Goal: Task Accomplishment & Management: Complete application form

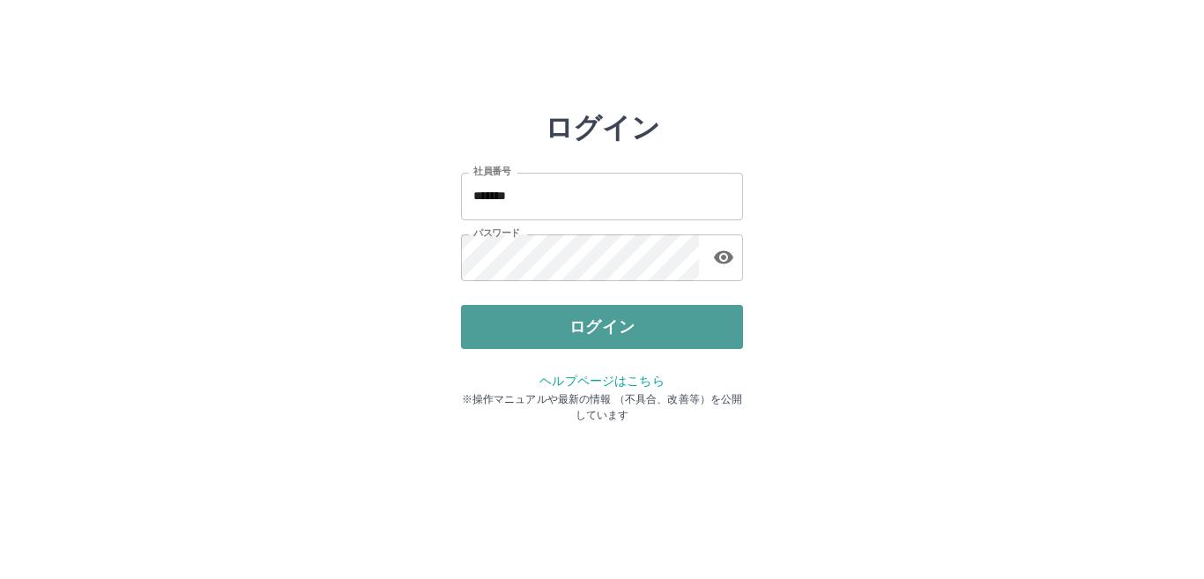
click at [609, 319] on button "ログイン" at bounding box center [602, 327] width 282 height 44
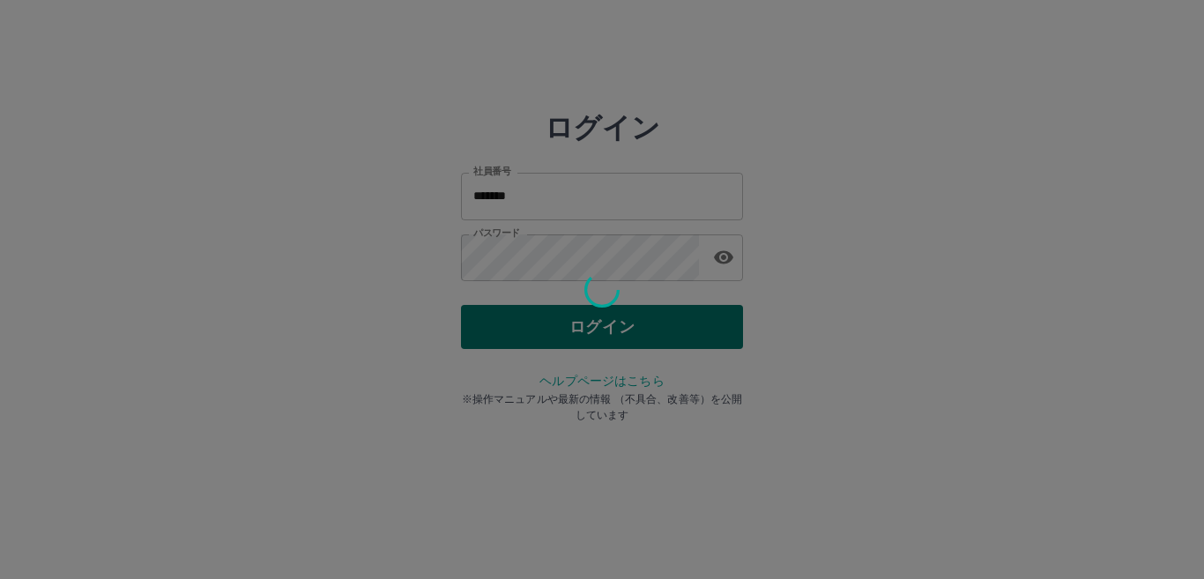
click at [609, 319] on div at bounding box center [602, 289] width 1204 height 579
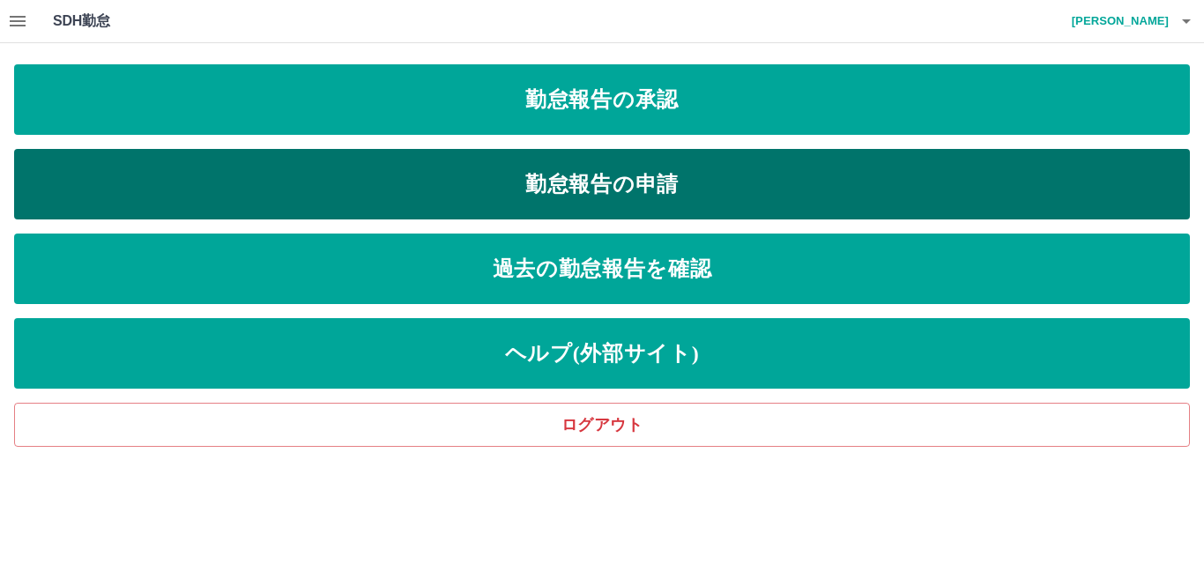
click at [635, 179] on link "勤怠報告の申請" at bounding box center [601, 184] width 1175 height 70
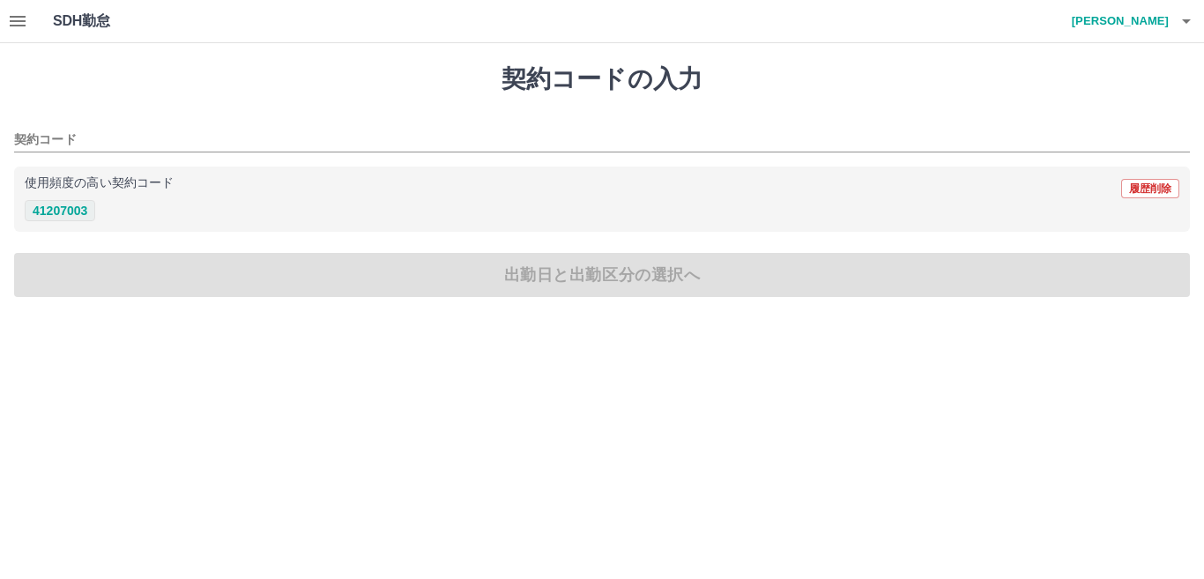
click at [82, 217] on button "41207003" at bounding box center [60, 210] width 70 height 21
type input "********"
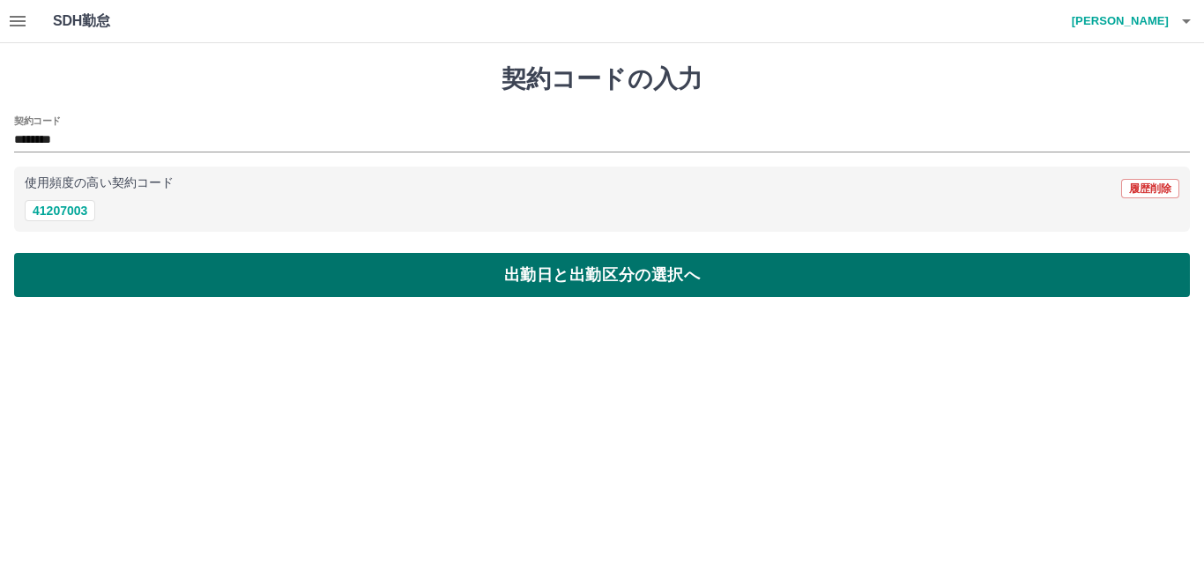
click at [506, 292] on button "出勤日と出勤区分の選択へ" at bounding box center [601, 275] width 1175 height 44
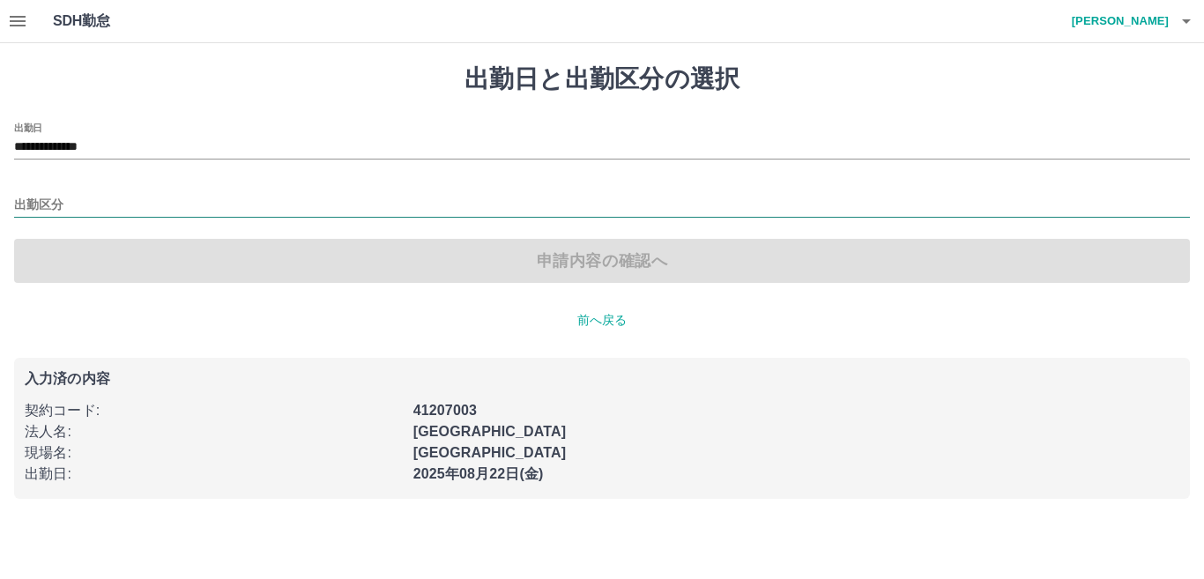
click at [46, 205] on input "出勤区分" at bounding box center [601, 206] width 1175 height 22
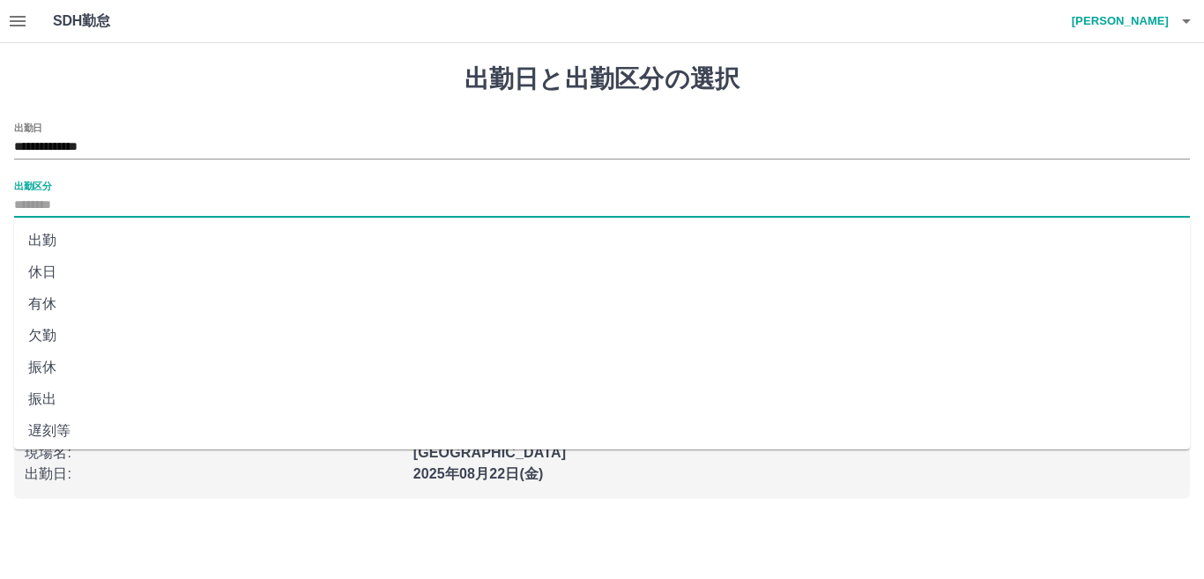
click at [48, 238] on li "出勤" at bounding box center [601, 241] width 1175 height 32
type input "**"
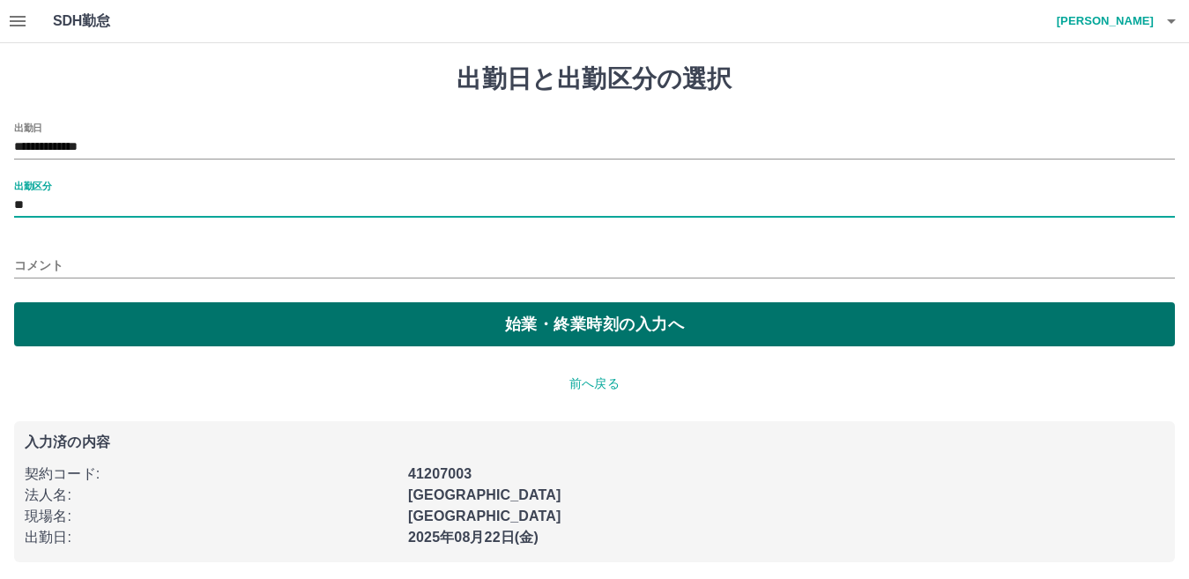
click at [189, 323] on button "始業・終業時刻の入力へ" at bounding box center [594, 324] width 1160 height 44
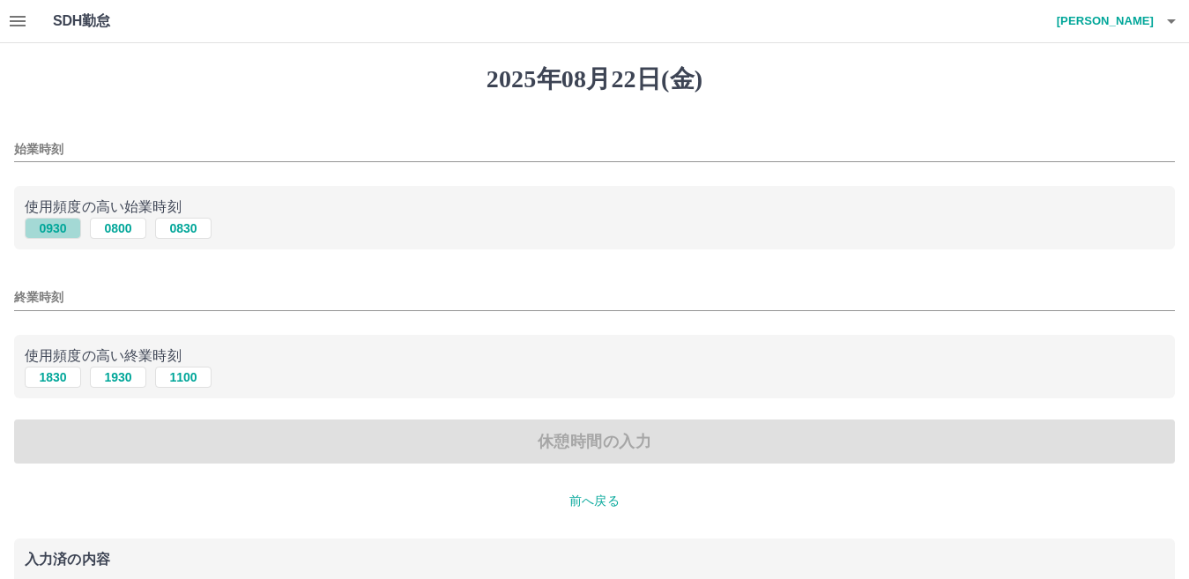
click at [63, 229] on button "0930" at bounding box center [53, 228] width 56 height 21
type input "****"
click at [60, 379] on button "1830" at bounding box center [53, 377] width 56 height 21
type input "****"
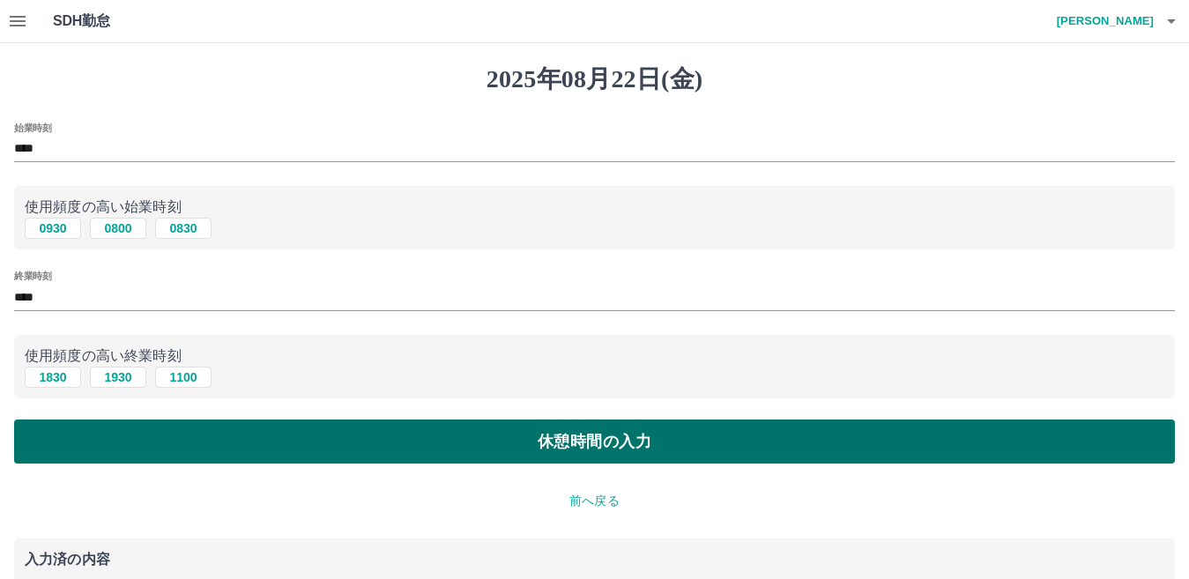
click at [194, 445] on button "休憩時間の入力" at bounding box center [594, 441] width 1160 height 44
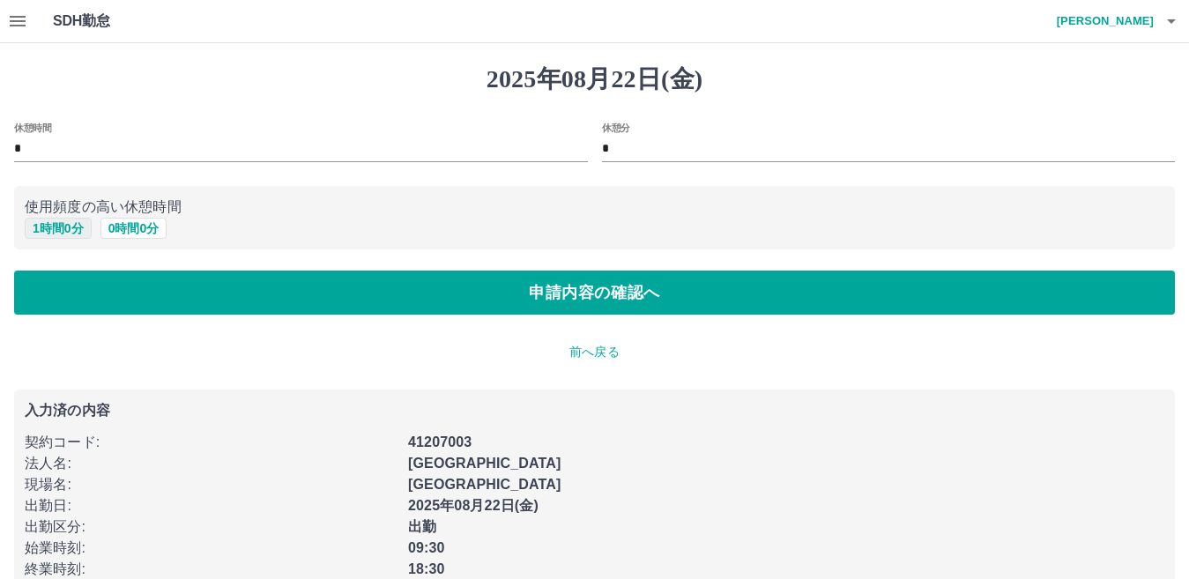
click at [75, 229] on button "1 時間 0 分" at bounding box center [58, 228] width 67 height 21
type input "*"
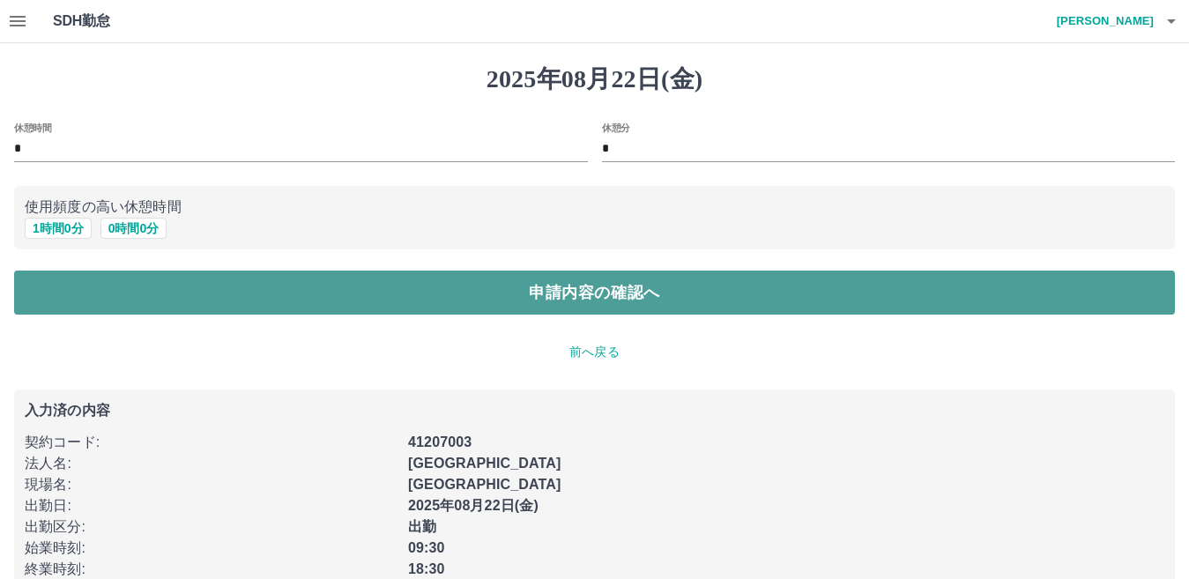
click at [511, 285] on button "申請内容の確認へ" at bounding box center [594, 293] width 1160 height 44
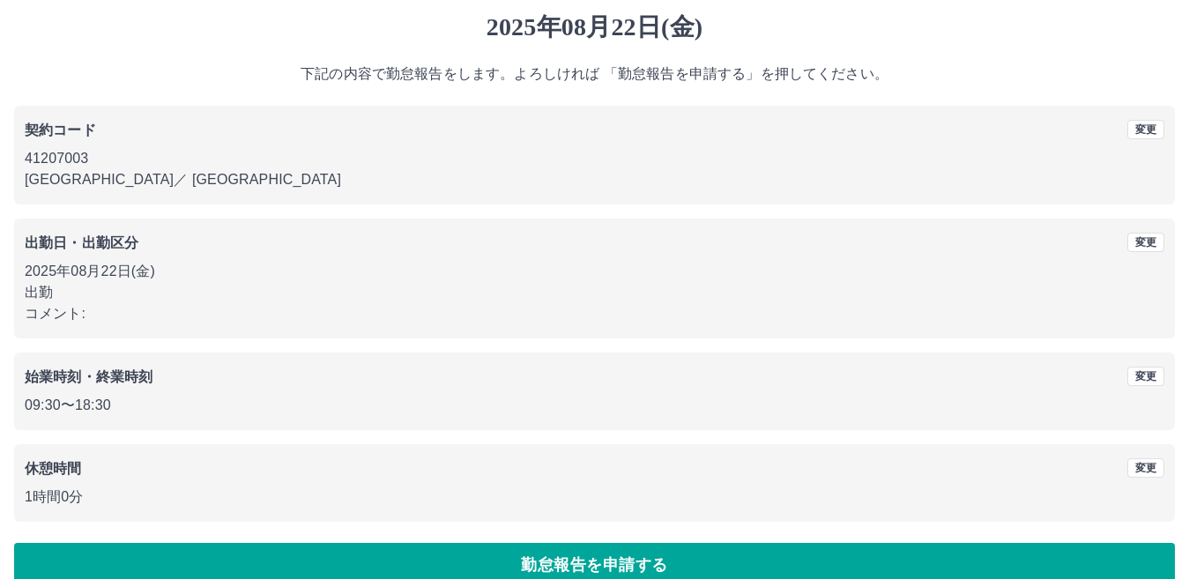
scroll to position [81, 0]
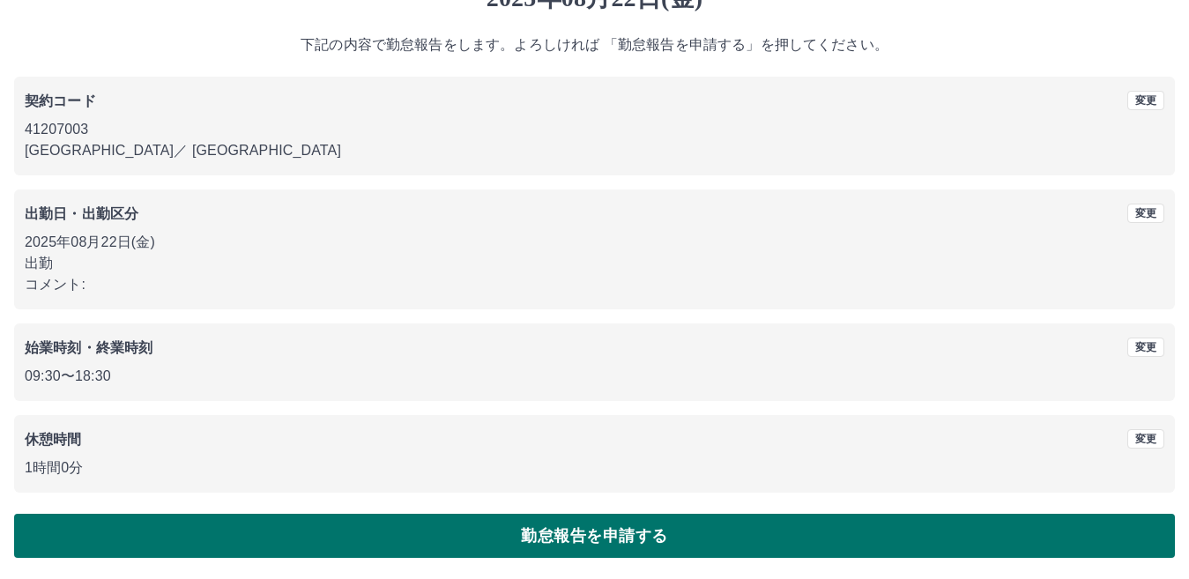
click at [502, 534] on button "勤怠報告を申請する" at bounding box center [594, 536] width 1160 height 44
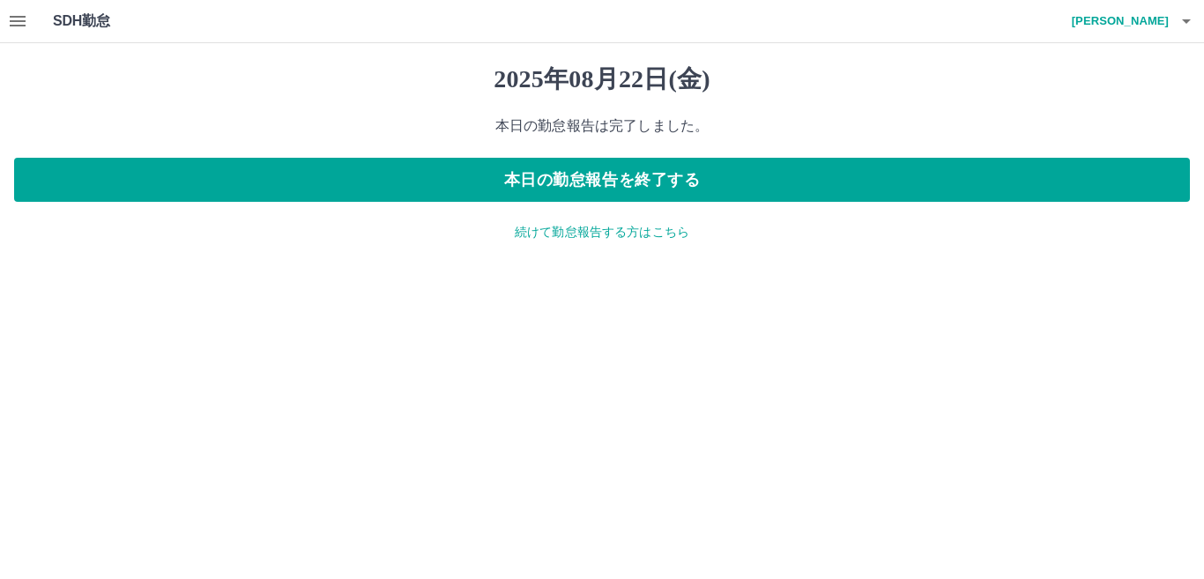
click at [548, 239] on p "続けて勤怠報告する方はこちら" at bounding box center [601, 232] width 1175 height 19
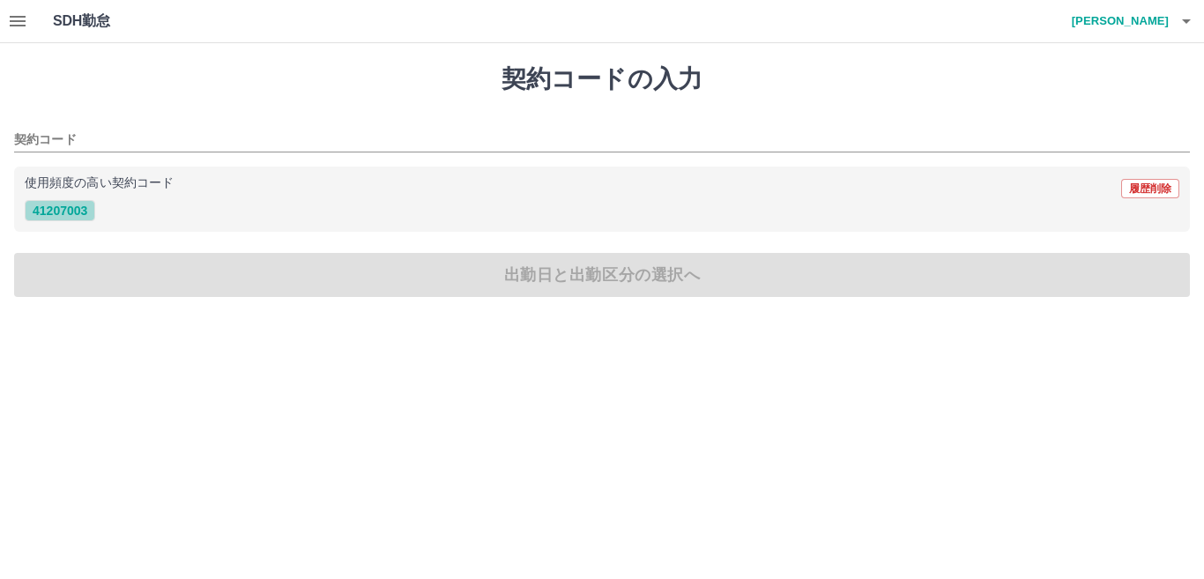
click at [69, 208] on button "41207003" at bounding box center [60, 210] width 70 height 21
type input "********"
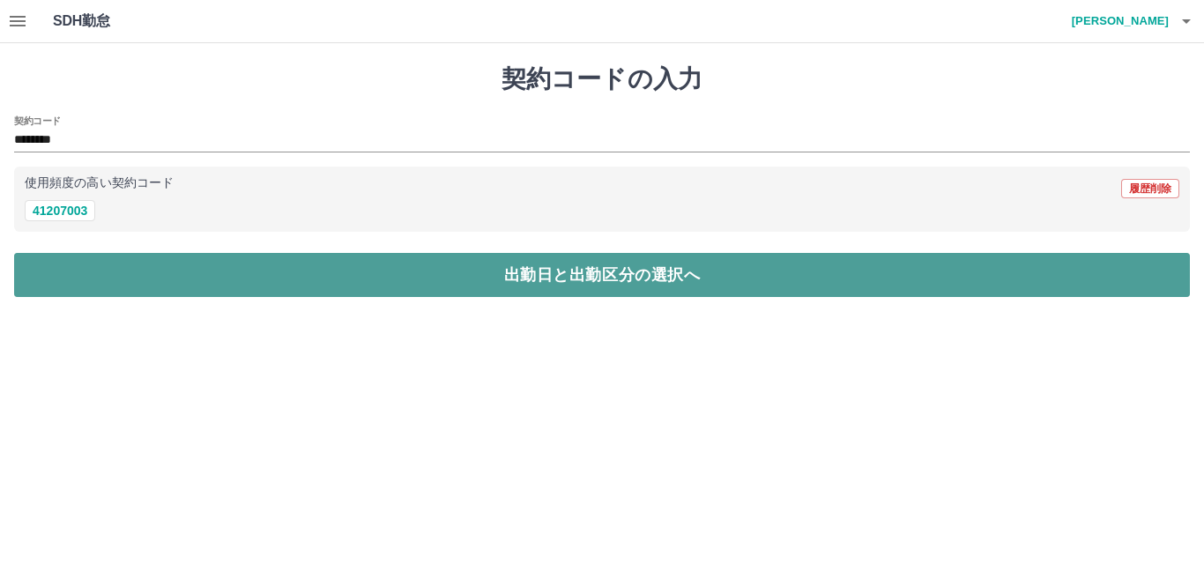
click at [272, 266] on button "出勤日と出勤区分の選択へ" at bounding box center [601, 275] width 1175 height 44
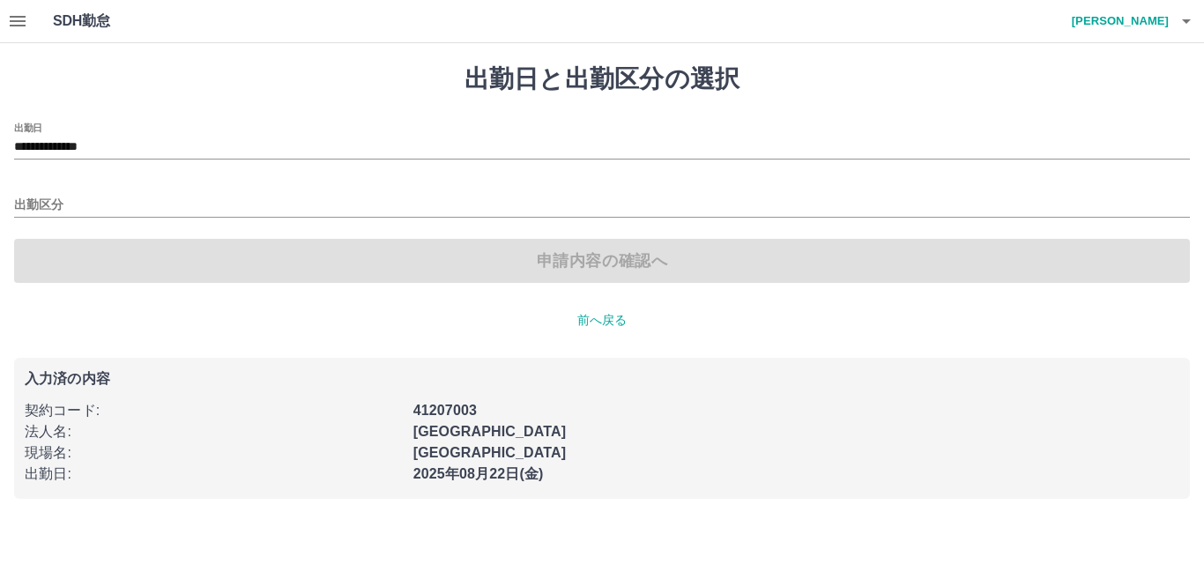
click at [71, 190] on div "出勤区分" at bounding box center [601, 199] width 1175 height 37
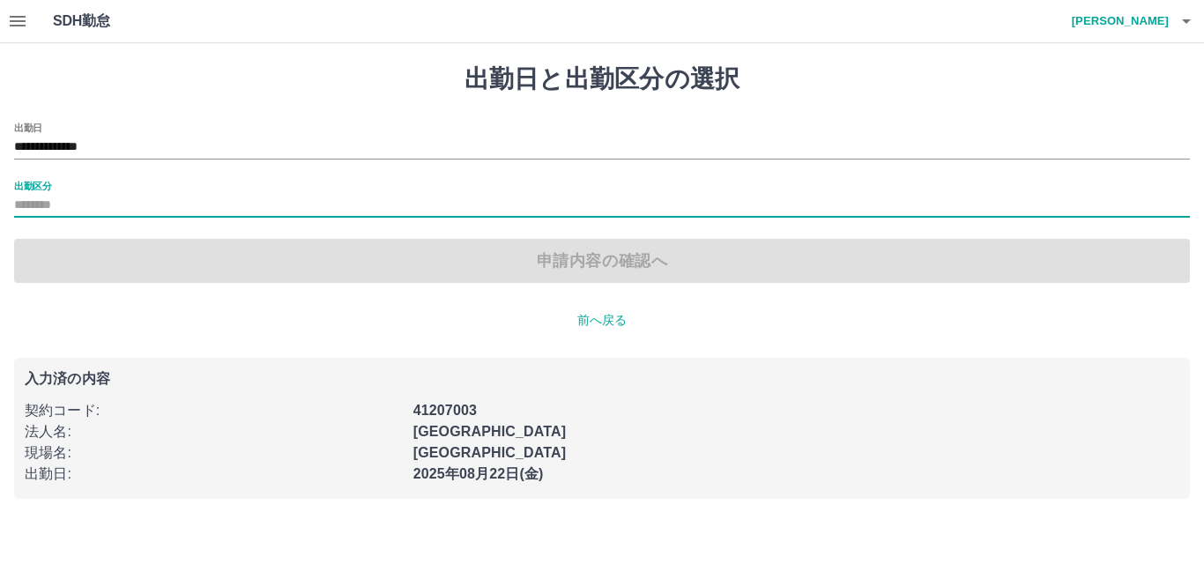
click at [48, 190] on label "出勤区分" at bounding box center [32, 185] width 37 height 13
click at [48, 195] on input "出勤区分" at bounding box center [601, 206] width 1175 height 22
click at [58, 205] on input "出勤区分" at bounding box center [601, 206] width 1175 height 22
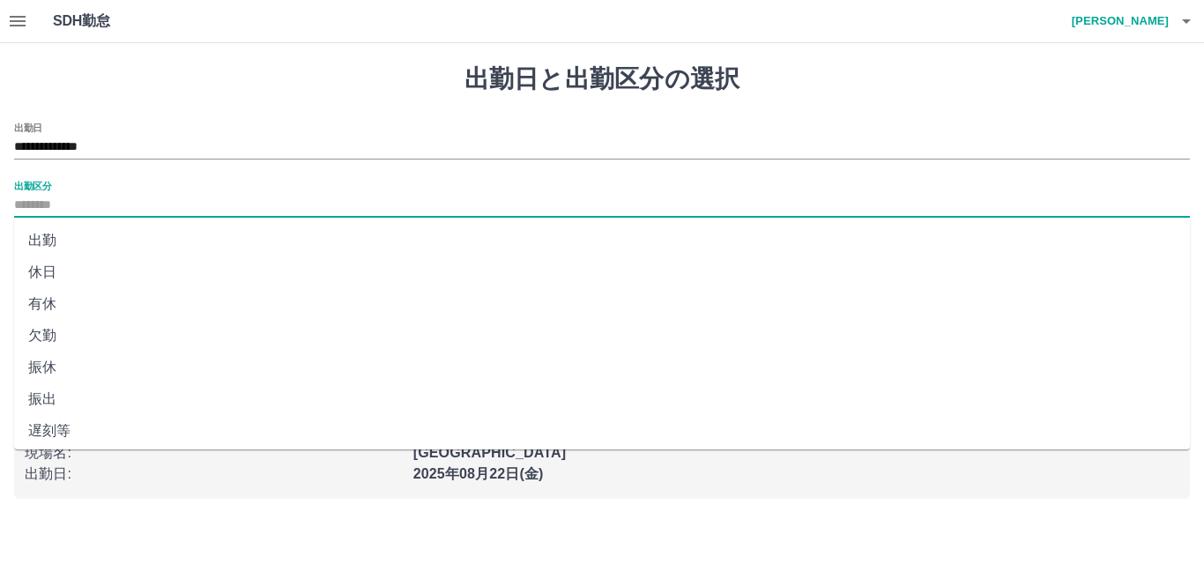
click at [51, 242] on li "出勤" at bounding box center [601, 241] width 1175 height 32
type input "**"
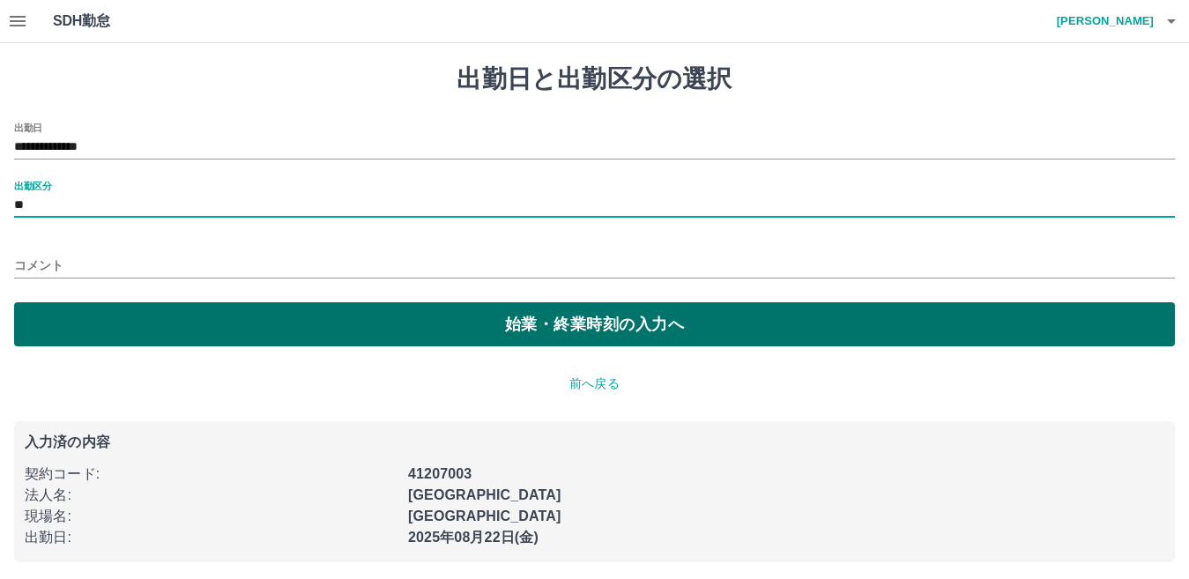
click at [143, 328] on button "始業・終業時刻の入力へ" at bounding box center [594, 324] width 1160 height 44
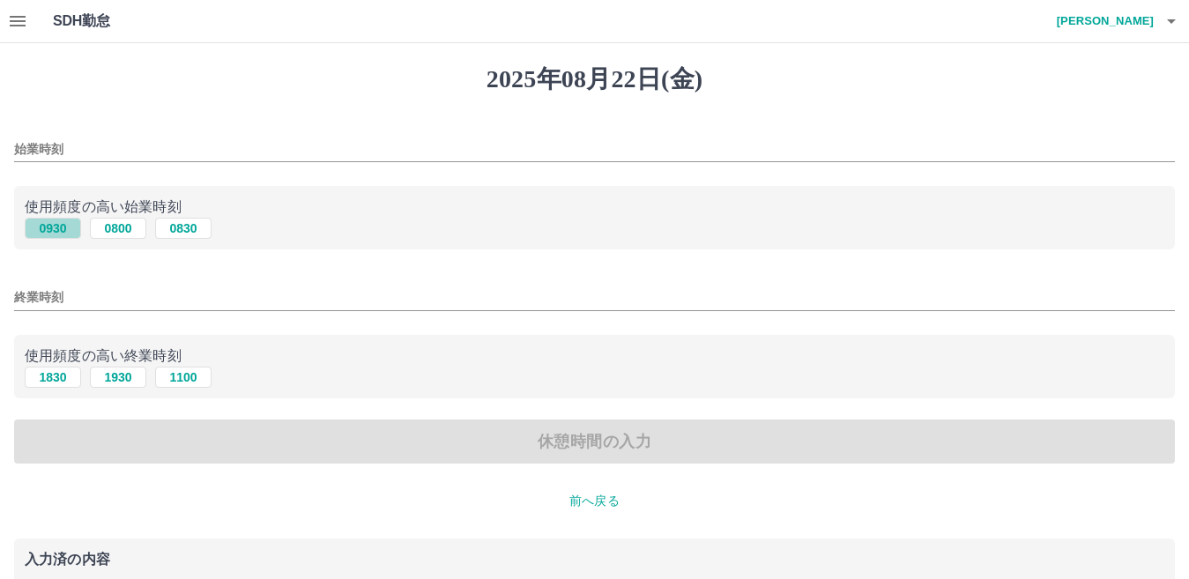
click at [57, 228] on button "0930" at bounding box center [53, 228] width 56 height 21
type input "****"
click at [52, 377] on button "1830" at bounding box center [53, 377] width 56 height 21
type input "****"
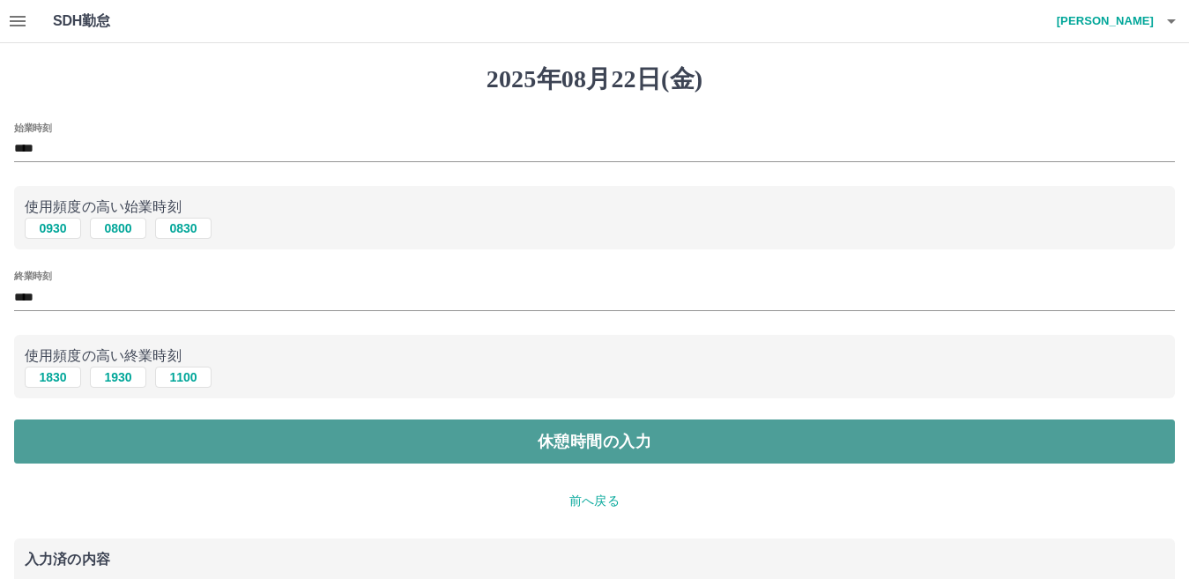
click at [241, 435] on button "休憩時間の入力" at bounding box center [594, 441] width 1160 height 44
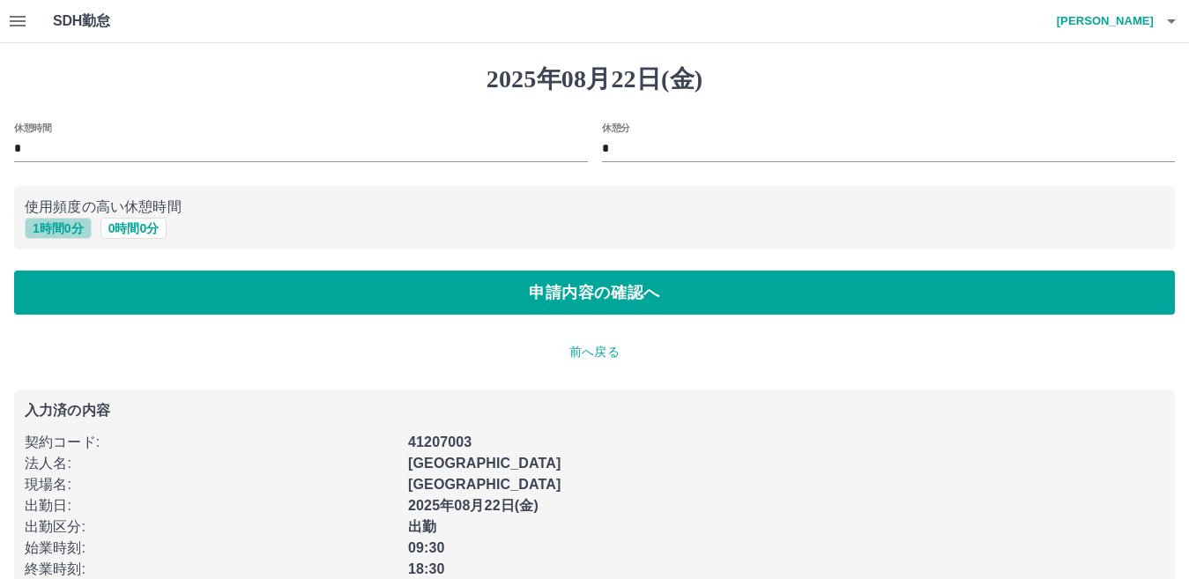
click at [64, 223] on button "1 時間 0 分" at bounding box center [58, 228] width 67 height 21
type input "*"
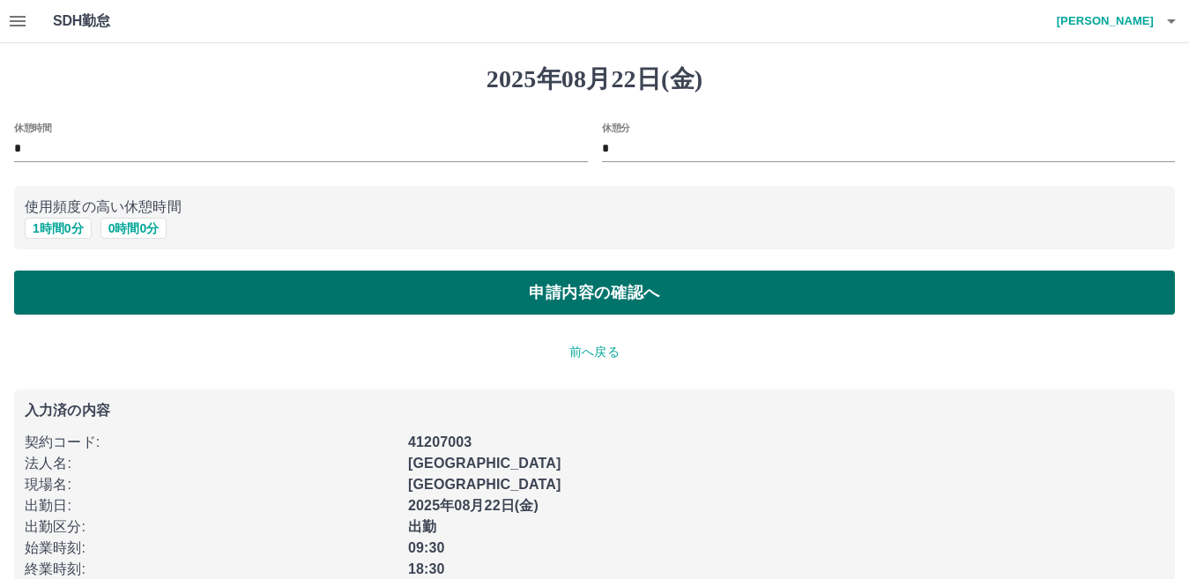
click at [459, 288] on button "申請内容の確認へ" at bounding box center [594, 293] width 1160 height 44
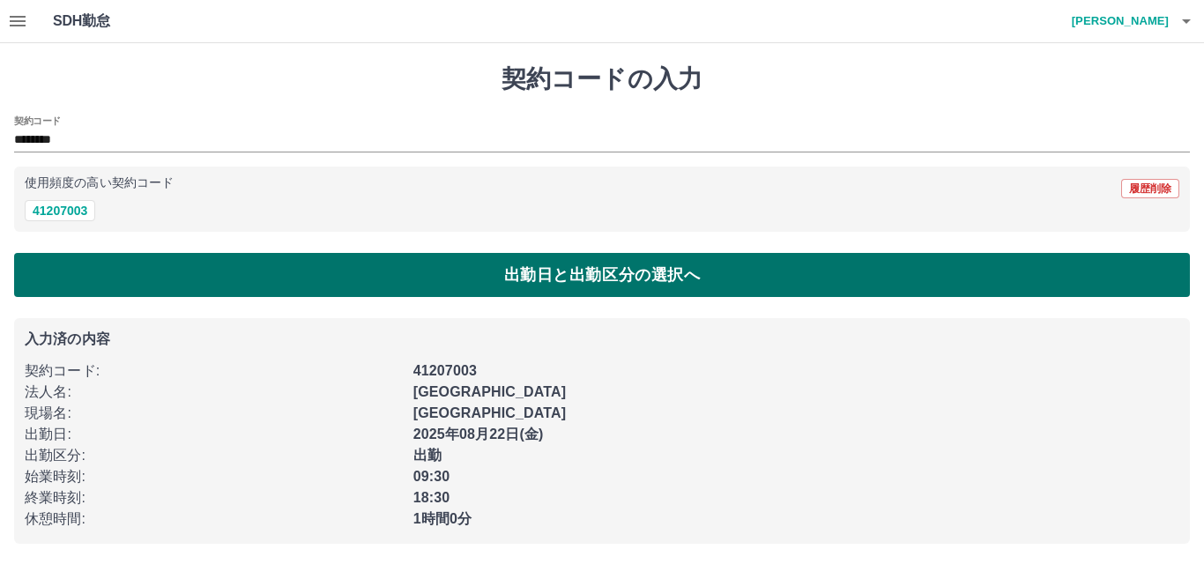
click at [214, 273] on button "出勤日と出勤区分の選択へ" at bounding box center [601, 275] width 1175 height 44
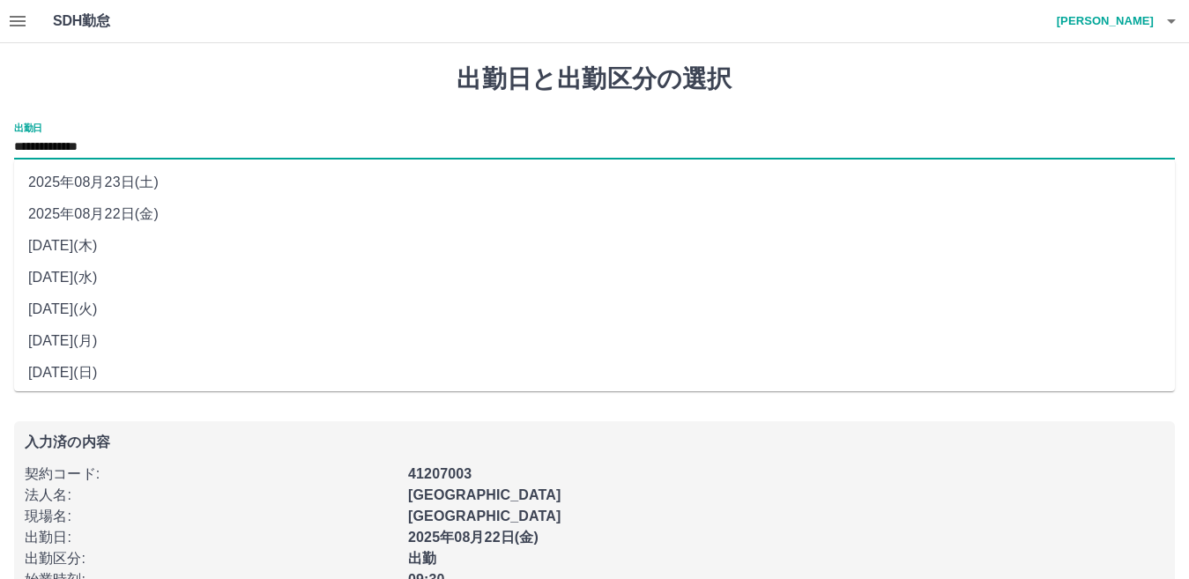
click at [95, 152] on input "**********" at bounding box center [594, 148] width 1160 height 22
click at [114, 246] on li "2025年08月21日(木)" at bounding box center [594, 246] width 1160 height 32
type input "**********"
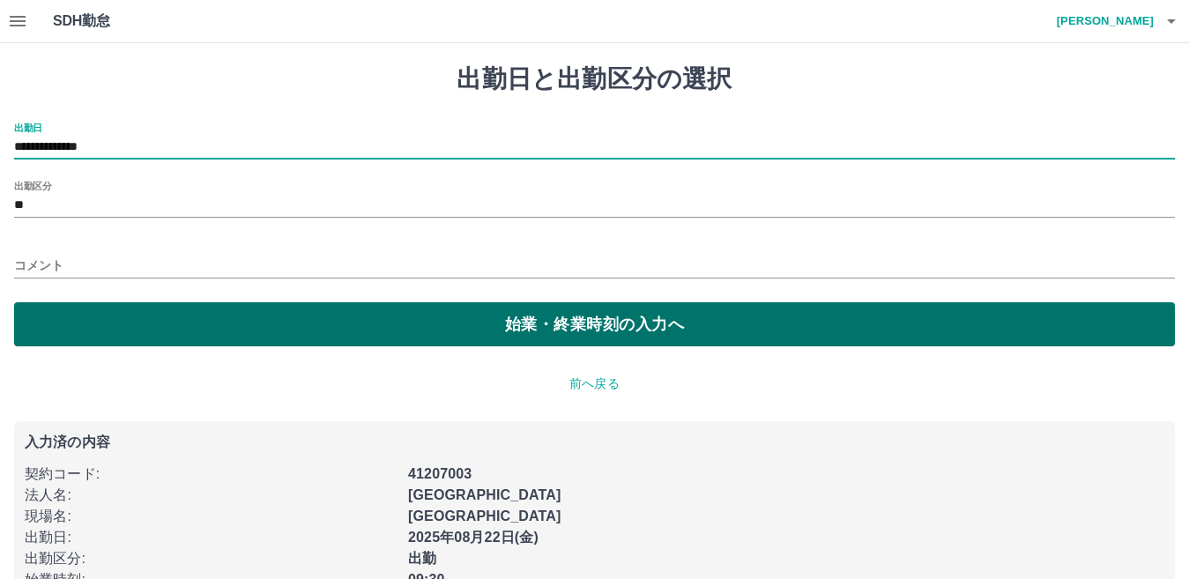
click at [178, 318] on button "始業・終業時刻の入力へ" at bounding box center [594, 324] width 1160 height 44
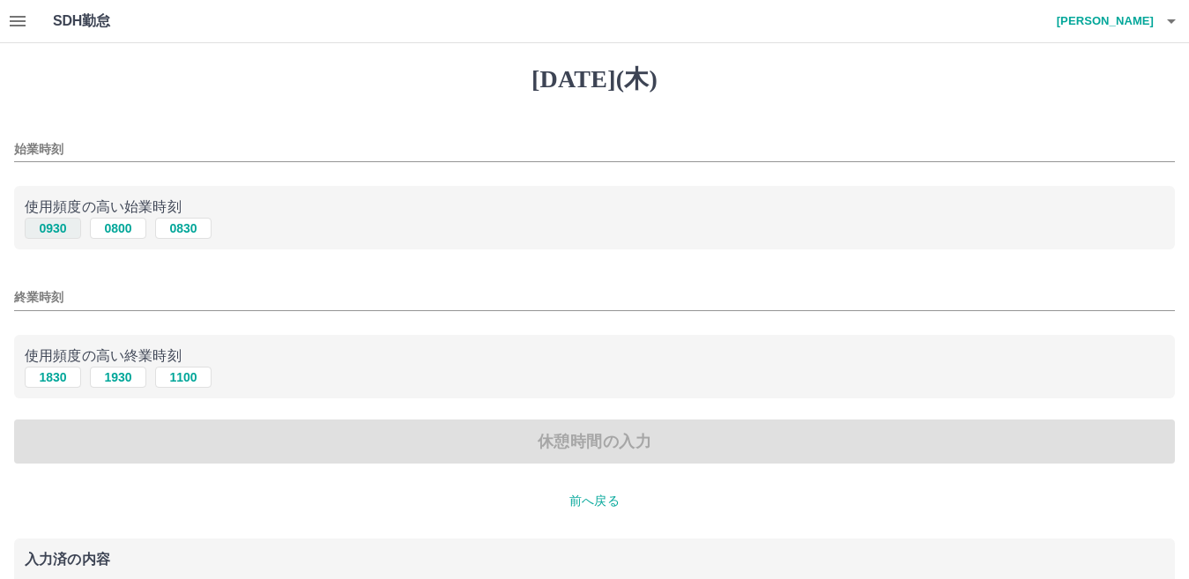
click at [50, 226] on button "0930" at bounding box center [53, 228] width 56 height 21
type input "****"
click at [59, 374] on button "1830" at bounding box center [53, 377] width 56 height 21
type input "****"
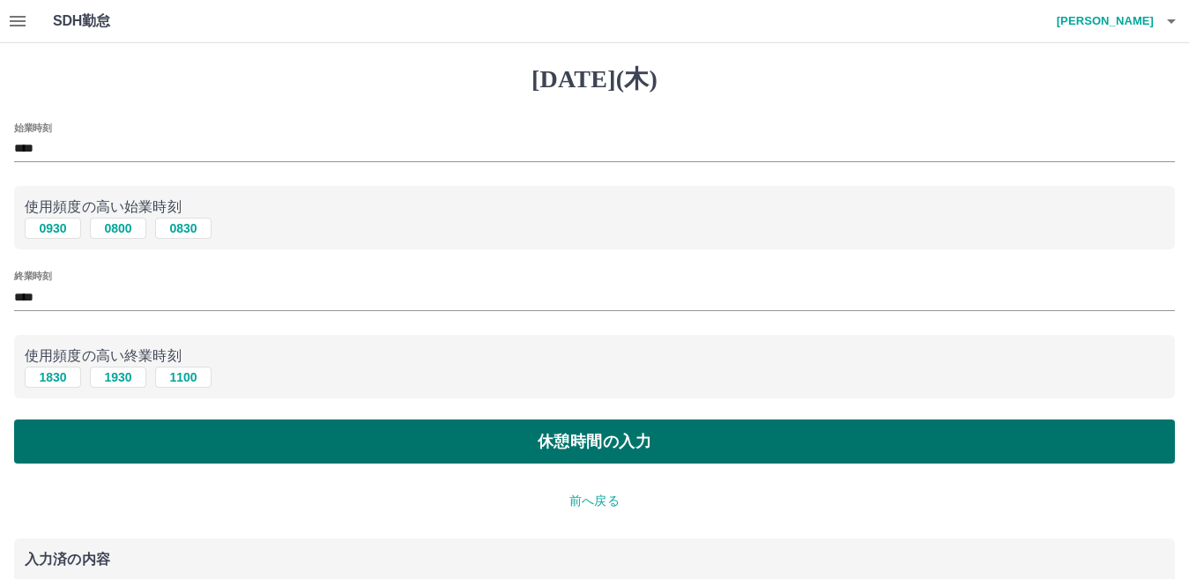
click at [257, 443] on button "休憩時間の入力" at bounding box center [594, 441] width 1160 height 44
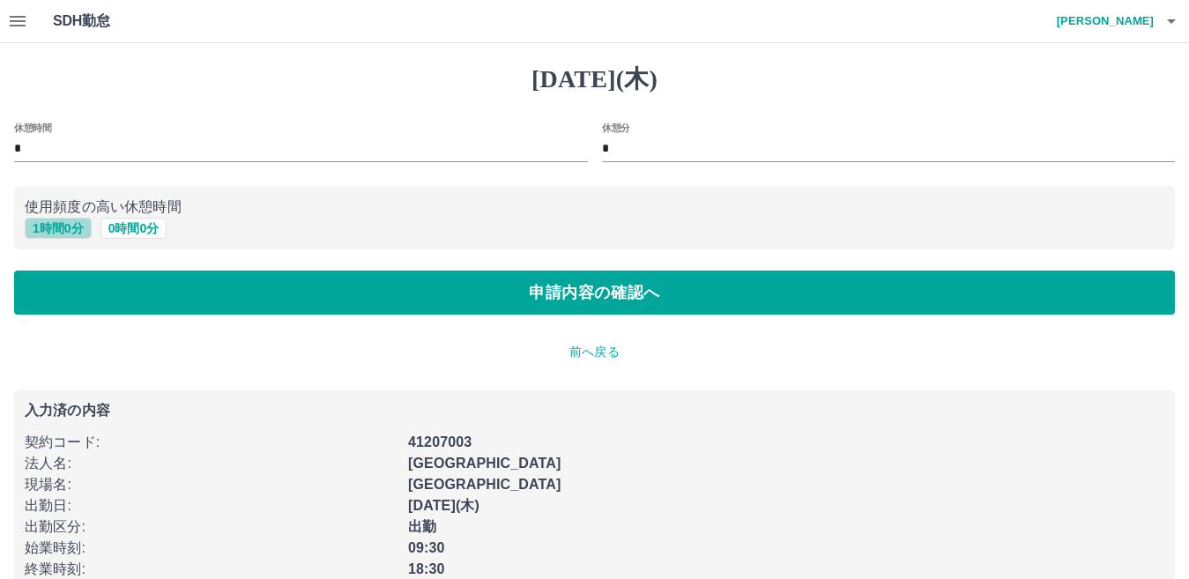
click at [76, 224] on button "1 時間 0 分" at bounding box center [58, 228] width 67 height 21
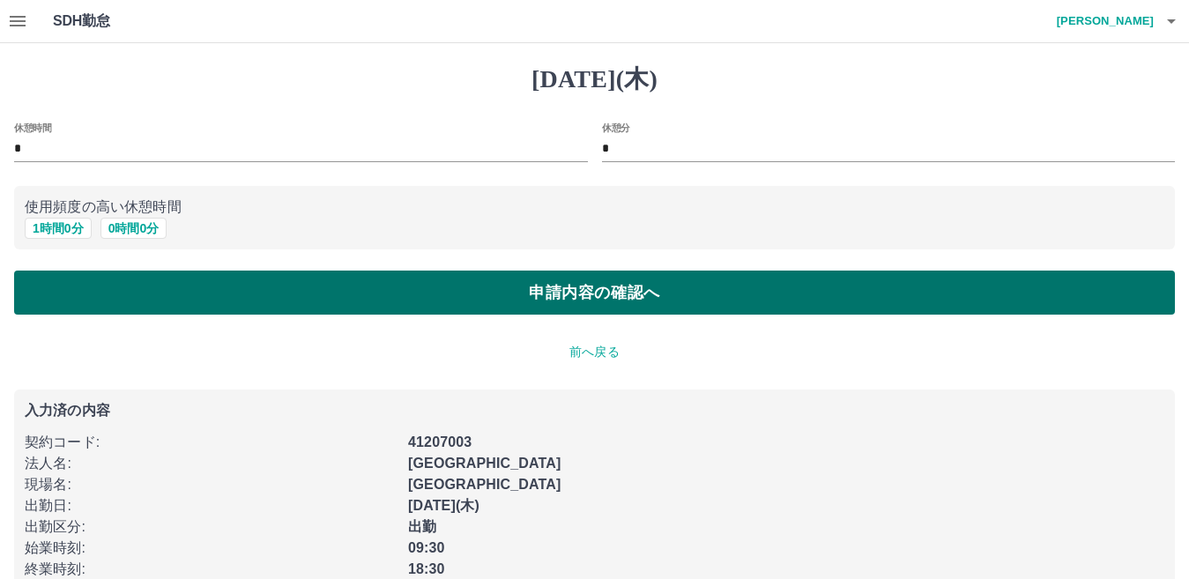
click at [301, 300] on button "申請内容の確認へ" at bounding box center [594, 293] width 1160 height 44
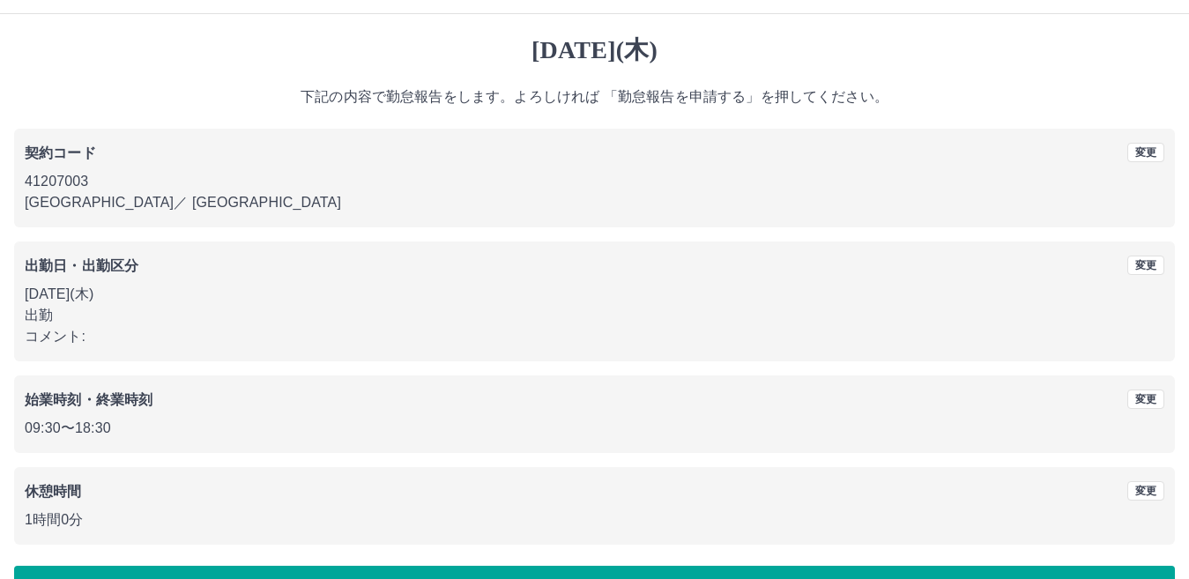
scroll to position [81, 0]
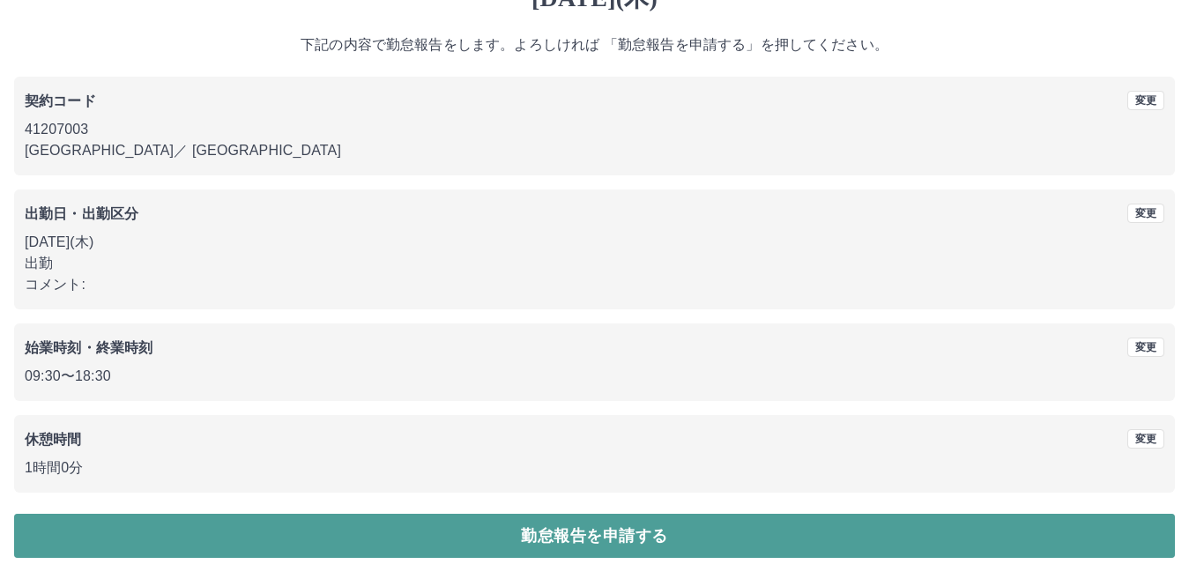
click at [399, 542] on button "勤怠報告を申請する" at bounding box center [594, 536] width 1160 height 44
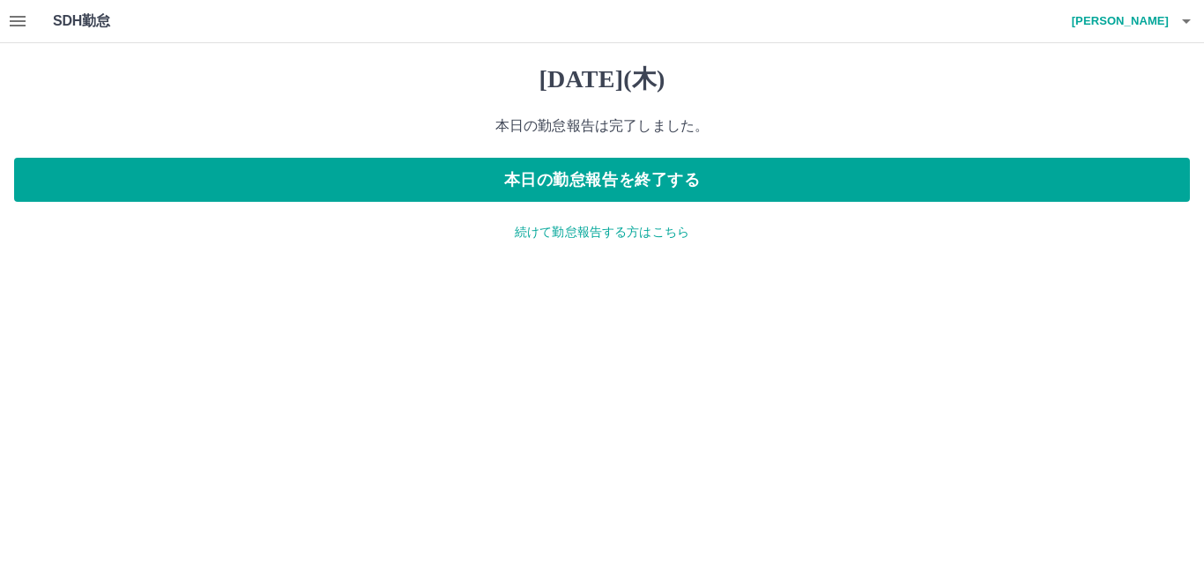
click at [612, 234] on p "続けて勤怠報告する方はこちら" at bounding box center [601, 232] width 1175 height 19
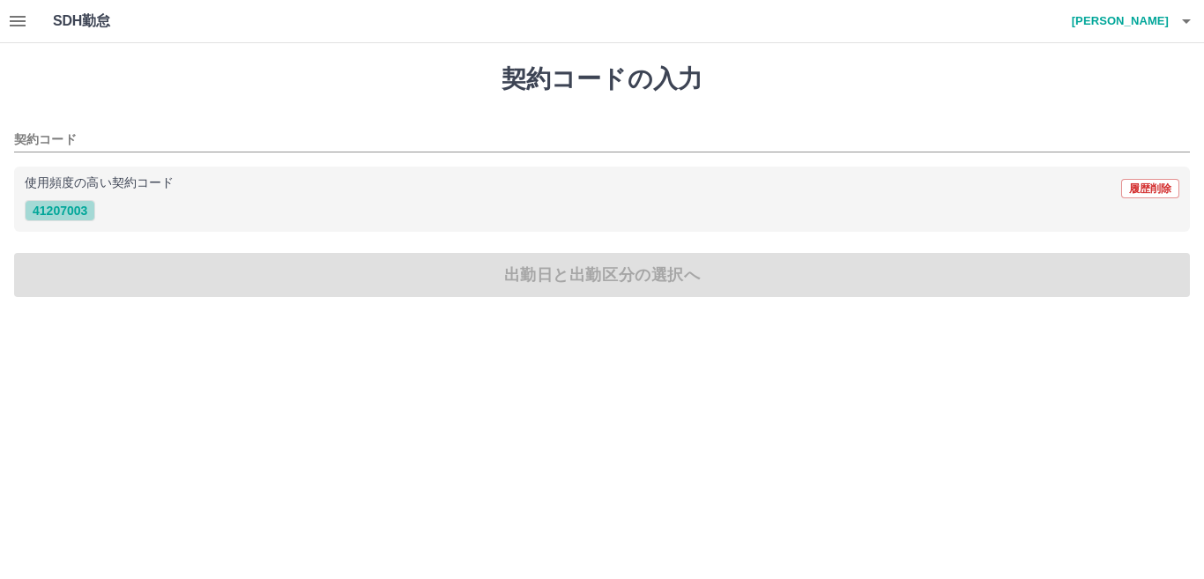
click at [57, 212] on button "41207003" at bounding box center [60, 210] width 70 height 21
type input "********"
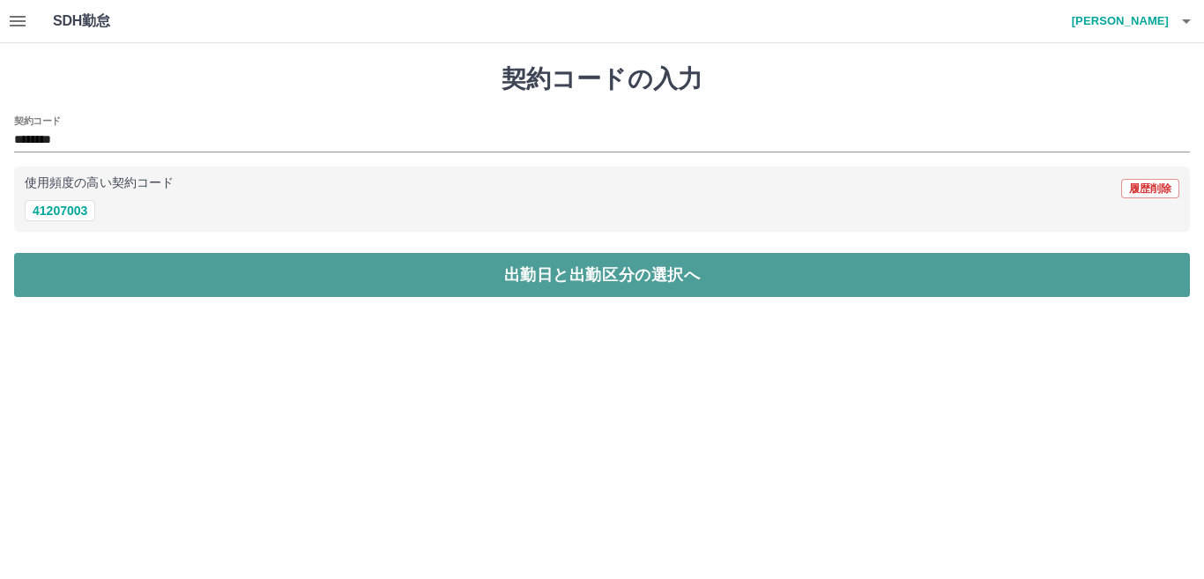
click at [342, 284] on button "出勤日と出勤区分の選択へ" at bounding box center [601, 275] width 1175 height 44
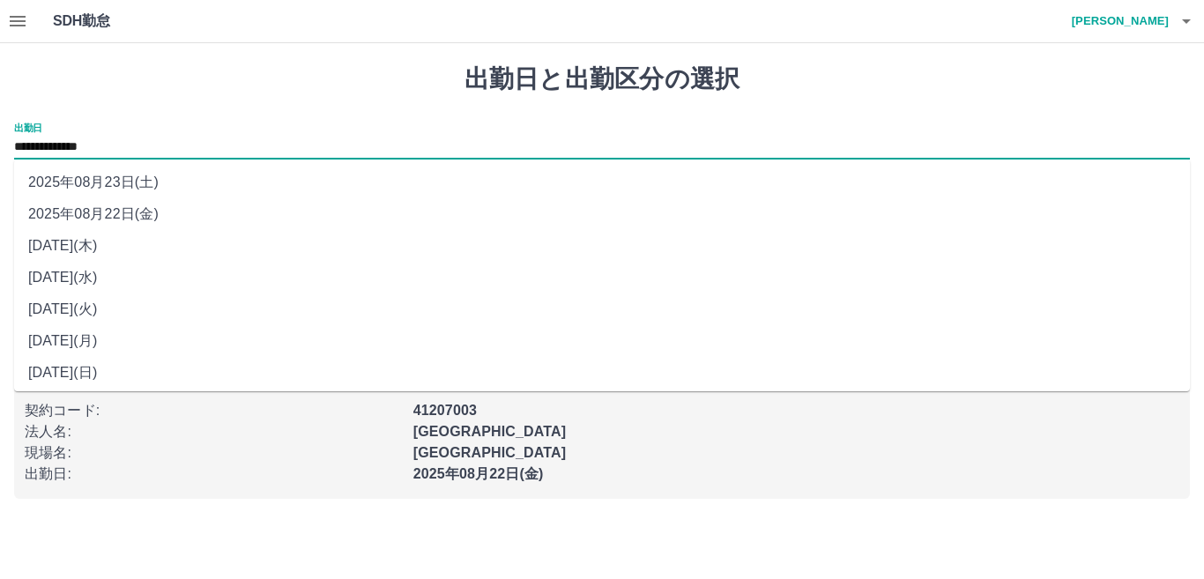
click at [136, 146] on input "**********" at bounding box center [601, 148] width 1175 height 22
click at [122, 276] on li "2025年08月20日(水)" at bounding box center [601, 278] width 1175 height 32
type input "**********"
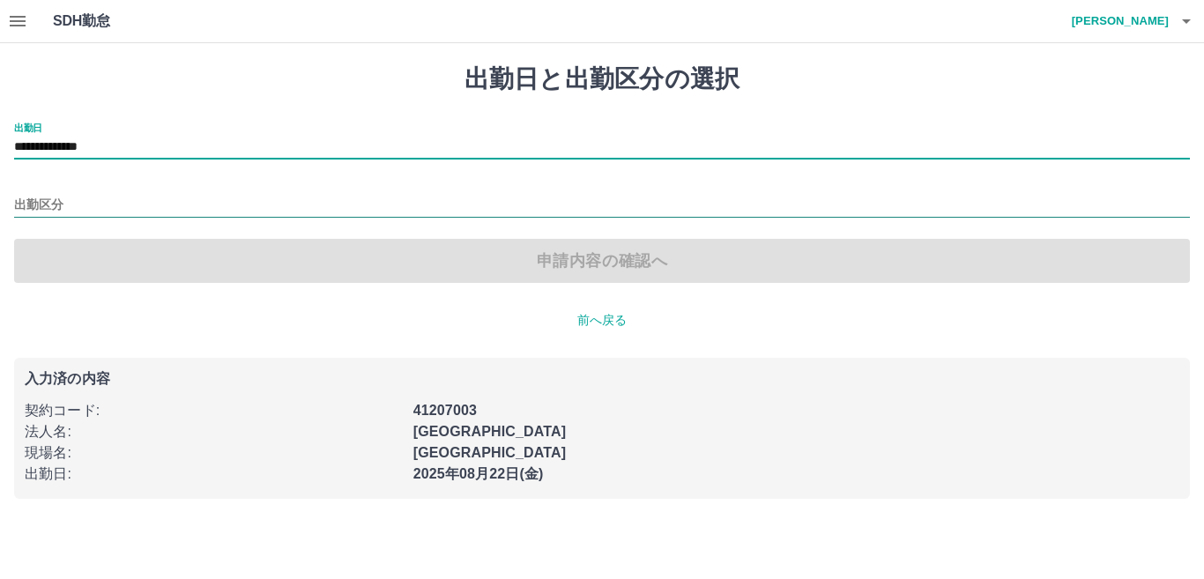
click at [71, 201] on input "出勤区分" at bounding box center [601, 206] width 1175 height 22
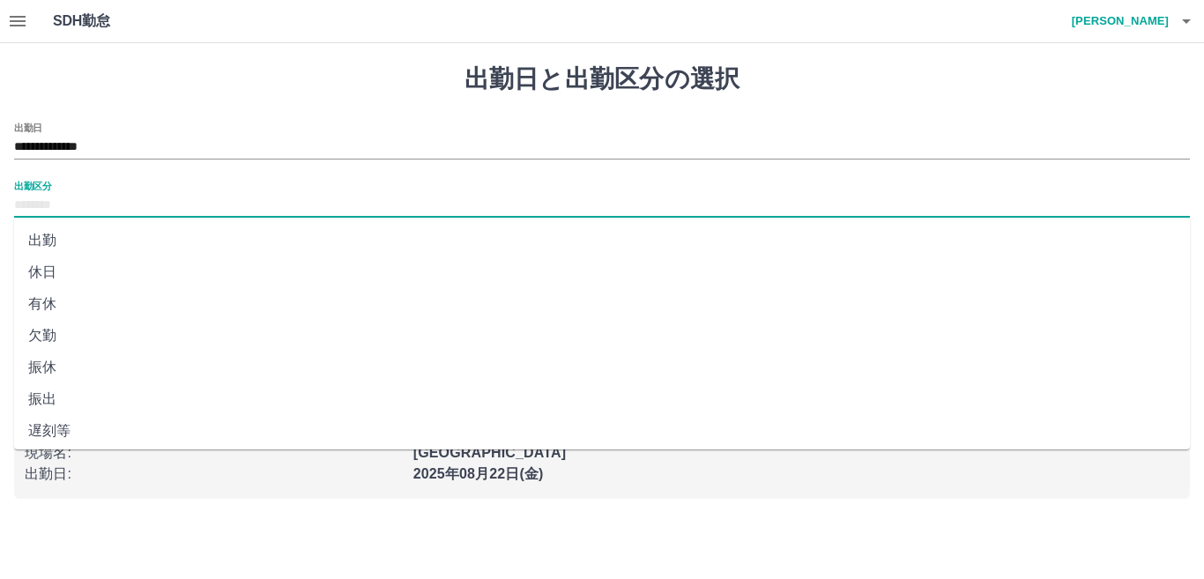
click at [49, 242] on li "出勤" at bounding box center [601, 241] width 1175 height 32
type input "**"
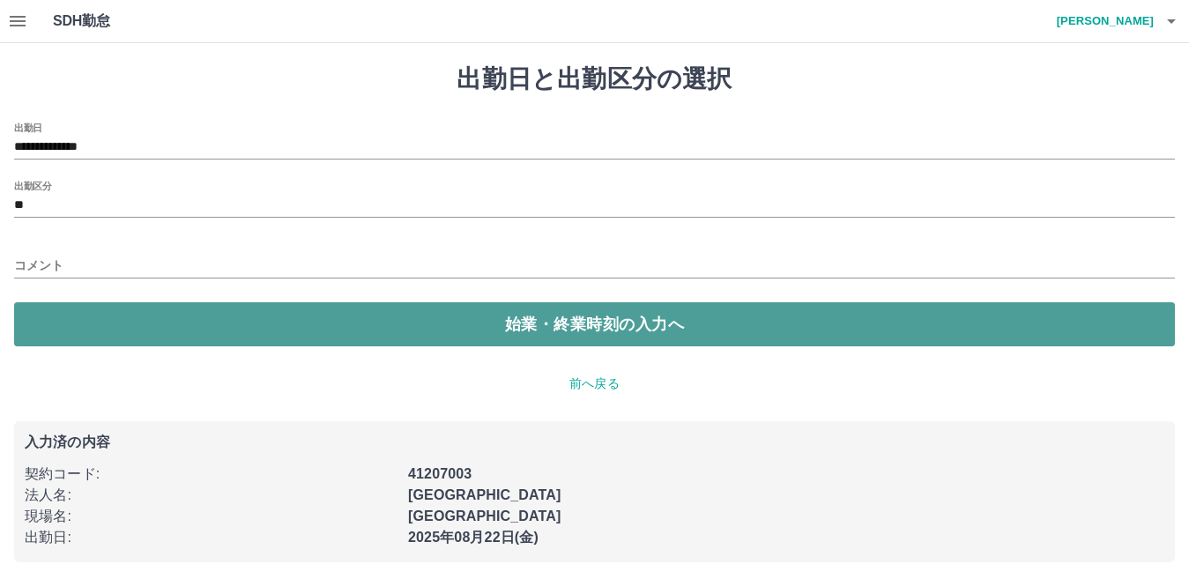
click at [145, 313] on button "始業・終業時刻の入力へ" at bounding box center [594, 324] width 1160 height 44
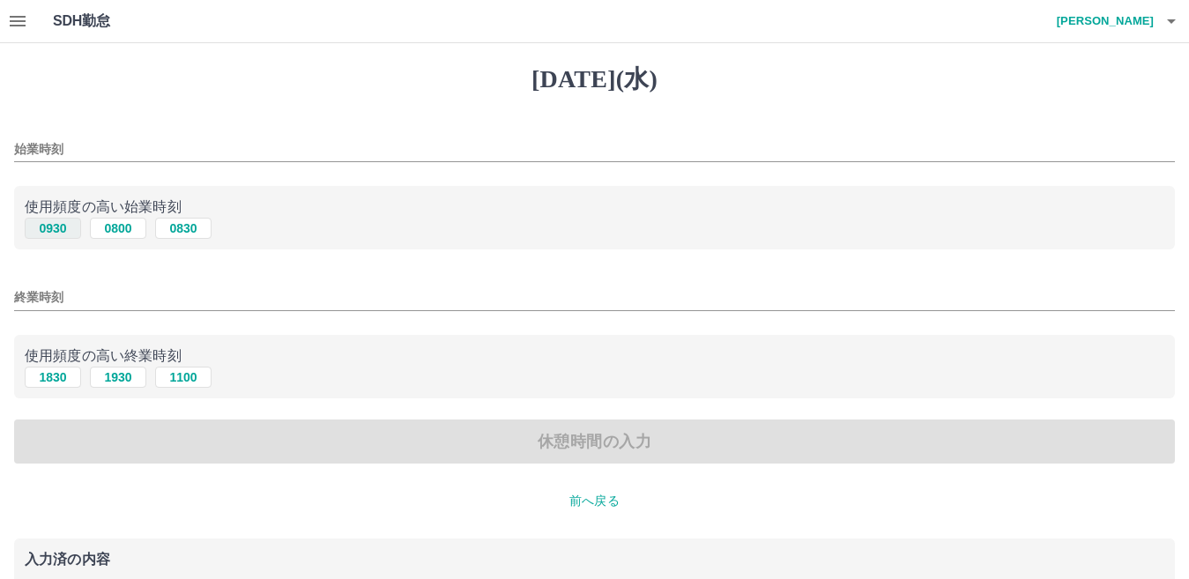
click at [64, 227] on button "0930" at bounding box center [53, 228] width 56 height 21
type input "****"
click at [53, 371] on button "1830" at bounding box center [53, 377] width 56 height 21
type input "****"
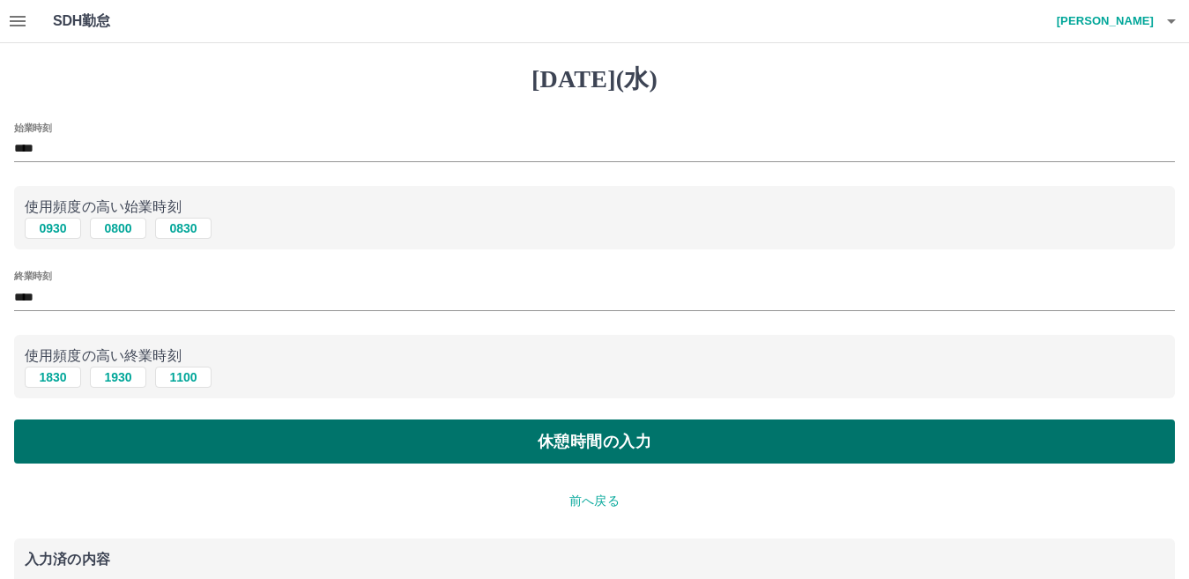
click at [386, 456] on button "休憩時間の入力" at bounding box center [594, 441] width 1160 height 44
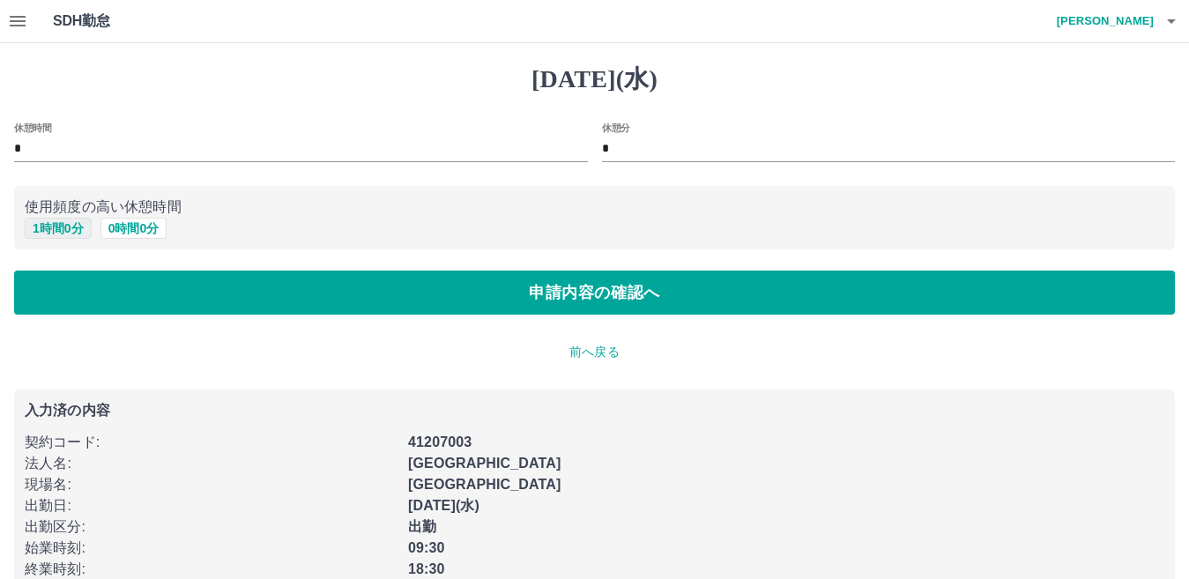
click at [63, 234] on button "1 時間 0 分" at bounding box center [58, 228] width 67 height 21
type input "*"
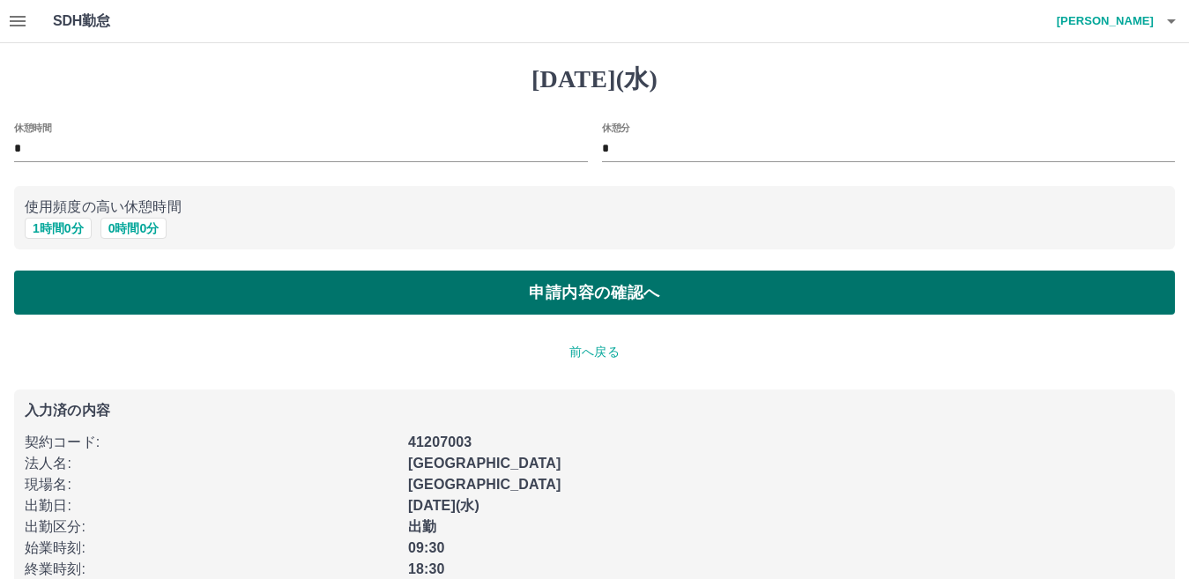
click at [235, 295] on button "申請内容の確認へ" at bounding box center [594, 293] width 1160 height 44
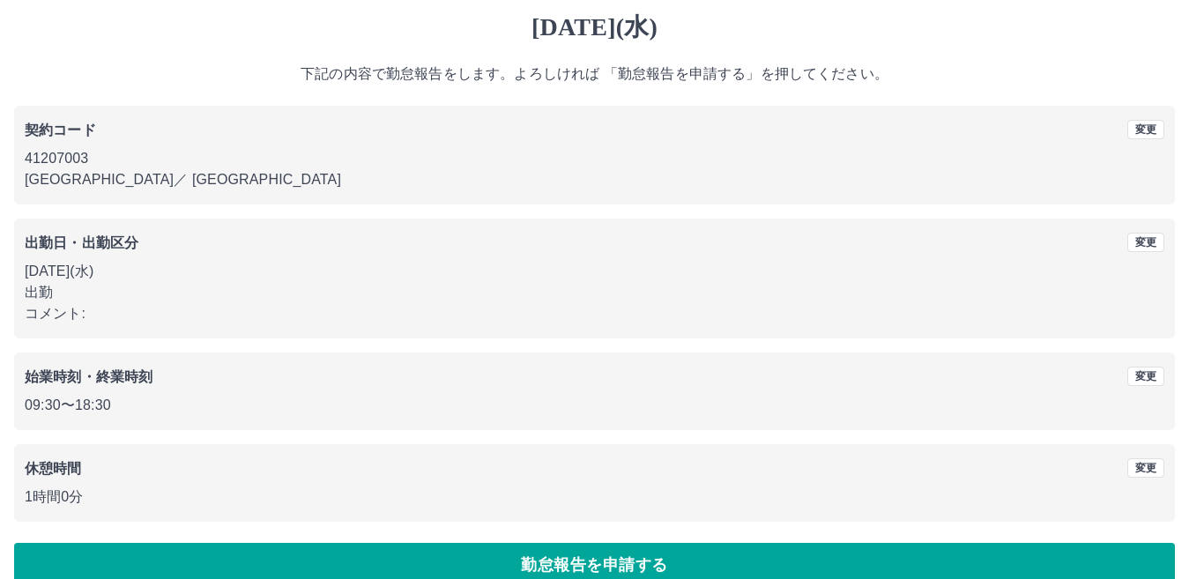
scroll to position [81, 0]
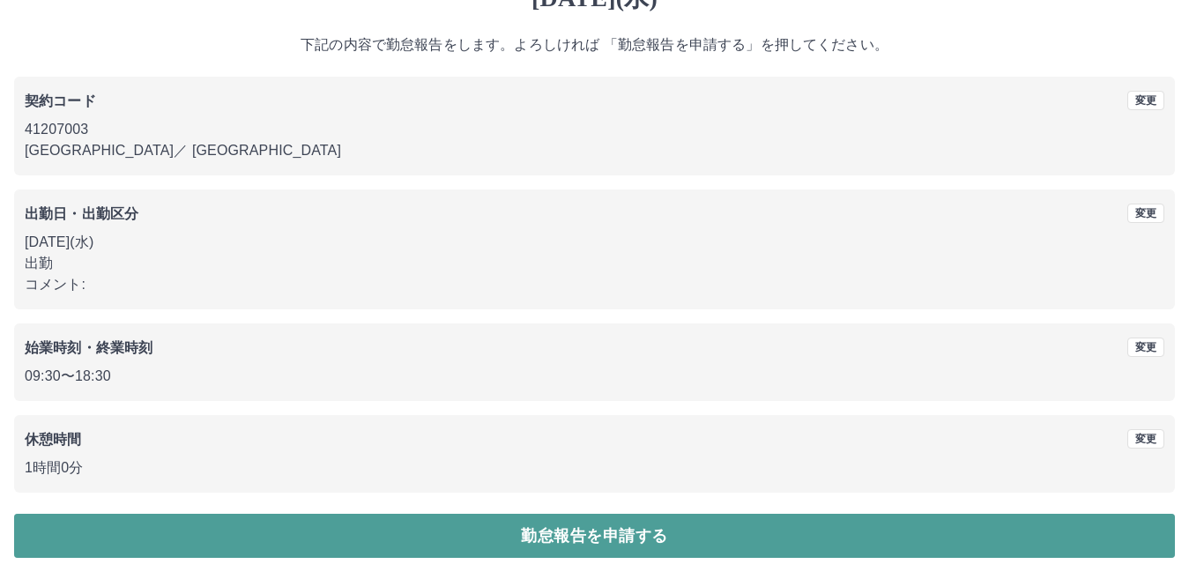
click at [354, 531] on button "勤怠報告を申請する" at bounding box center [594, 536] width 1160 height 44
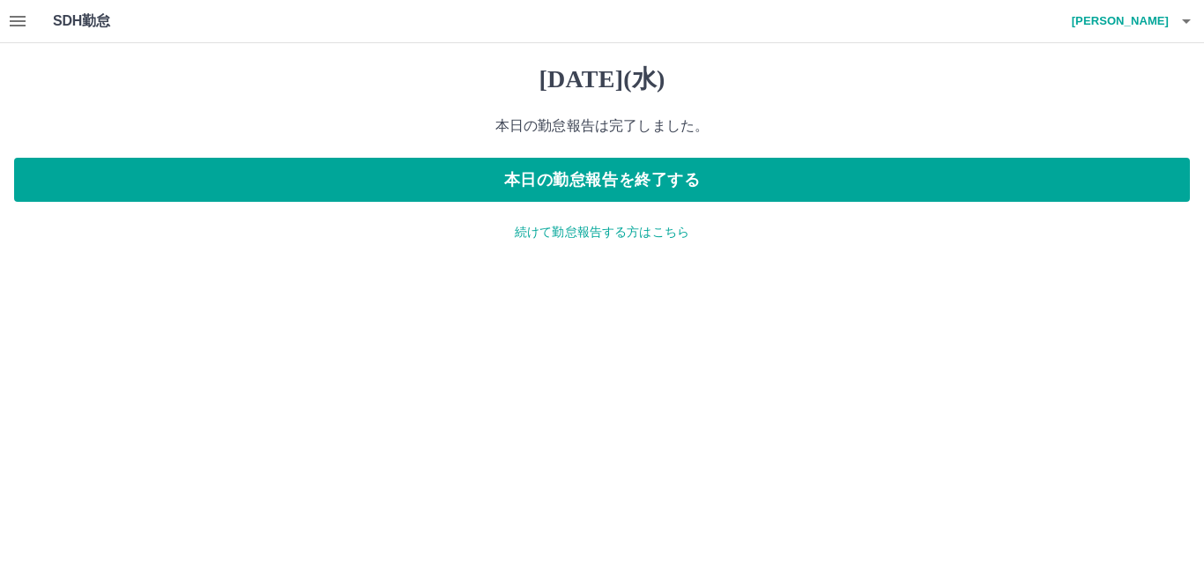
click at [597, 235] on p "続けて勤怠報告する方はこちら" at bounding box center [601, 232] width 1175 height 19
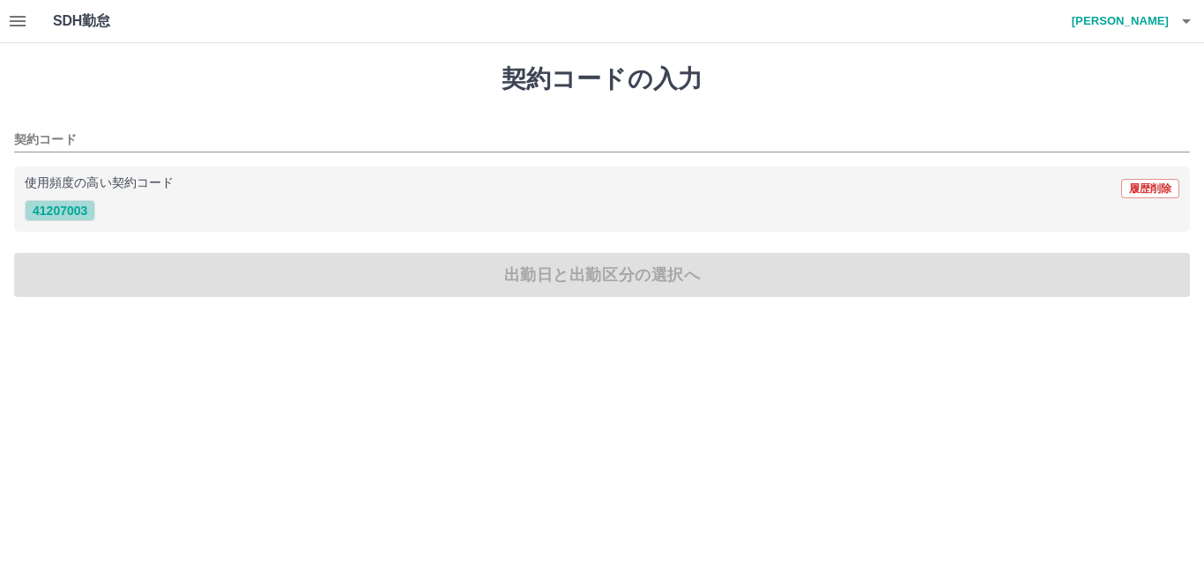
click at [60, 211] on button "41207003" at bounding box center [60, 210] width 70 height 21
type input "********"
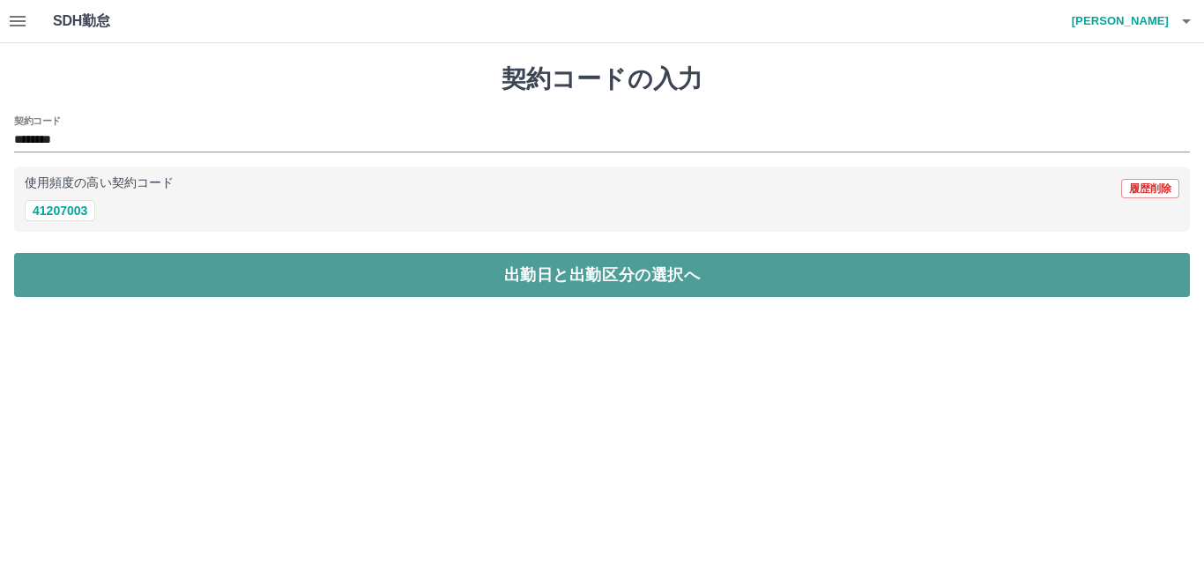
click at [159, 268] on button "出勤日と出勤区分の選択へ" at bounding box center [601, 275] width 1175 height 44
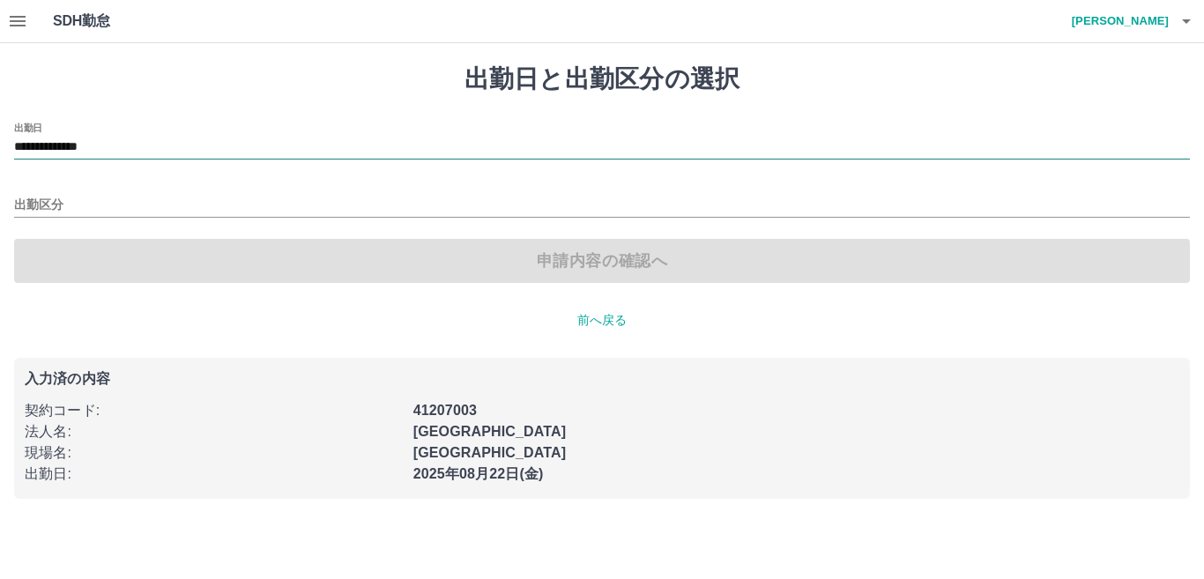
click at [105, 143] on input "**********" at bounding box center [601, 148] width 1175 height 22
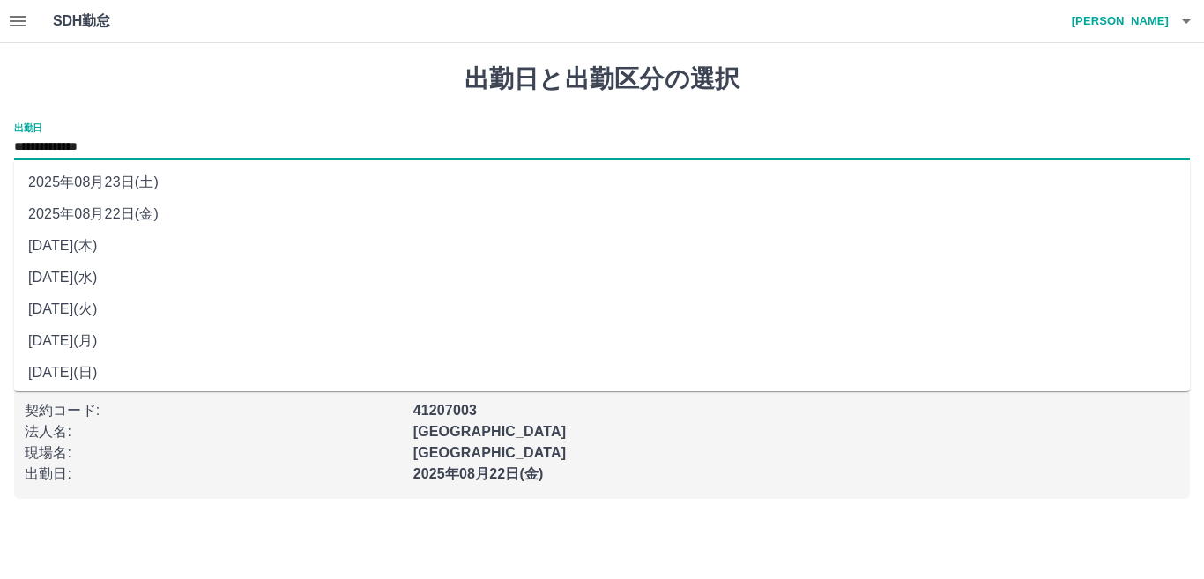
click at [114, 307] on li "2025年08月19日(火)" at bounding box center [601, 309] width 1175 height 32
type input "**********"
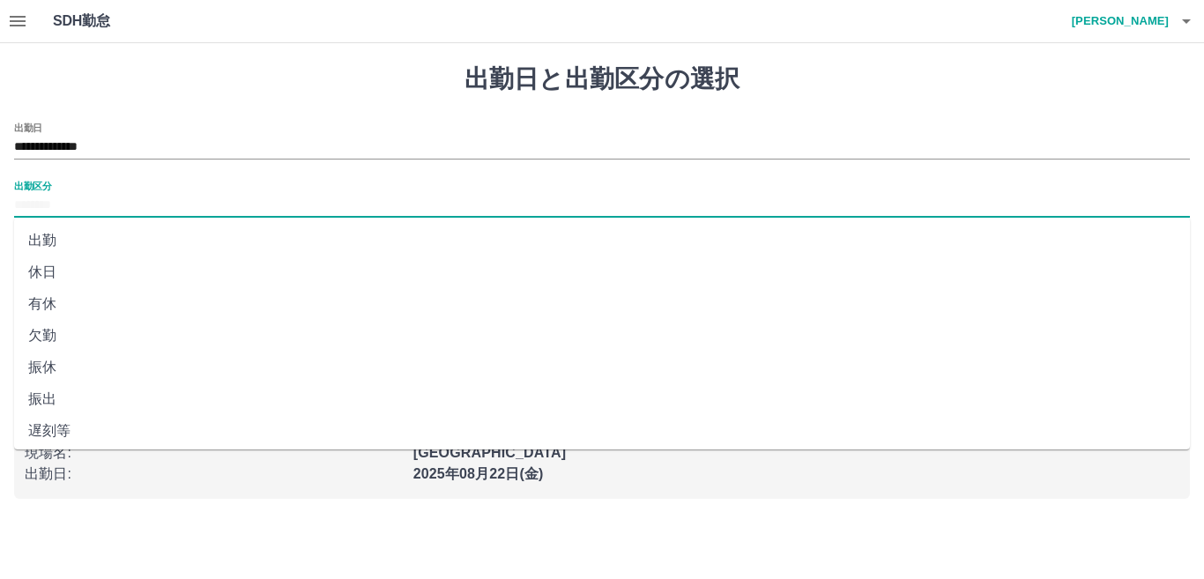
click at [70, 204] on input "出勤区分" at bounding box center [601, 206] width 1175 height 22
click at [44, 235] on li "出勤" at bounding box center [601, 241] width 1175 height 32
type input "**"
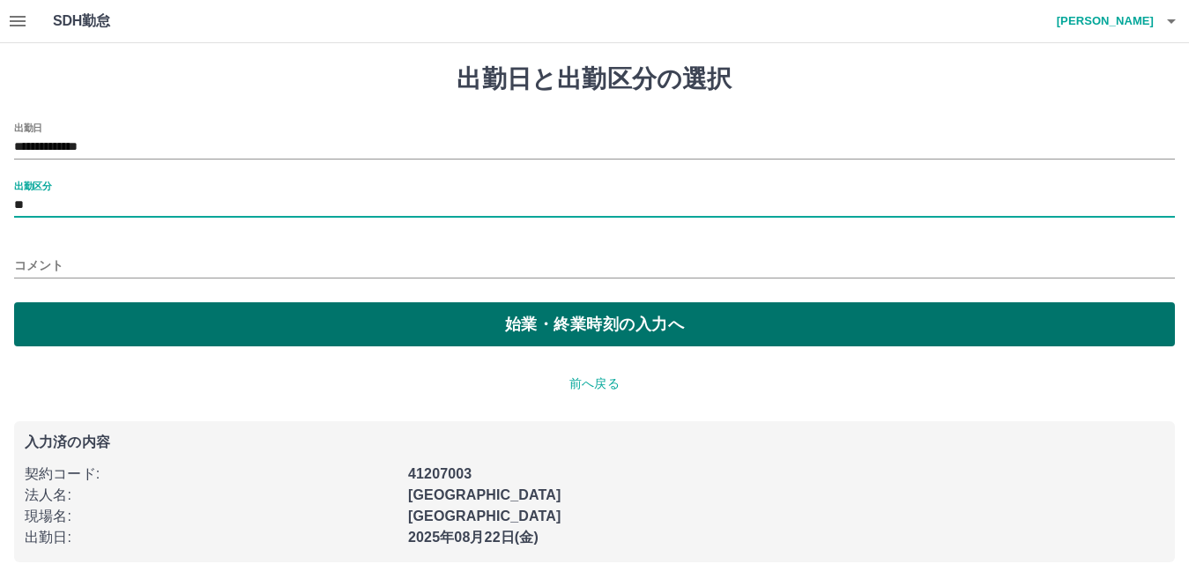
click at [117, 312] on button "始業・終業時刻の入力へ" at bounding box center [594, 324] width 1160 height 44
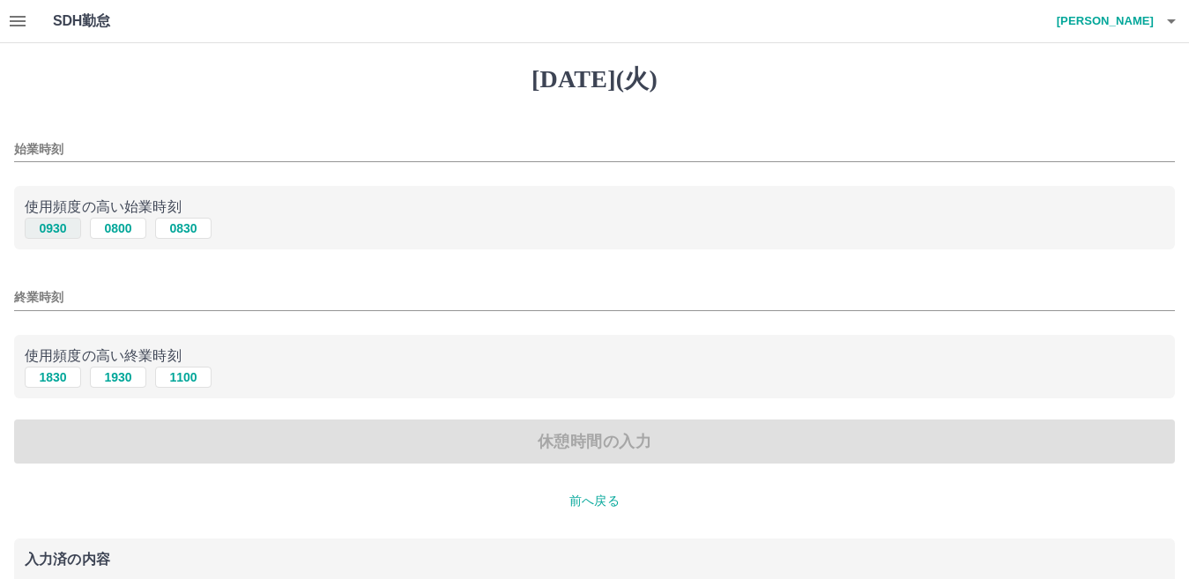
drag, startPoint x: 57, startPoint y: 225, endPoint x: 56, endPoint y: 238, distance: 13.3
click at [56, 225] on button "0930" at bounding box center [53, 228] width 56 height 21
type input "****"
click at [62, 372] on button "1830" at bounding box center [53, 377] width 56 height 21
type input "****"
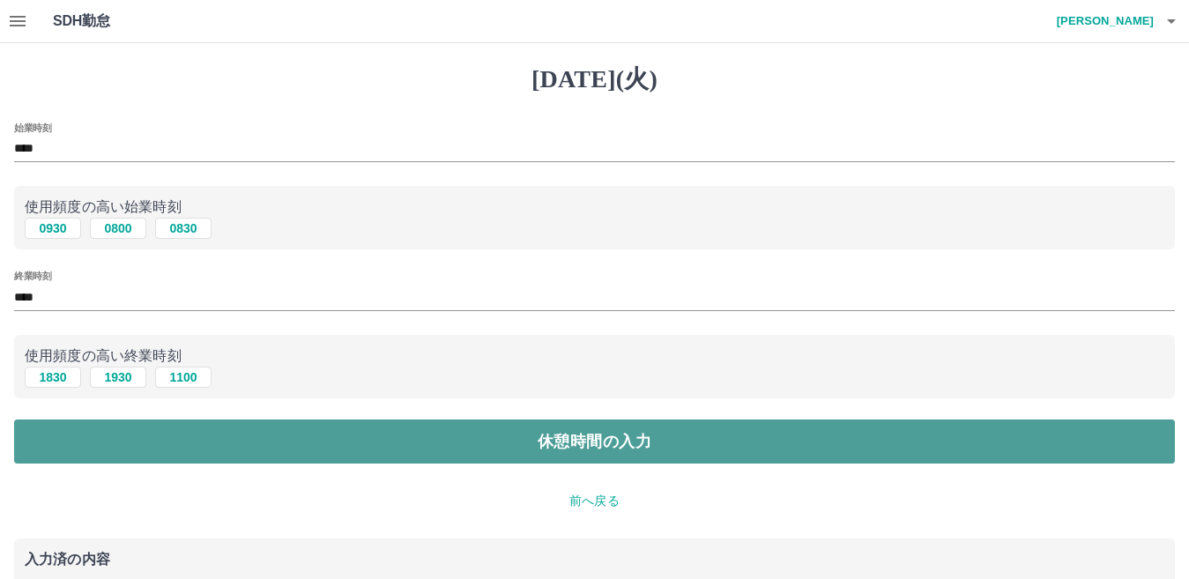
click at [141, 438] on button "休憩時間の入力" at bounding box center [594, 441] width 1160 height 44
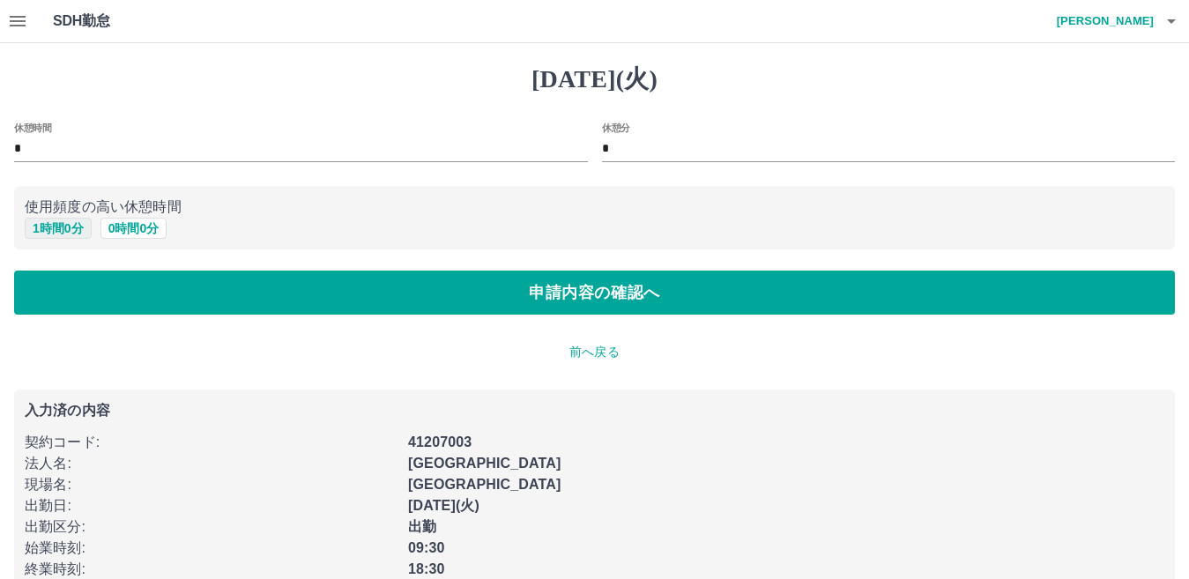
click at [67, 229] on button "1 時間 0 分" at bounding box center [58, 228] width 67 height 21
type input "*"
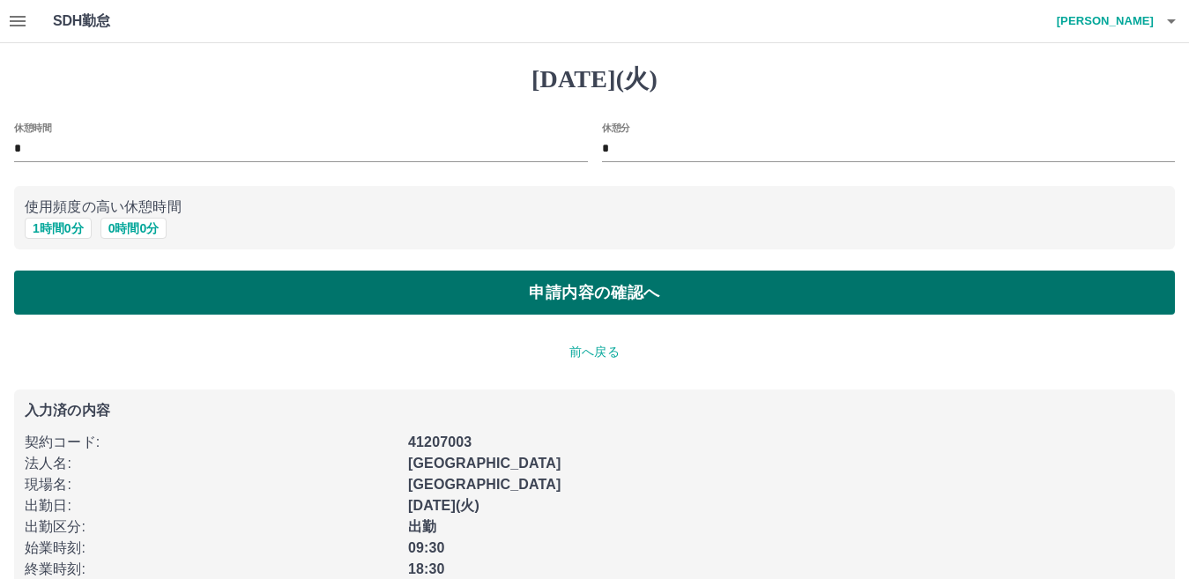
click at [117, 285] on button "申請内容の確認へ" at bounding box center [594, 293] width 1160 height 44
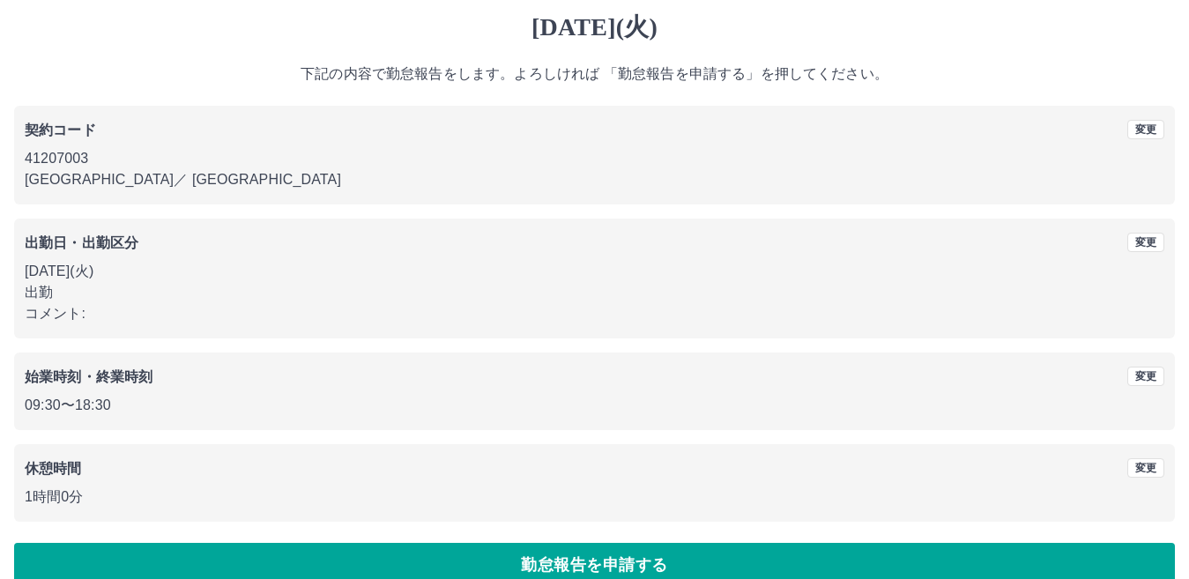
scroll to position [81, 0]
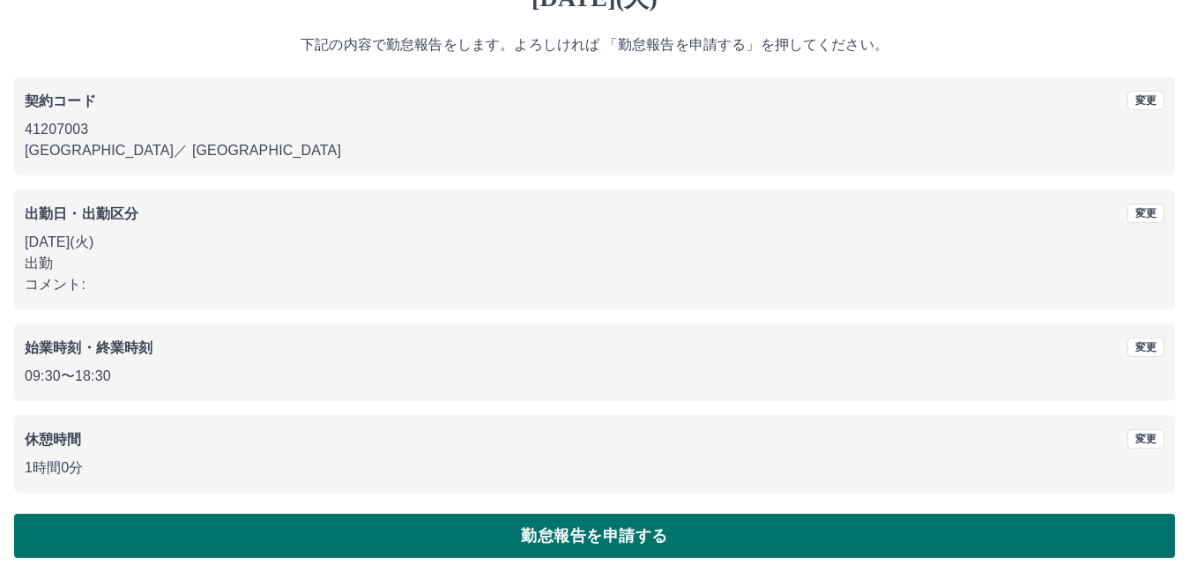
click at [238, 529] on button "勤怠報告を申請する" at bounding box center [594, 536] width 1160 height 44
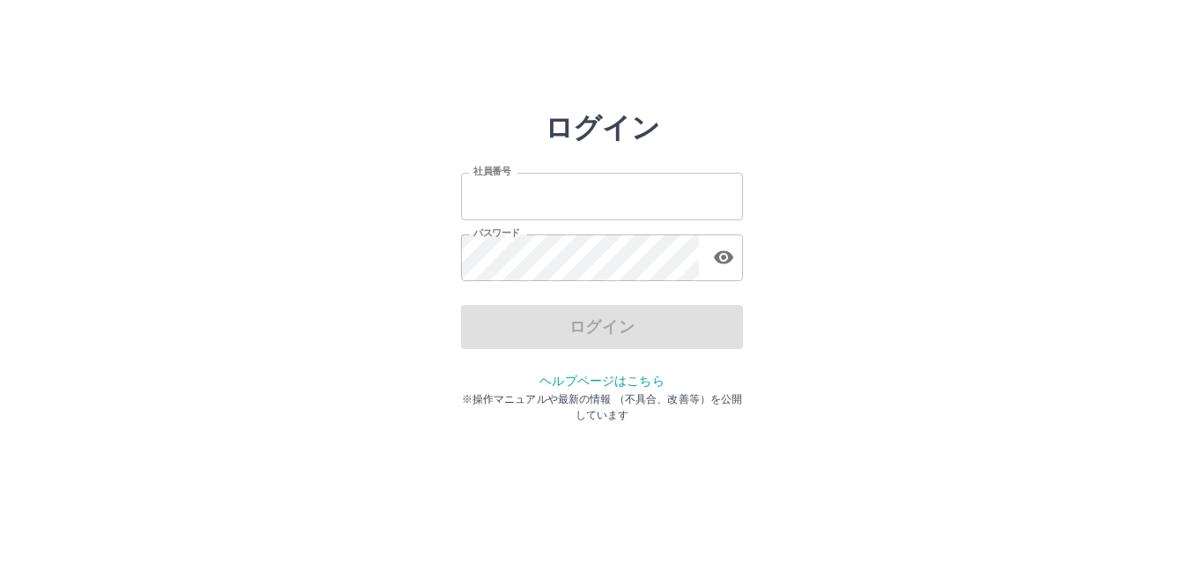
type input "*******"
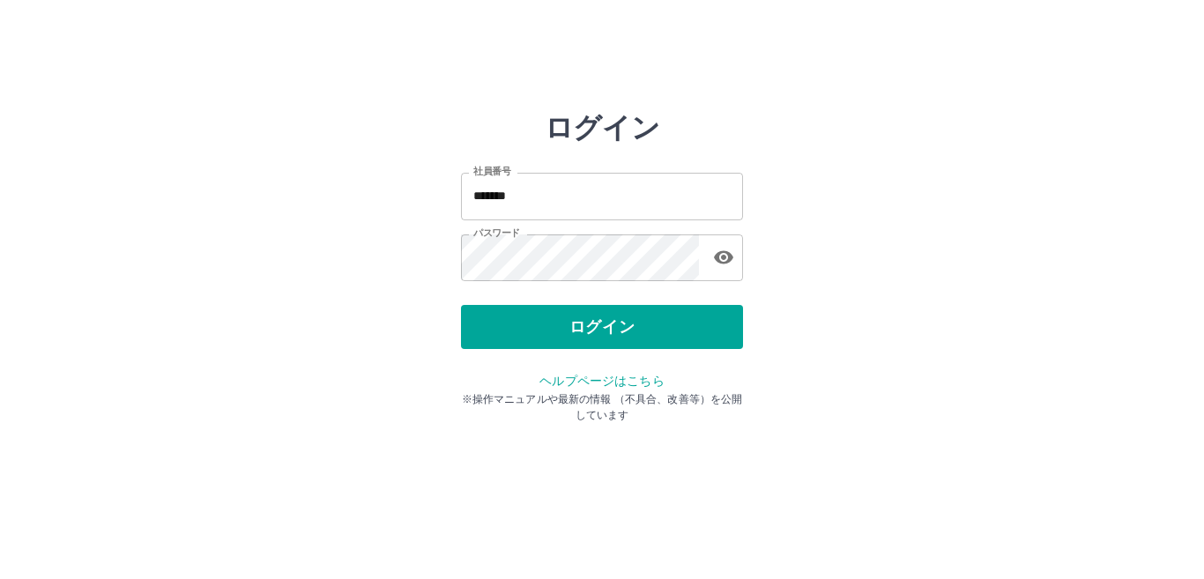
click at [584, 325] on div "ログイン" at bounding box center [602, 327] width 282 height 44
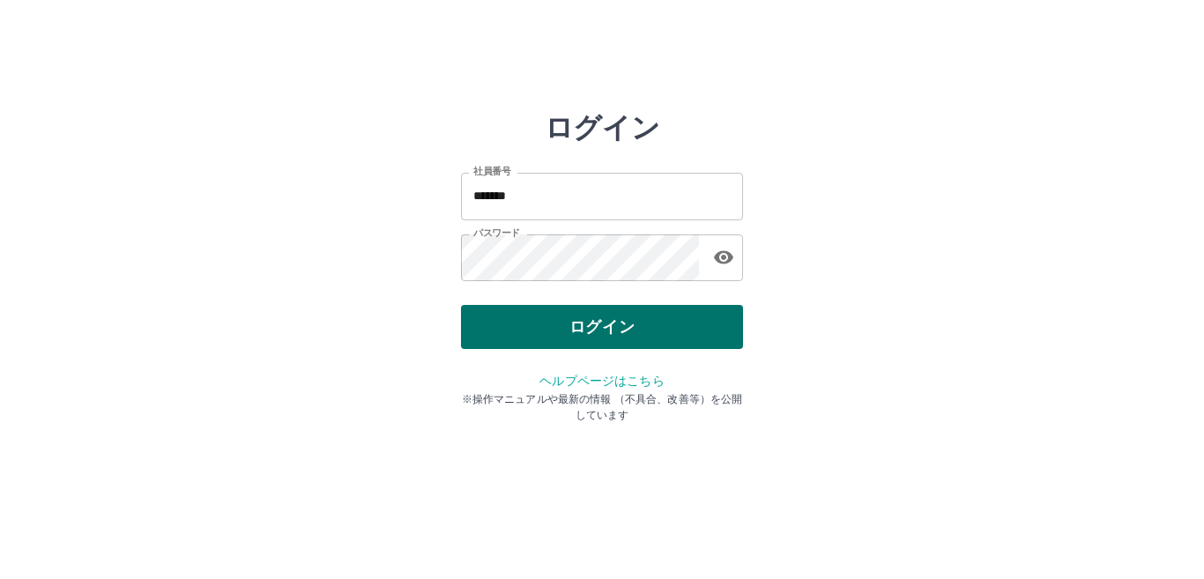
click at [588, 325] on button "ログイン" at bounding box center [602, 327] width 282 height 44
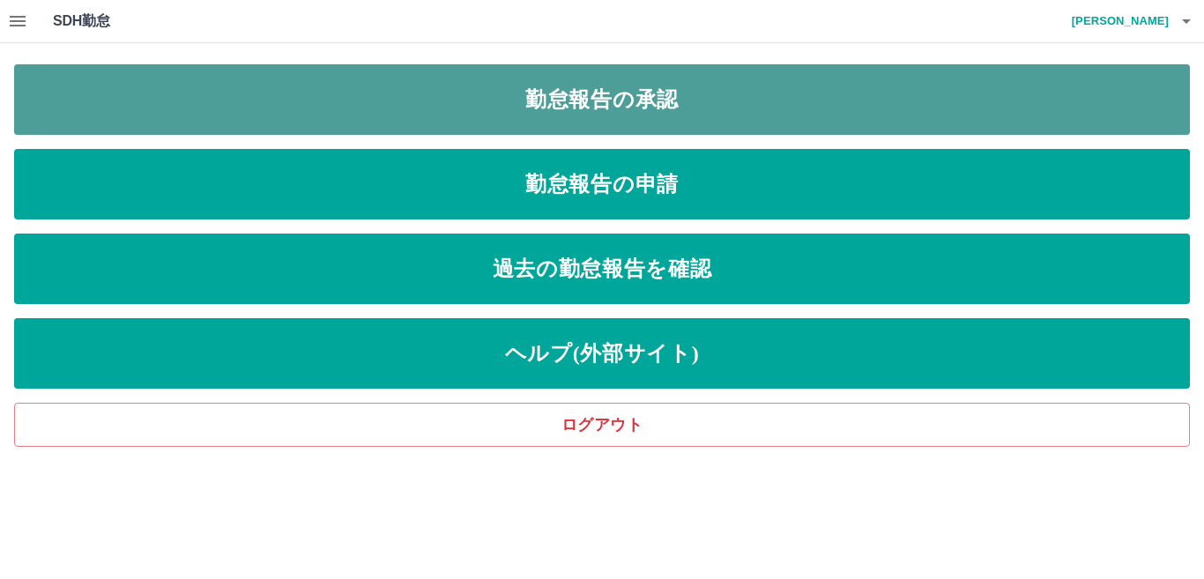
click at [624, 99] on link "勤怠報告の承認" at bounding box center [601, 99] width 1175 height 70
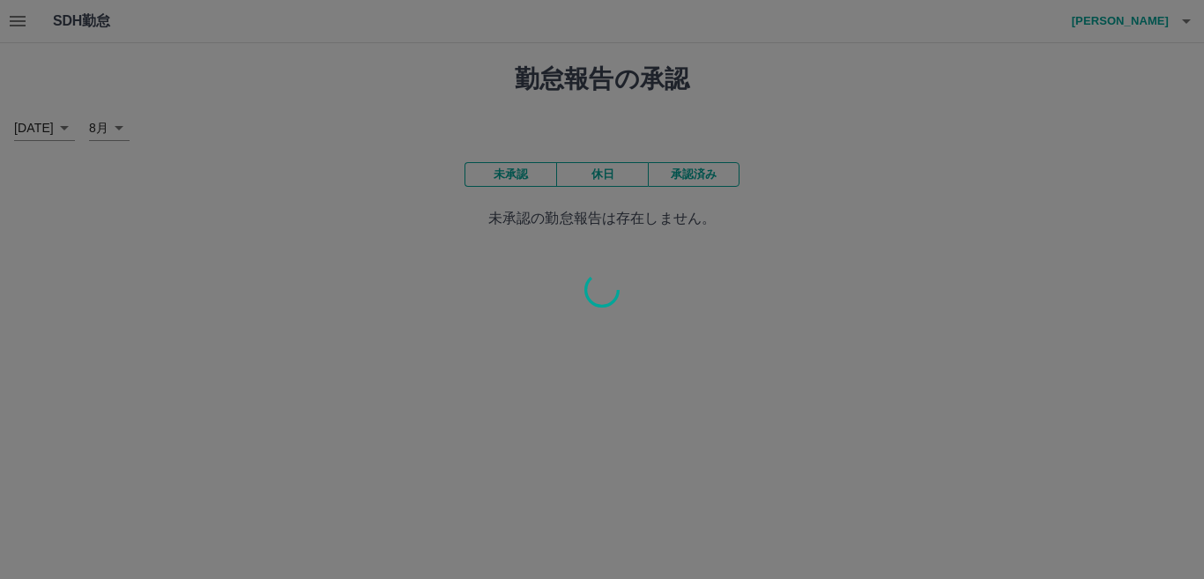
click at [523, 172] on div at bounding box center [602, 289] width 1204 height 579
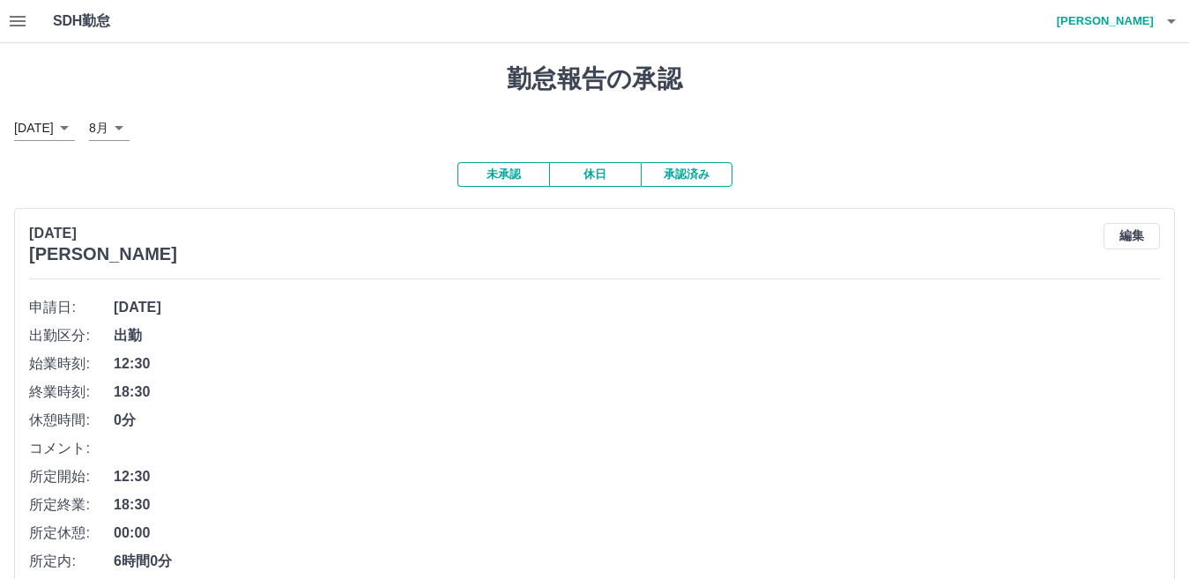
click at [511, 176] on button "未承認" at bounding box center [503, 174] width 92 height 25
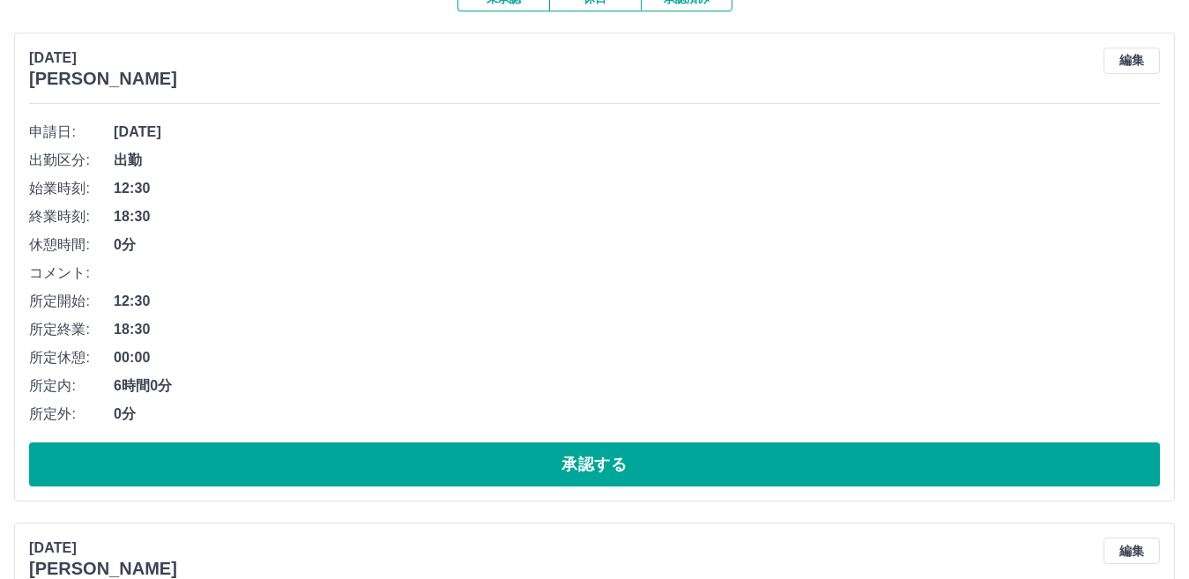
scroll to position [176, 0]
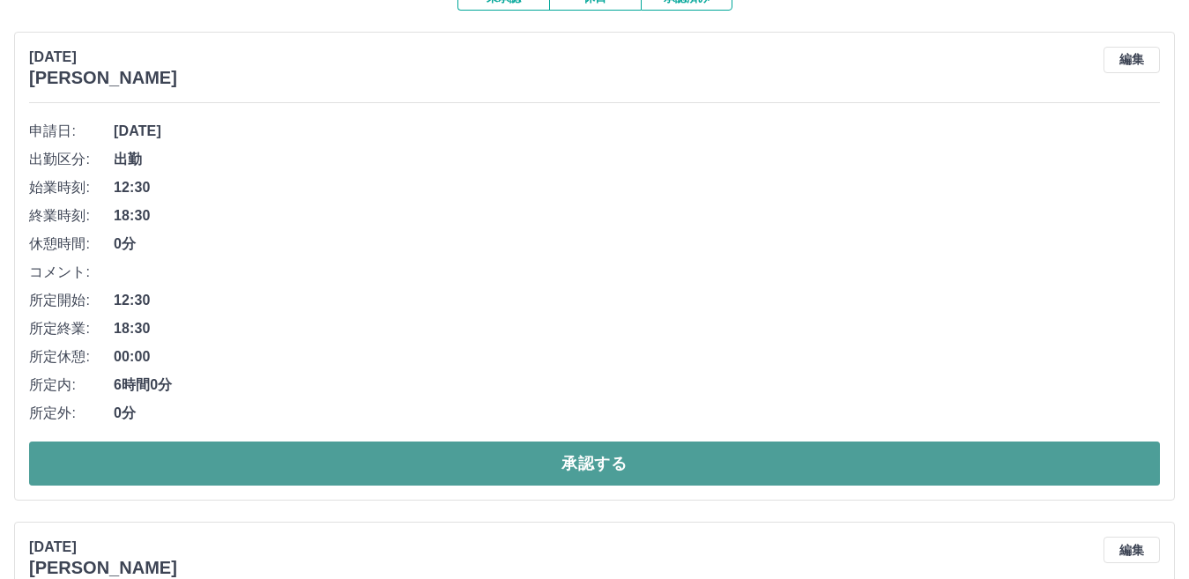
click at [398, 469] on button "承認する" at bounding box center [594, 463] width 1131 height 44
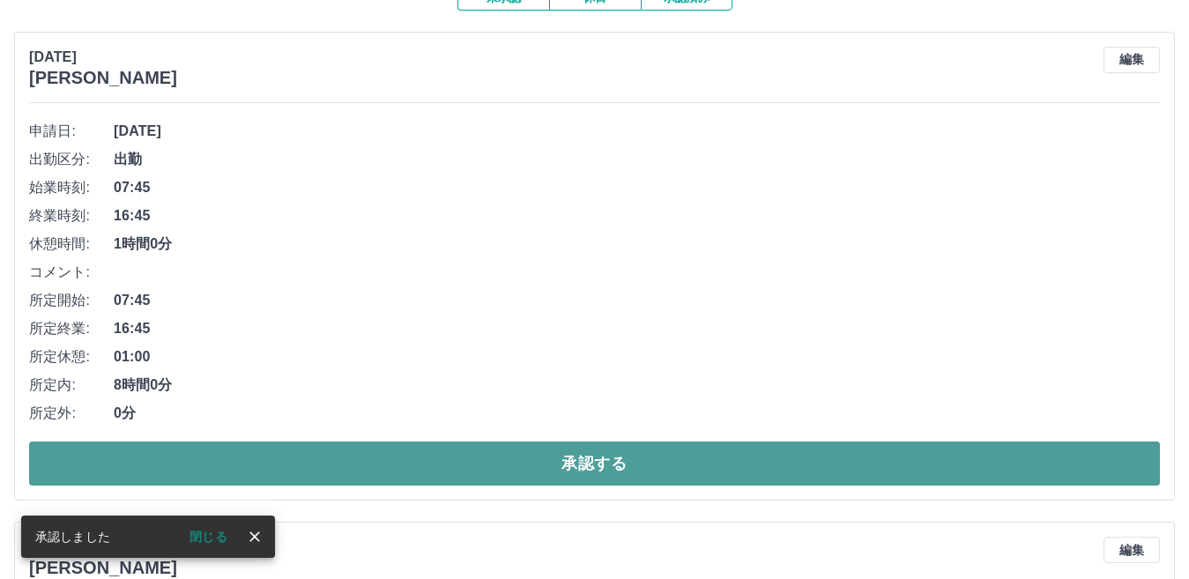
click at [533, 461] on button "承認する" at bounding box center [594, 463] width 1131 height 44
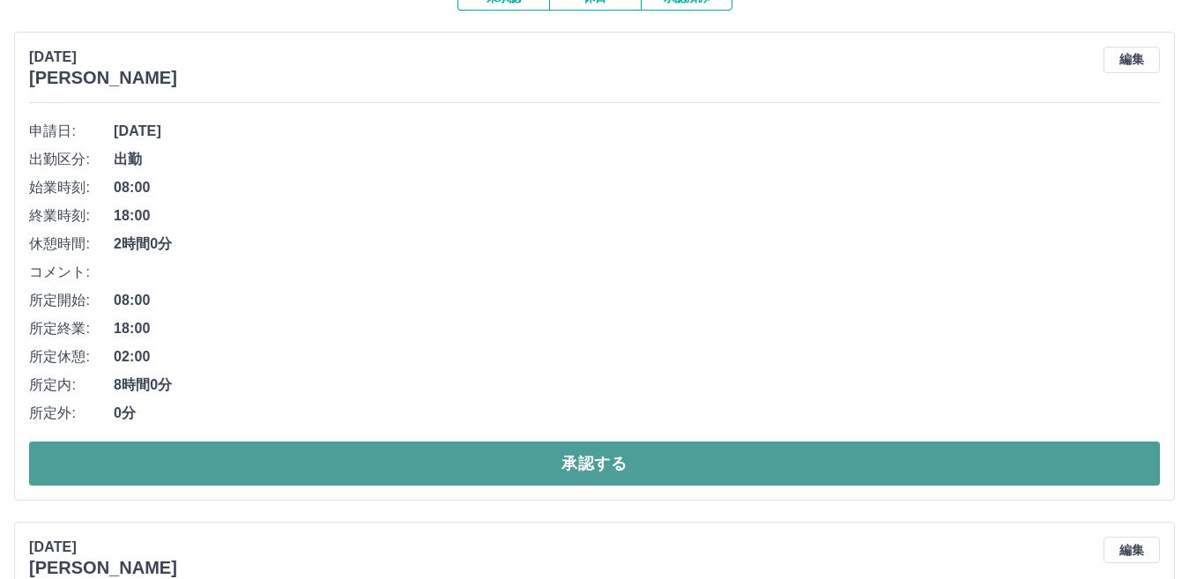
click at [528, 459] on button "承認する" at bounding box center [594, 463] width 1131 height 44
click at [534, 459] on button "承認する" at bounding box center [594, 463] width 1131 height 44
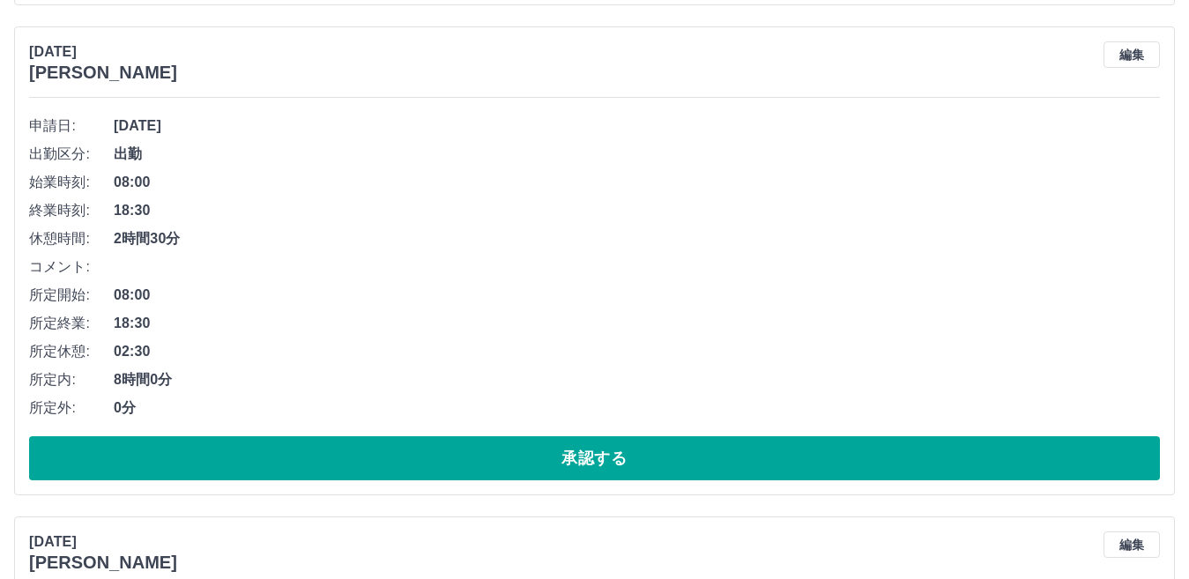
scroll to position [793, 0]
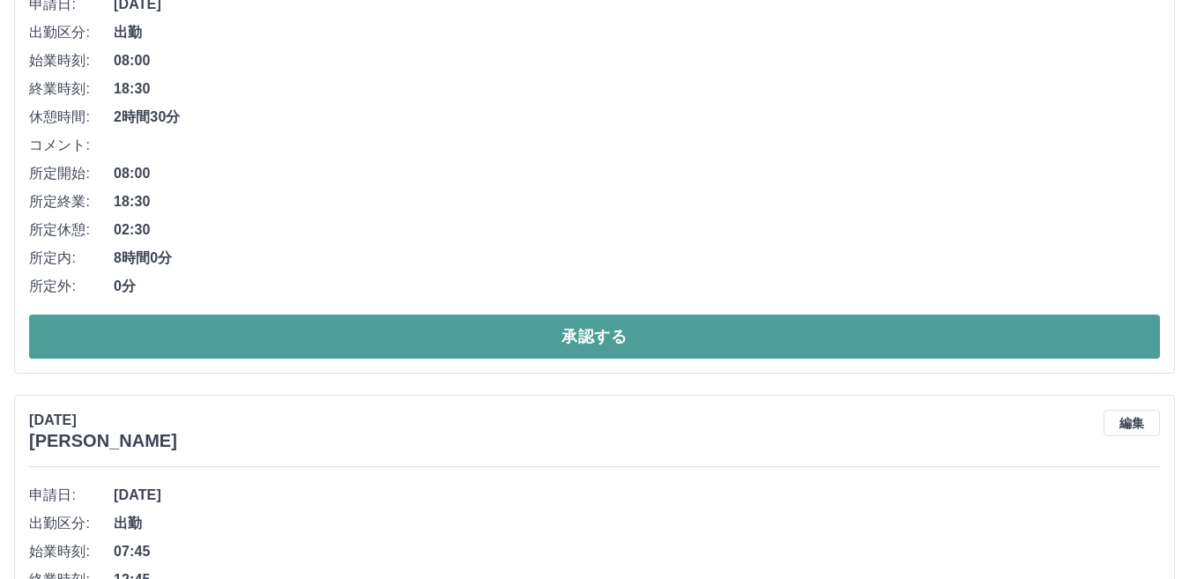
click at [575, 330] on button "承認する" at bounding box center [594, 337] width 1131 height 44
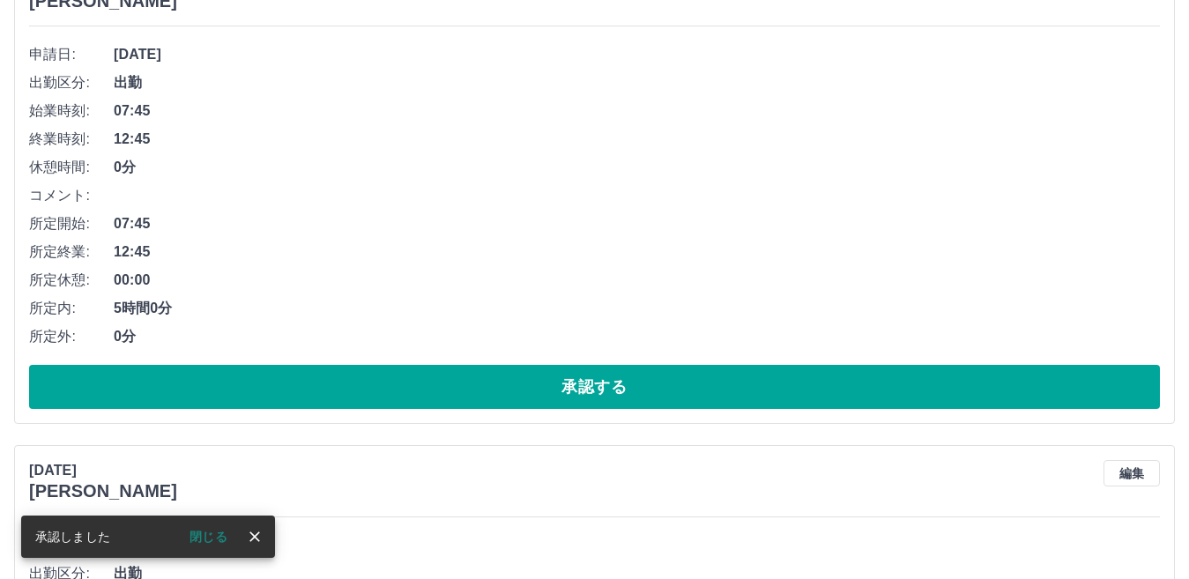
scroll to position [744, 0]
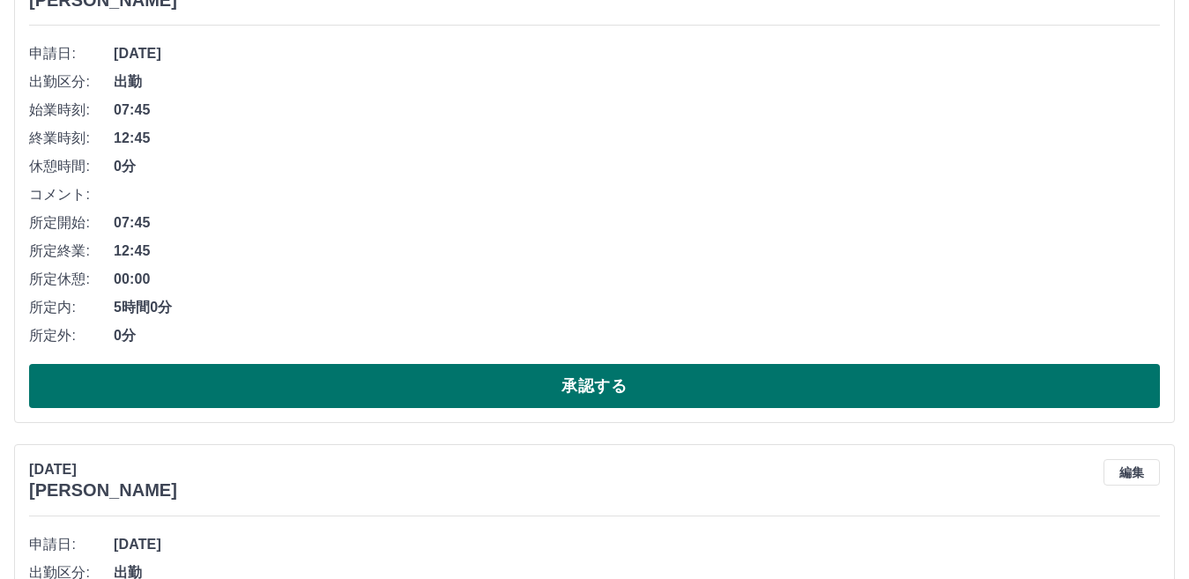
click at [538, 381] on button "承認する" at bounding box center [594, 386] width 1131 height 44
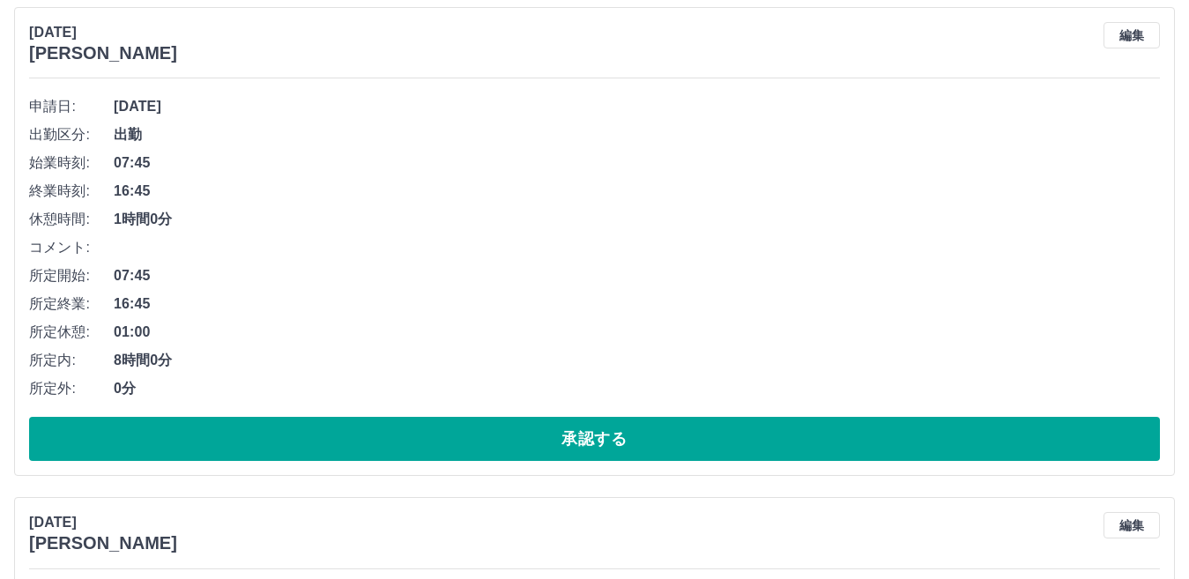
scroll to position [694, 0]
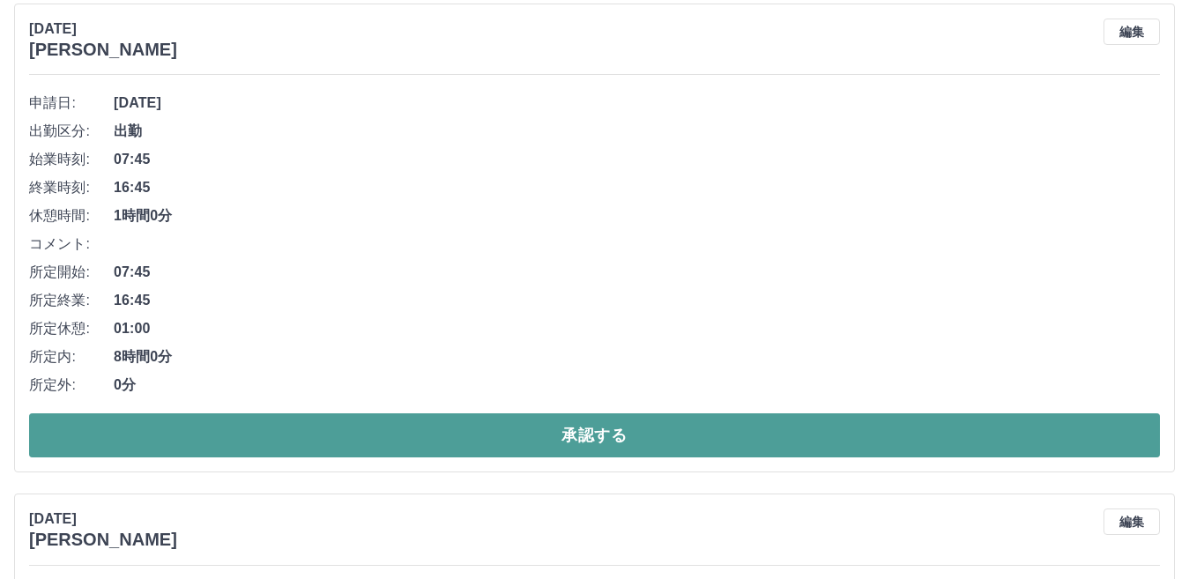
click at [607, 436] on button "承認する" at bounding box center [594, 435] width 1131 height 44
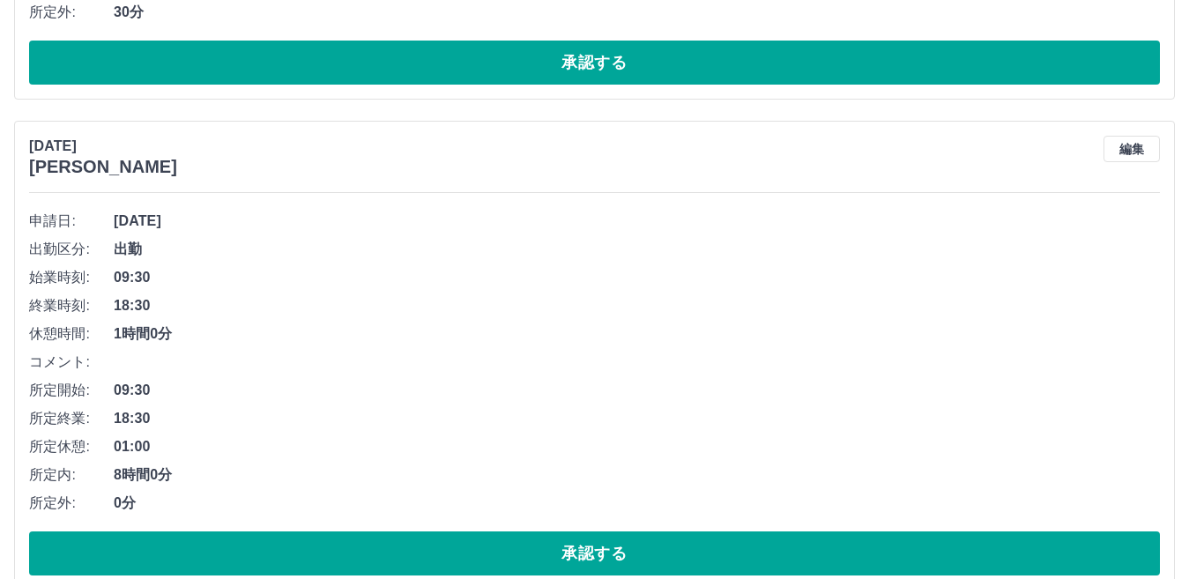
scroll to position [1086, 0]
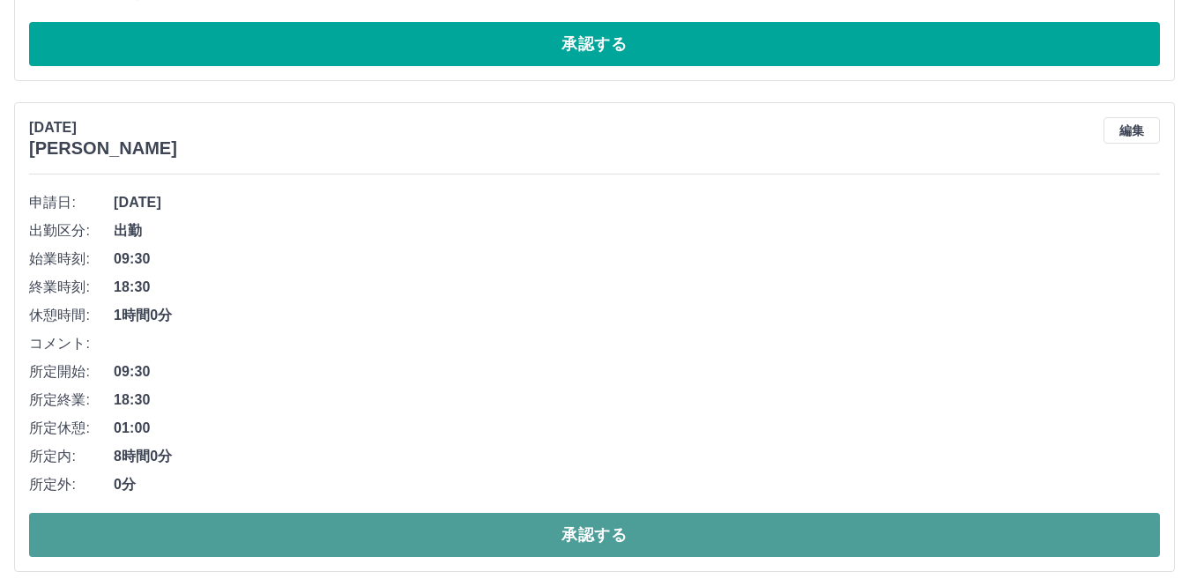
click at [522, 532] on button "承認する" at bounding box center [594, 535] width 1131 height 44
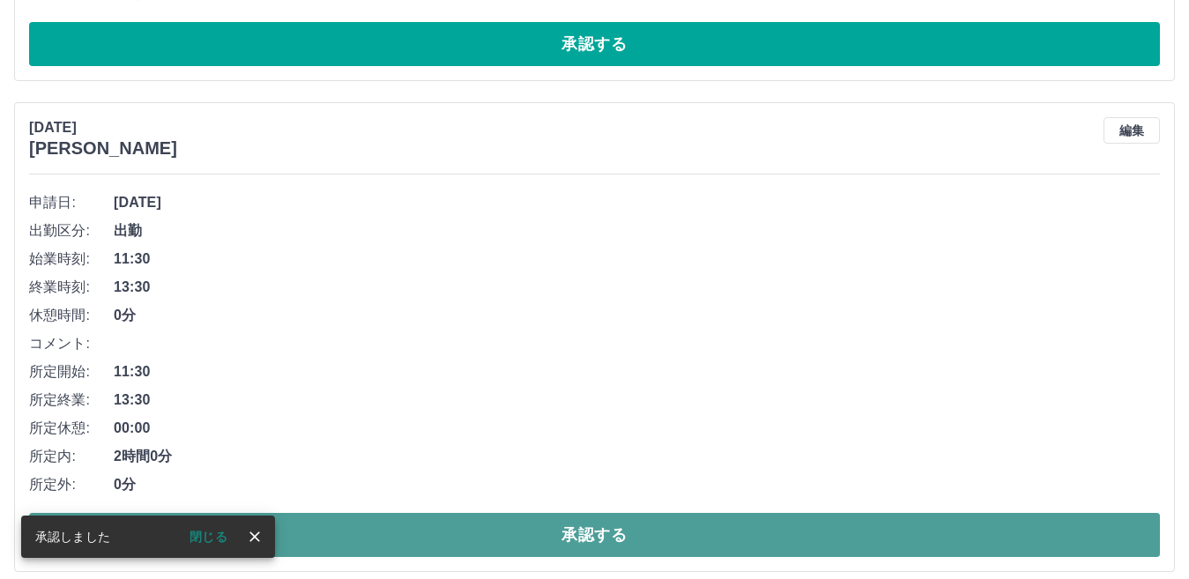
click at [550, 531] on button "承認する" at bounding box center [594, 535] width 1131 height 44
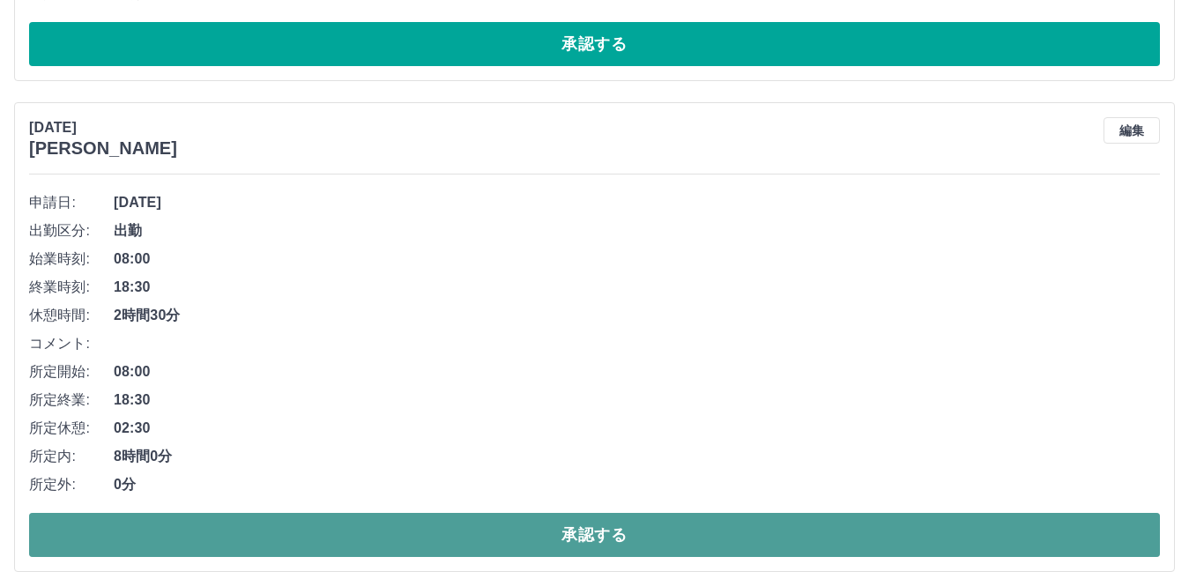
click at [523, 544] on button "承認する" at bounding box center [594, 535] width 1131 height 44
click at [525, 525] on button "承認する" at bounding box center [594, 535] width 1131 height 44
click at [561, 534] on button "承認する" at bounding box center [594, 535] width 1131 height 44
click at [523, 538] on button "承認する" at bounding box center [594, 535] width 1131 height 44
click at [438, 532] on button "承認する" at bounding box center [594, 535] width 1131 height 44
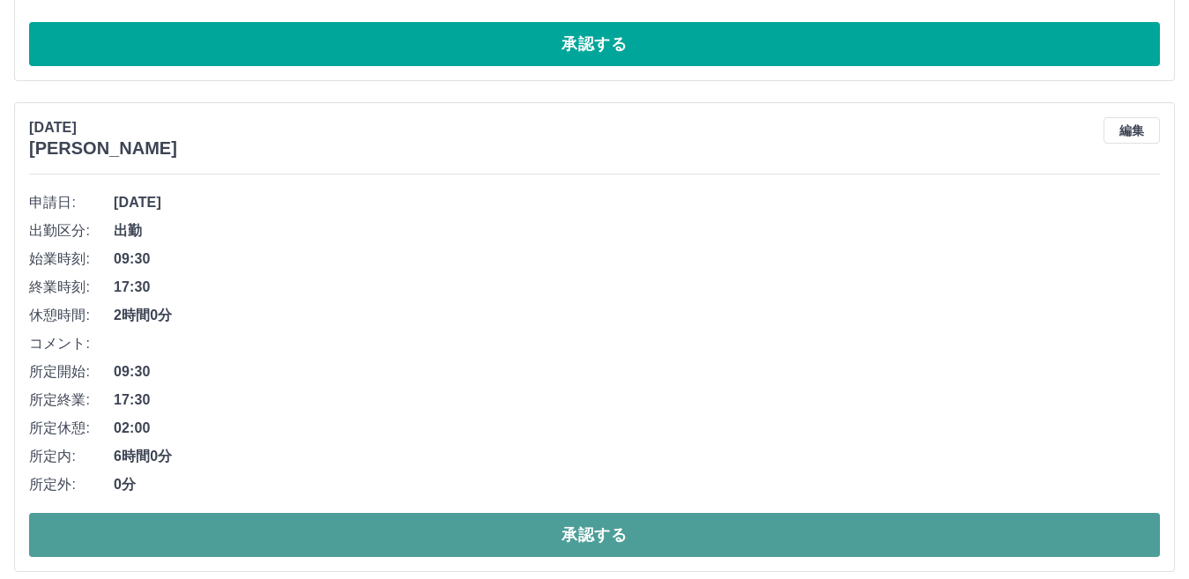
click at [491, 535] on button "承認する" at bounding box center [594, 535] width 1131 height 44
click at [577, 539] on button "承認する" at bounding box center [594, 535] width 1131 height 44
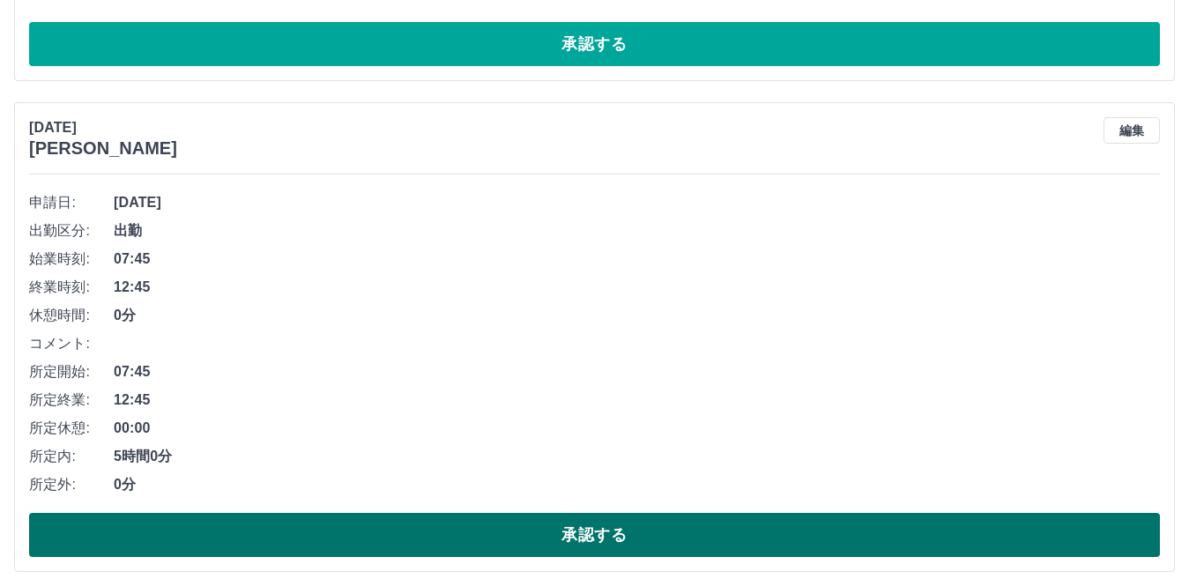
click at [583, 528] on button "承認する" at bounding box center [594, 535] width 1131 height 44
click at [601, 528] on button "承認する" at bounding box center [594, 535] width 1131 height 44
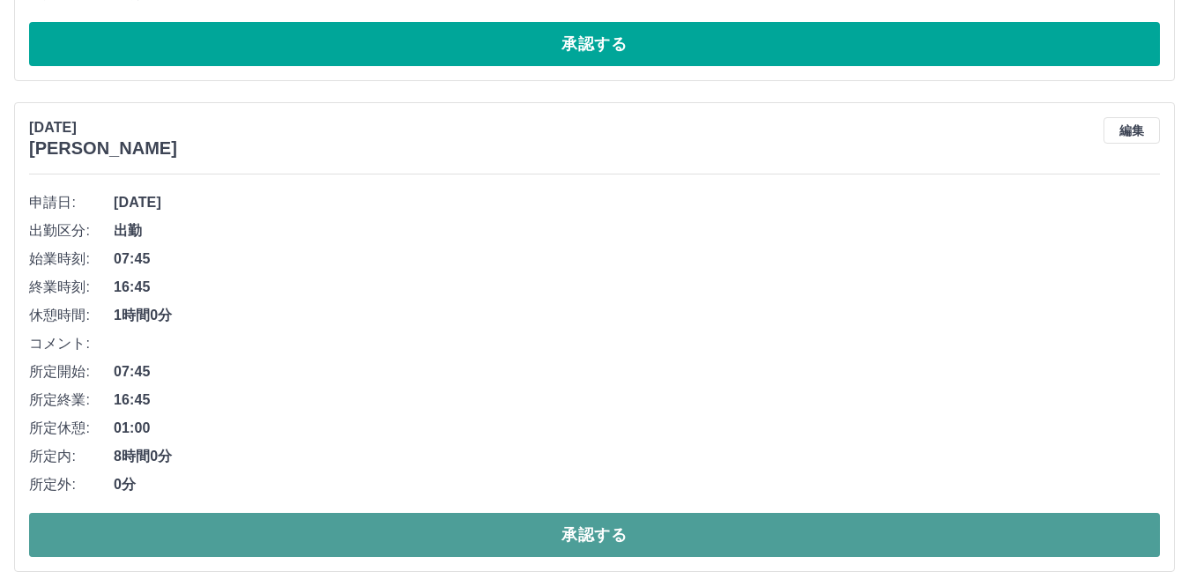
click at [598, 530] on button "承認する" at bounding box center [594, 535] width 1131 height 44
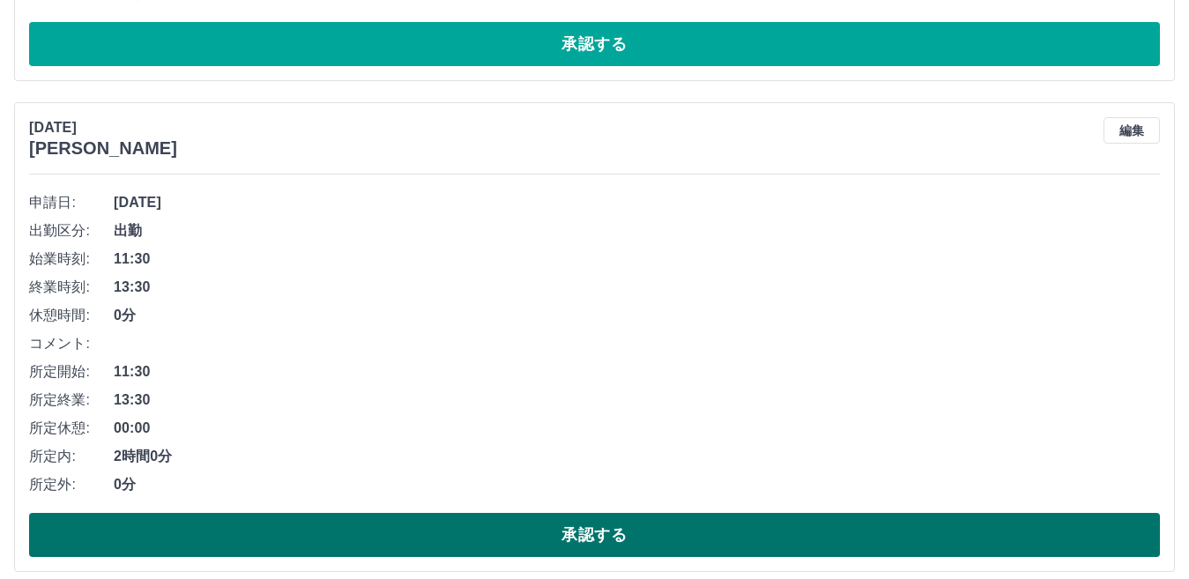
click at [616, 541] on button "承認する" at bounding box center [594, 535] width 1131 height 44
click at [609, 543] on button "承認する" at bounding box center [594, 535] width 1131 height 44
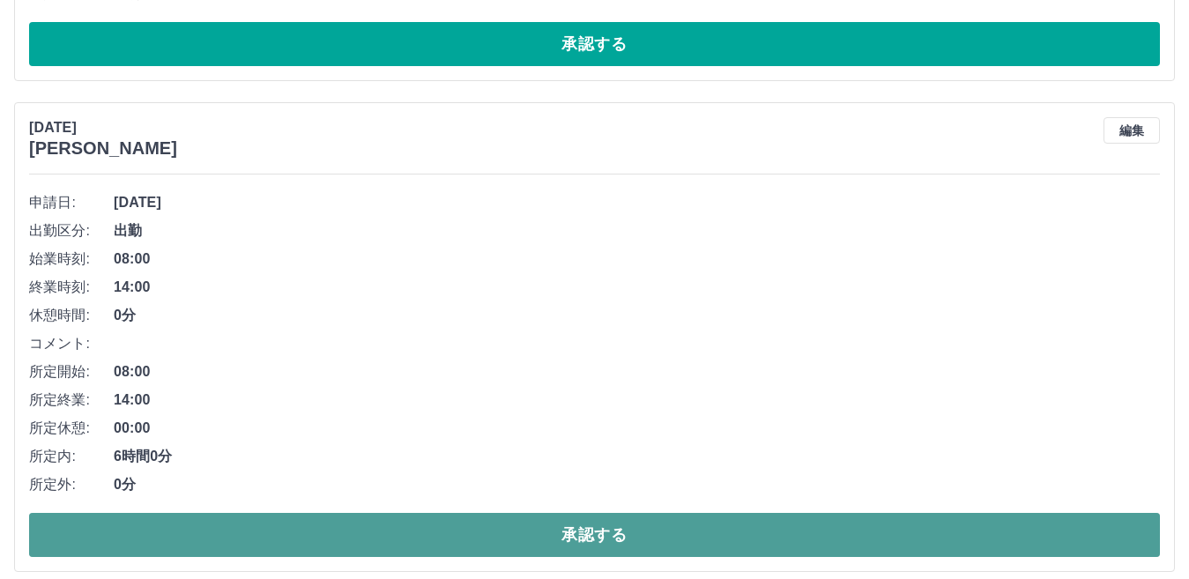
click at [611, 542] on button "承認する" at bounding box center [594, 535] width 1131 height 44
click at [603, 545] on button "承認する" at bounding box center [594, 535] width 1131 height 44
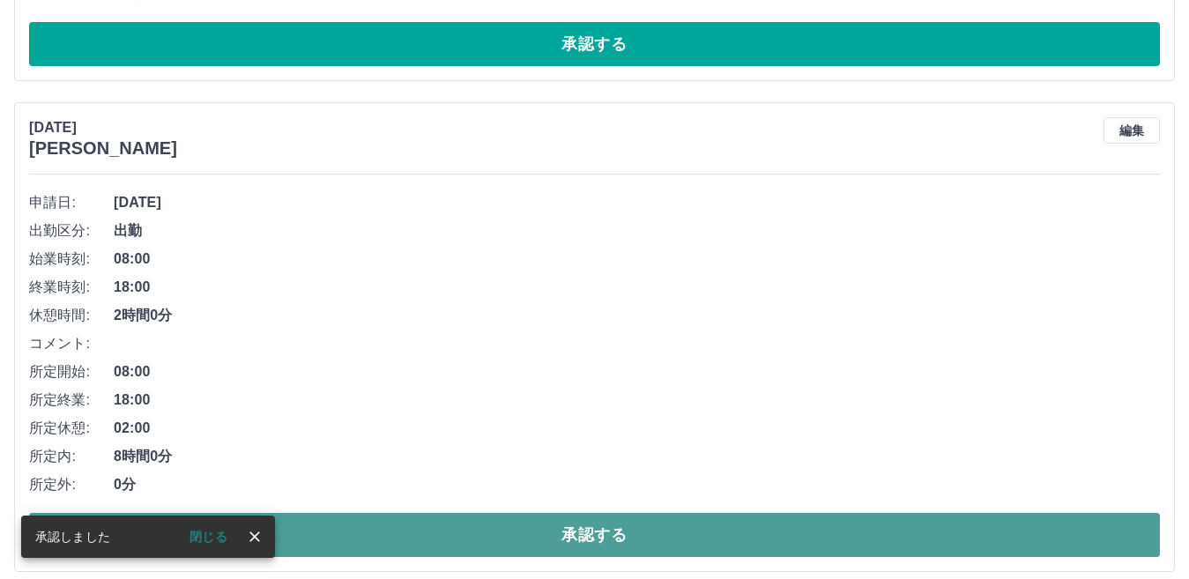
click at [592, 530] on button "承認する" at bounding box center [594, 535] width 1131 height 44
click at [595, 530] on button "承認する" at bounding box center [594, 535] width 1131 height 44
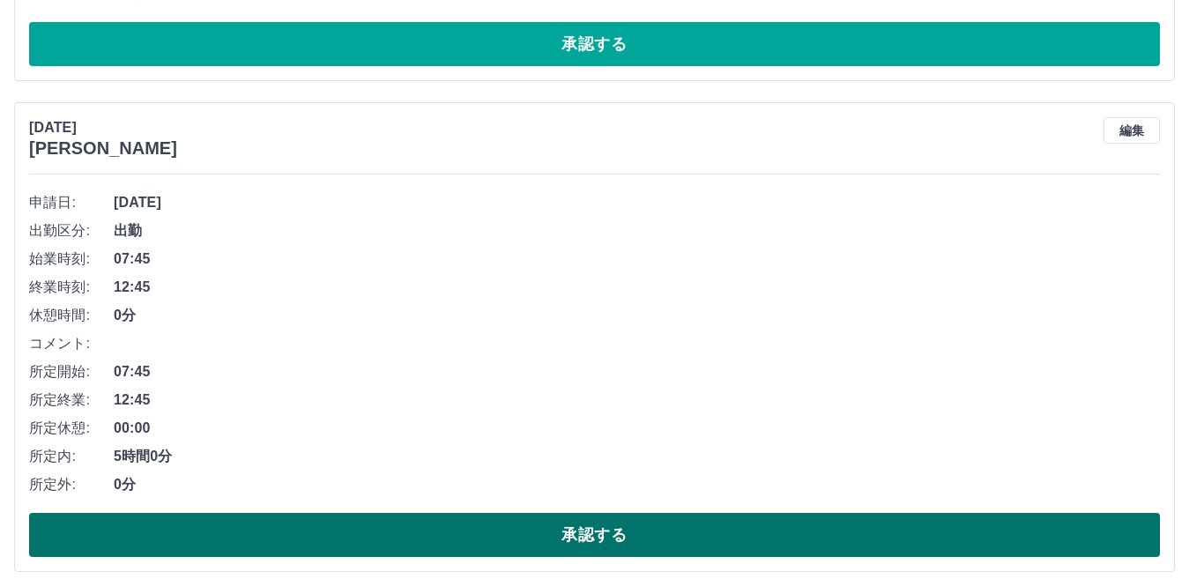
click at [605, 543] on button "承認する" at bounding box center [594, 535] width 1131 height 44
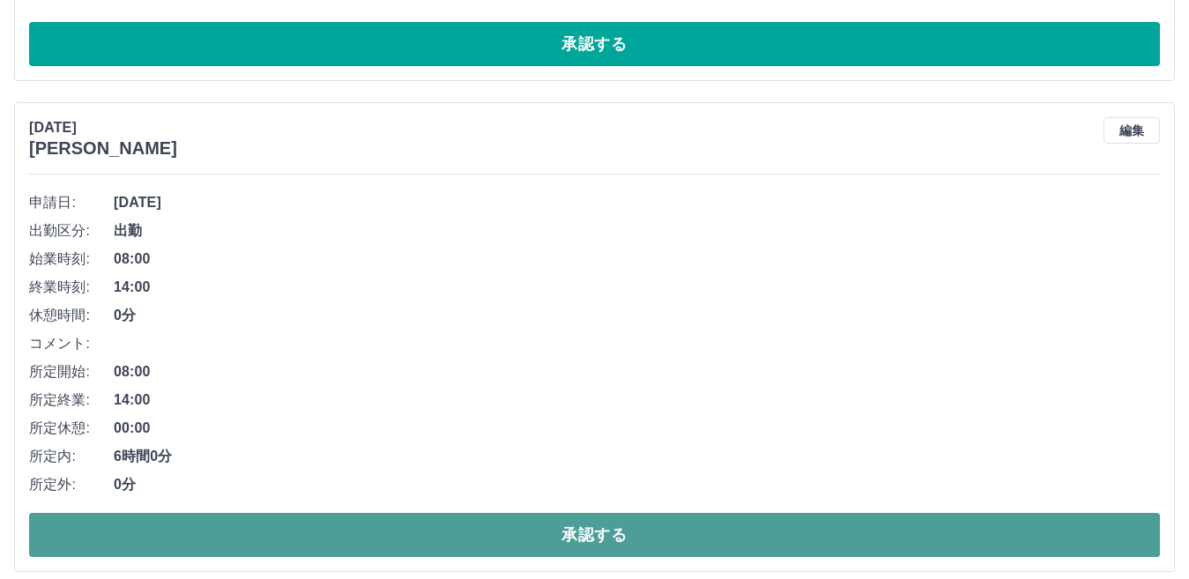
click at [585, 531] on button "承認する" at bounding box center [594, 535] width 1131 height 44
click at [581, 530] on button "承認する" at bounding box center [594, 535] width 1131 height 44
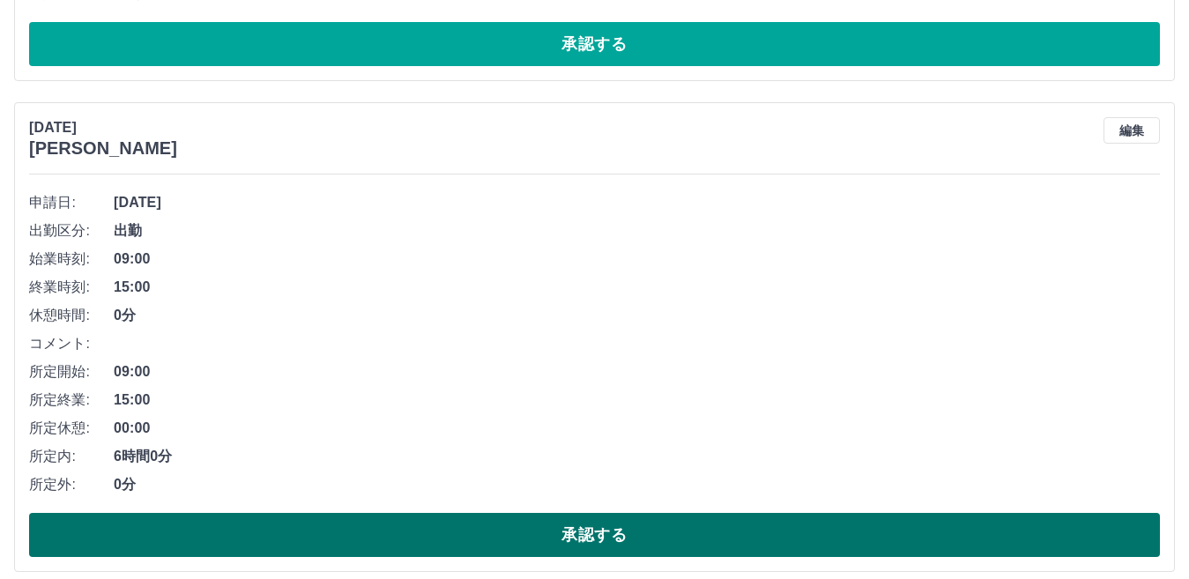
click at [592, 533] on button "承認する" at bounding box center [594, 535] width 1131 height 44
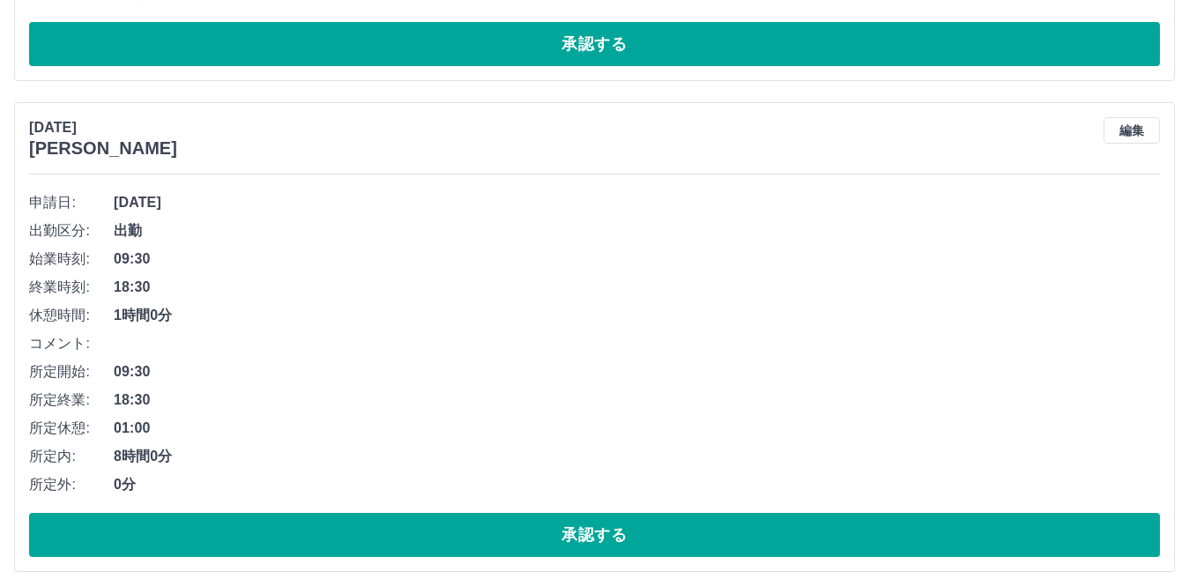
click at [592, 533] on button "承認する" at bounding box center [594, 535] width 1131 height 44
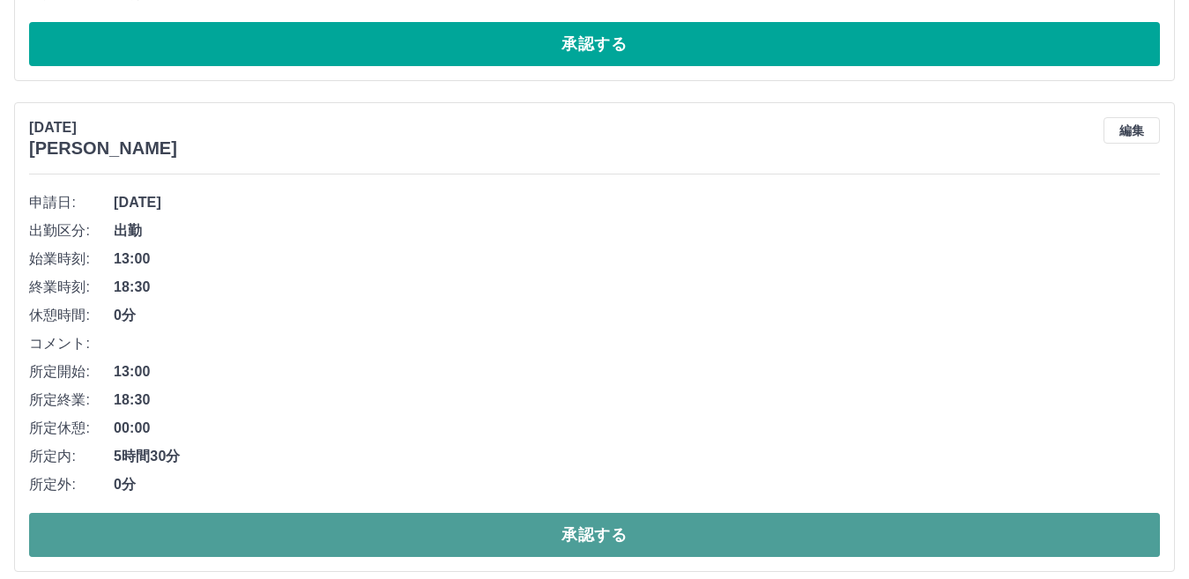
click at [593, 533] on button "承認する" at bounding box center [594, 535] width 1131 height 44
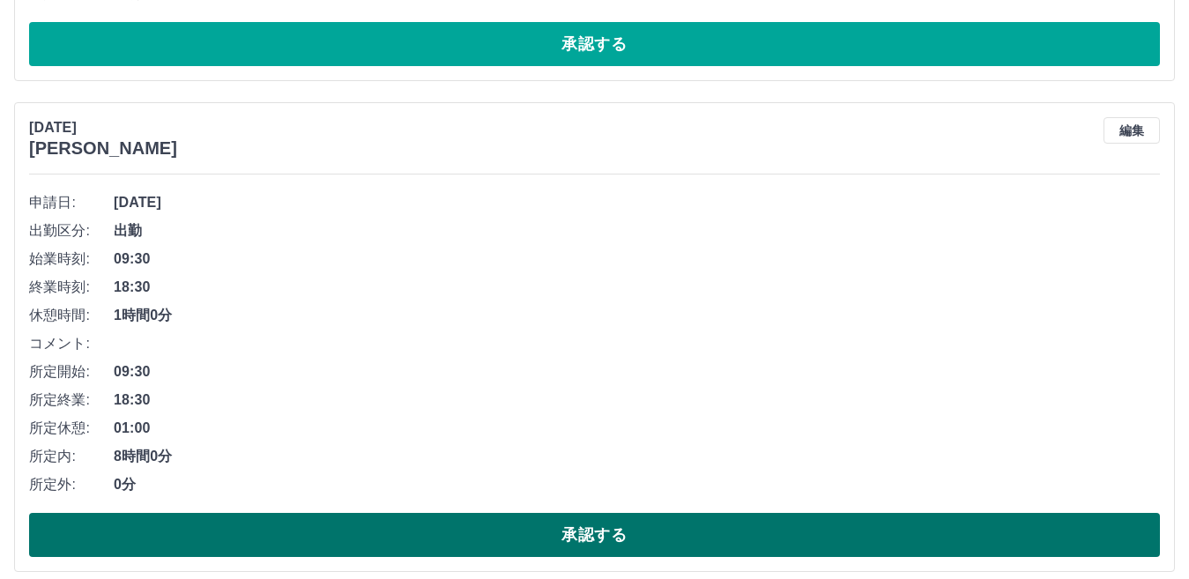
click at [594, 536] on button "承認する" at bounding box center [594, 535] width 1131 height 44
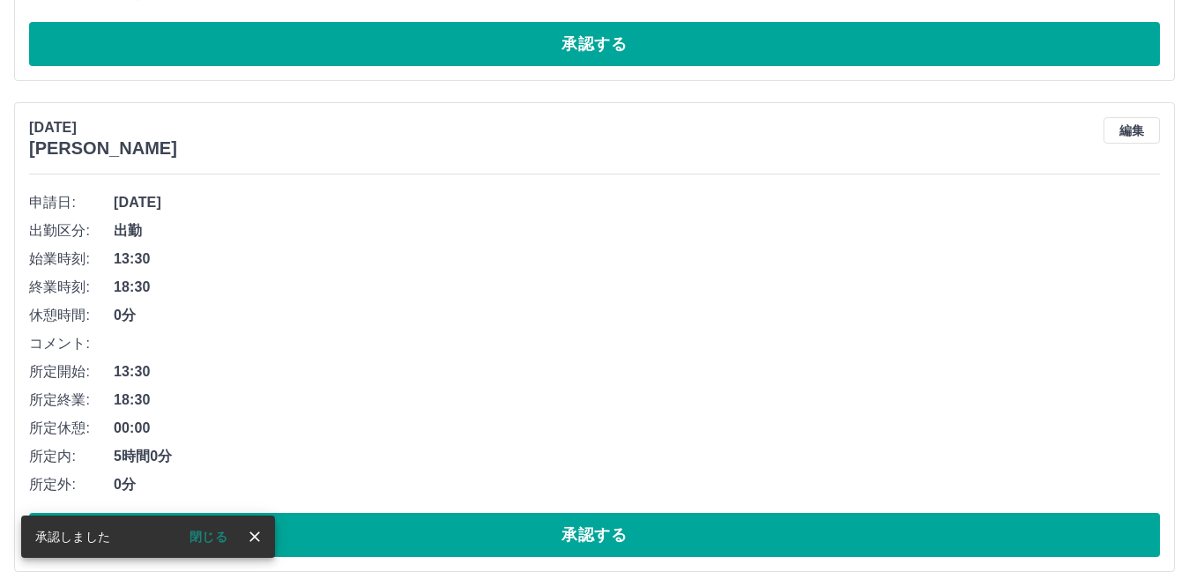
click at [594, 536] on button "承認する" at bounding box center [594, 535] width 1131 height 44
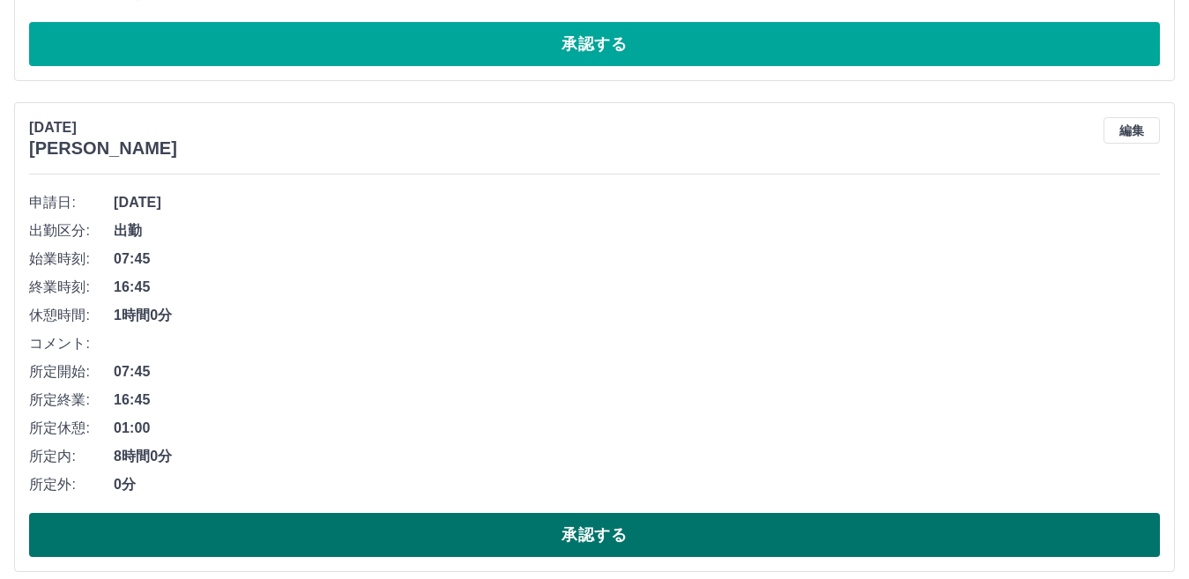
click at [588, 534] on button "承認する" at bounding box center [594, 535] width 1131 height 44
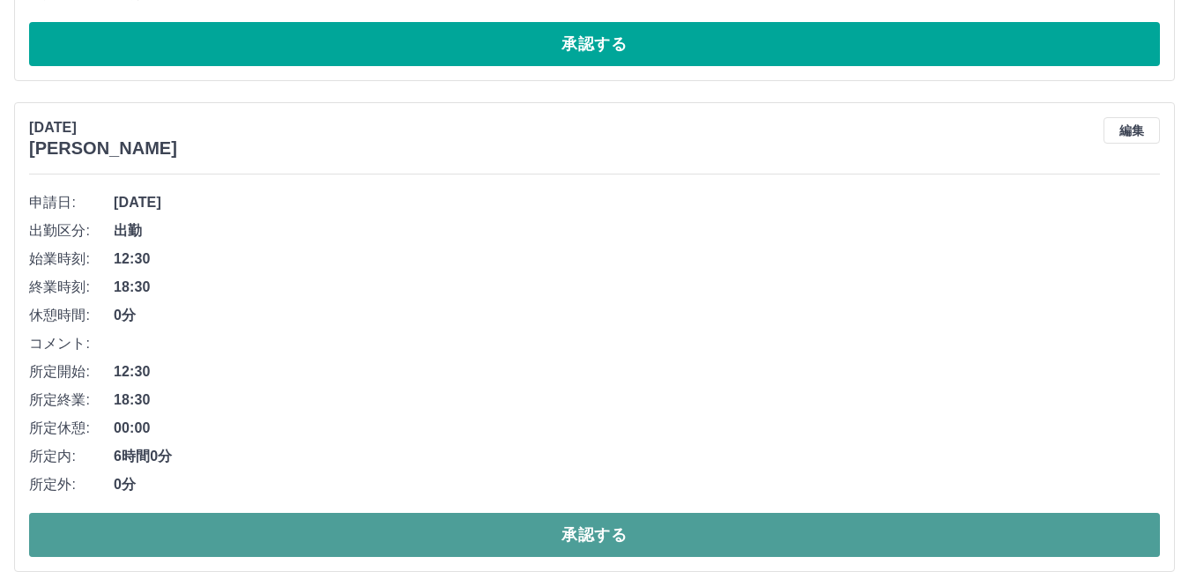
click at [597, 524] on button "承認する" at bounding box center [594, 535] width 1131 height 44
click at [582, 534] on button "承認する" at bounding box center [594, 535] width 1131 height 44
click at [584, 535] on button "承認する" at bounding box center [594, 535] width 1131 height 44
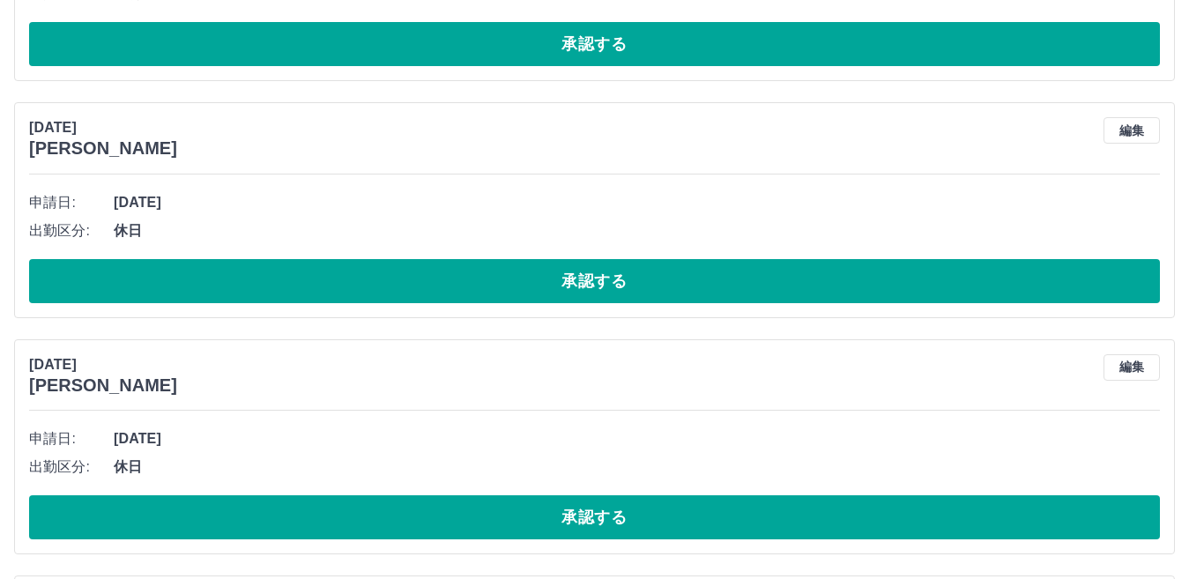
click at [1130, 130] on button "編集" at bounding box center [1131, 130] width 56 height 26
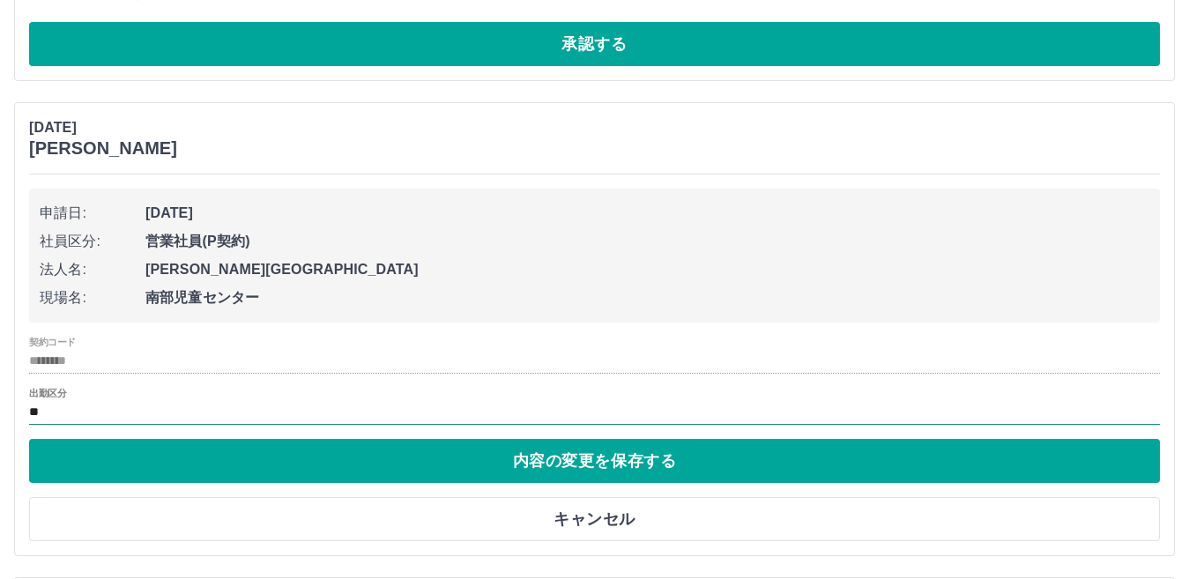
click at [54, 408] on input "**" at bounding box center [594, 413] width 1131 height 22
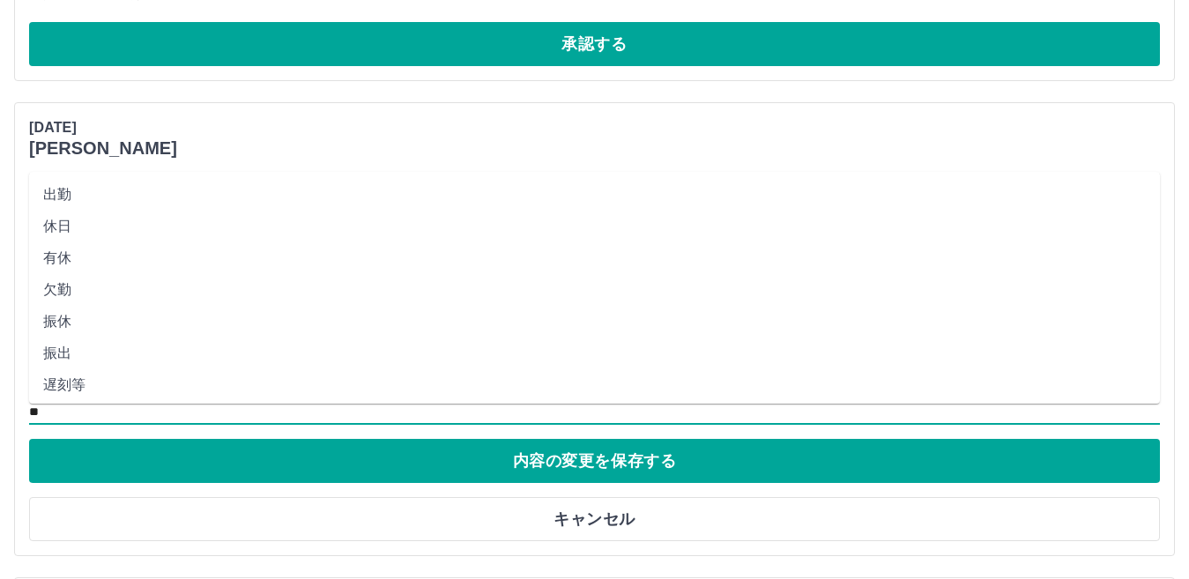
click at [63, 191] on li "出勤" at bounding box center [594, 195] width 1131 height 32
type input "**"
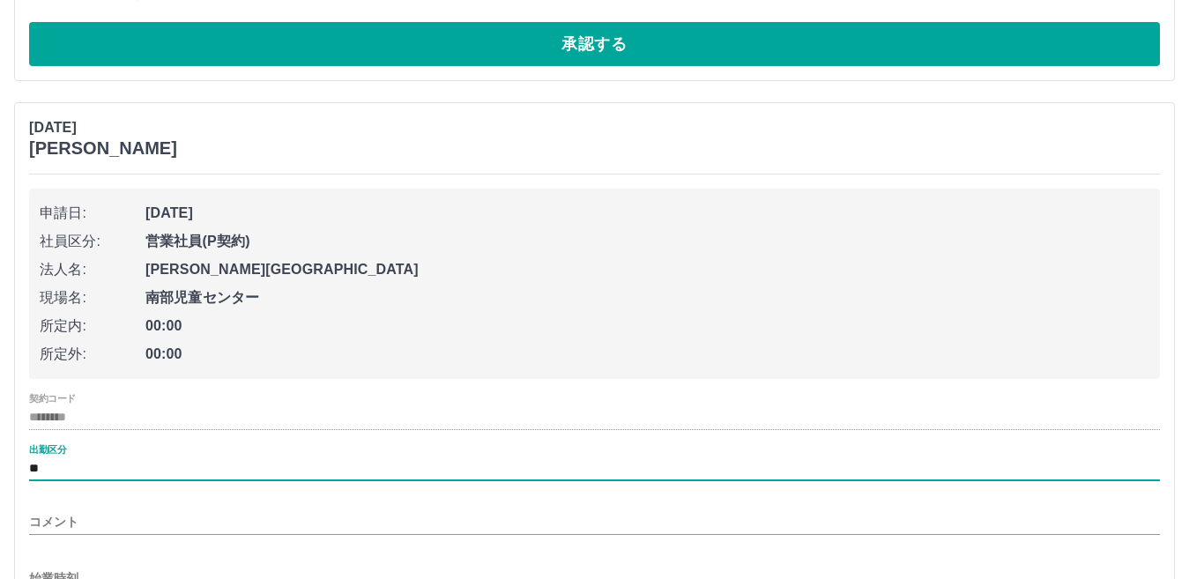
scroll to position [1174, 0]
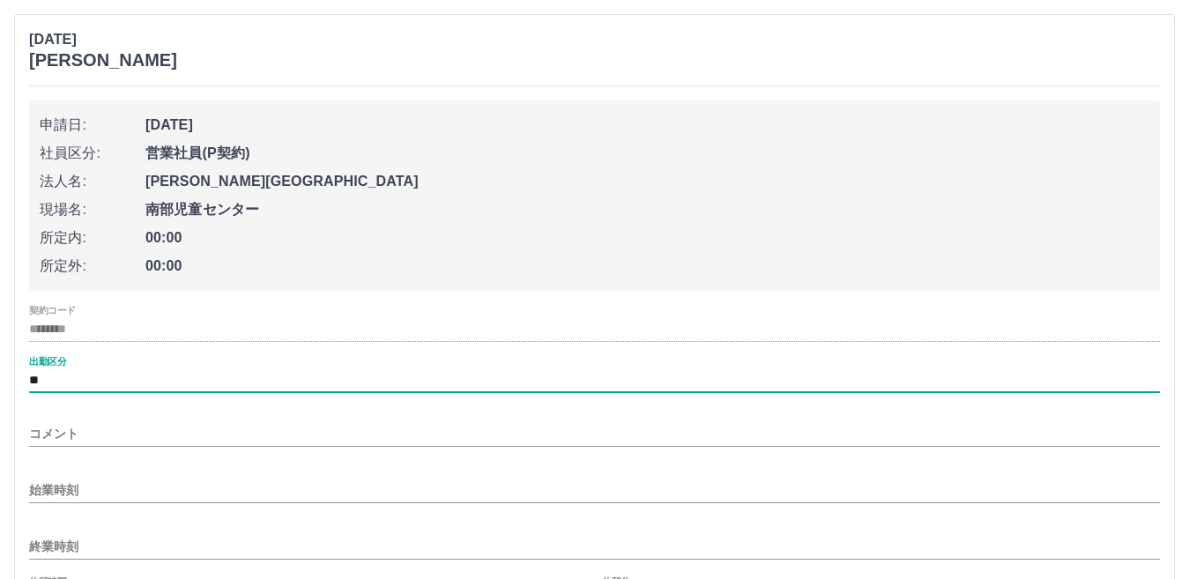
click at [93, 485] on input "始業時刻" at bounding box center [594, 491] width 1131 height 26
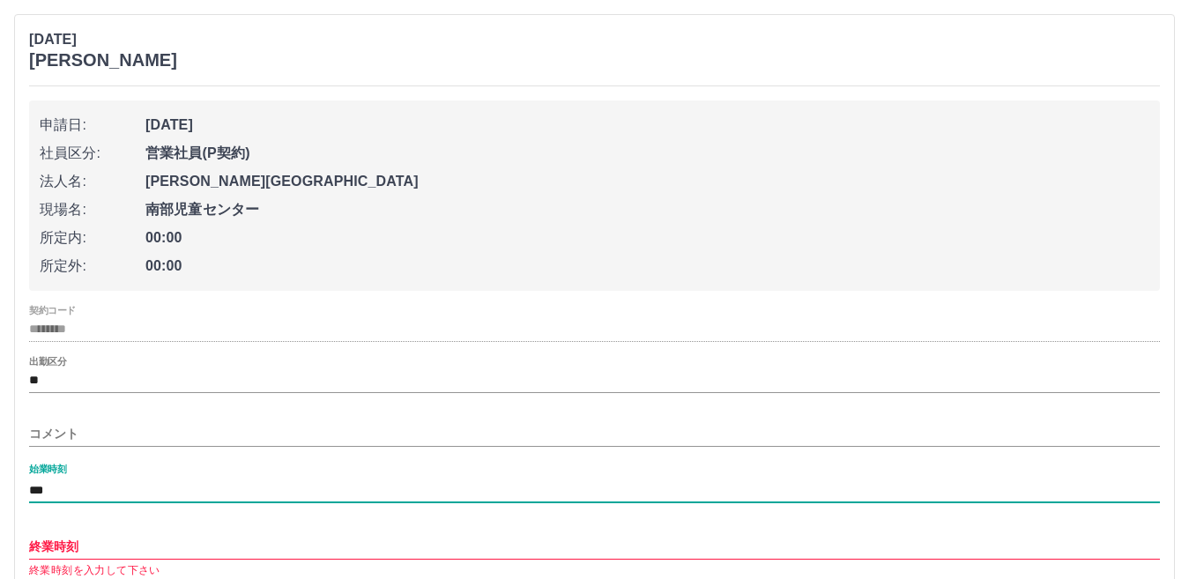
type input "***"
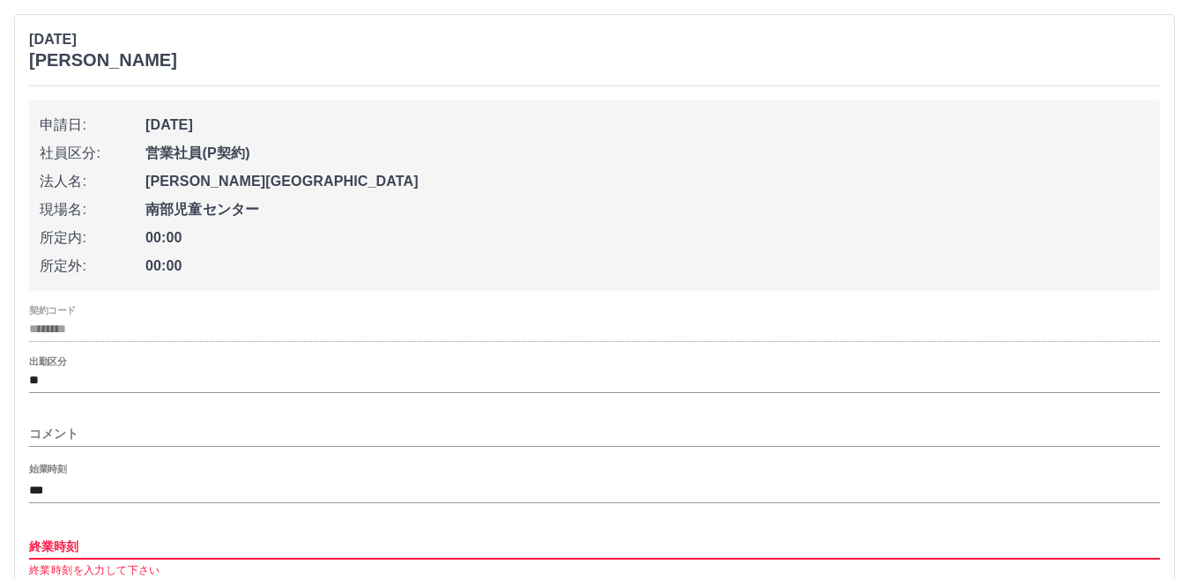
click at [115, 545] on input "終業時刻" at bounding box center [594, 547] width 1131 height 26
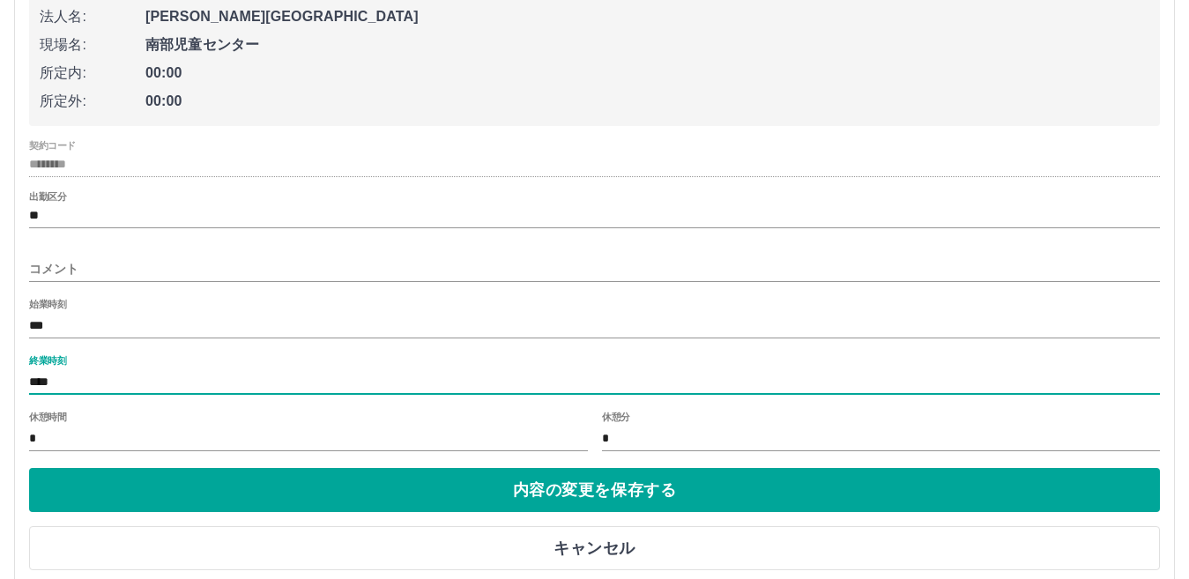
scroll to position [1350, 0]
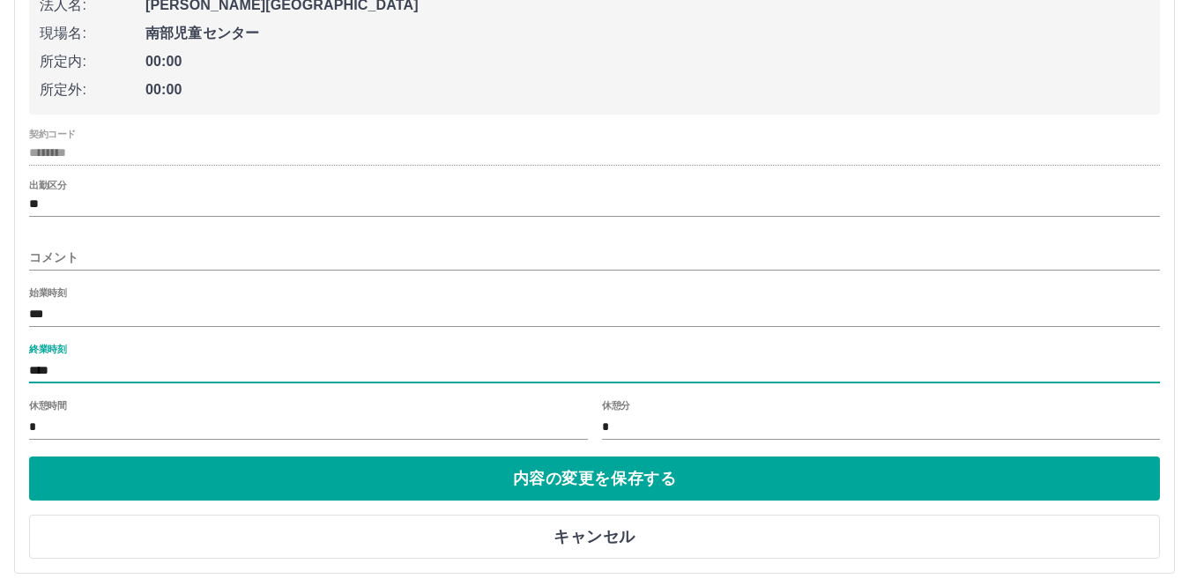
type input "****"
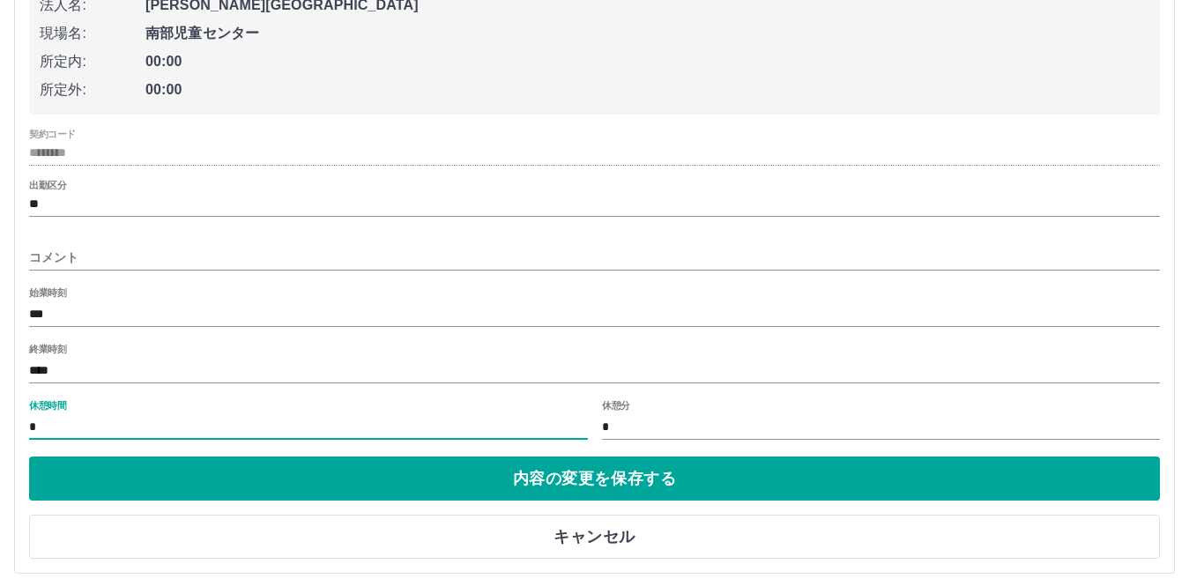
click at [53, 430] on input "*" at bounding box center [308, 427] width 559 height 26
type input "*"
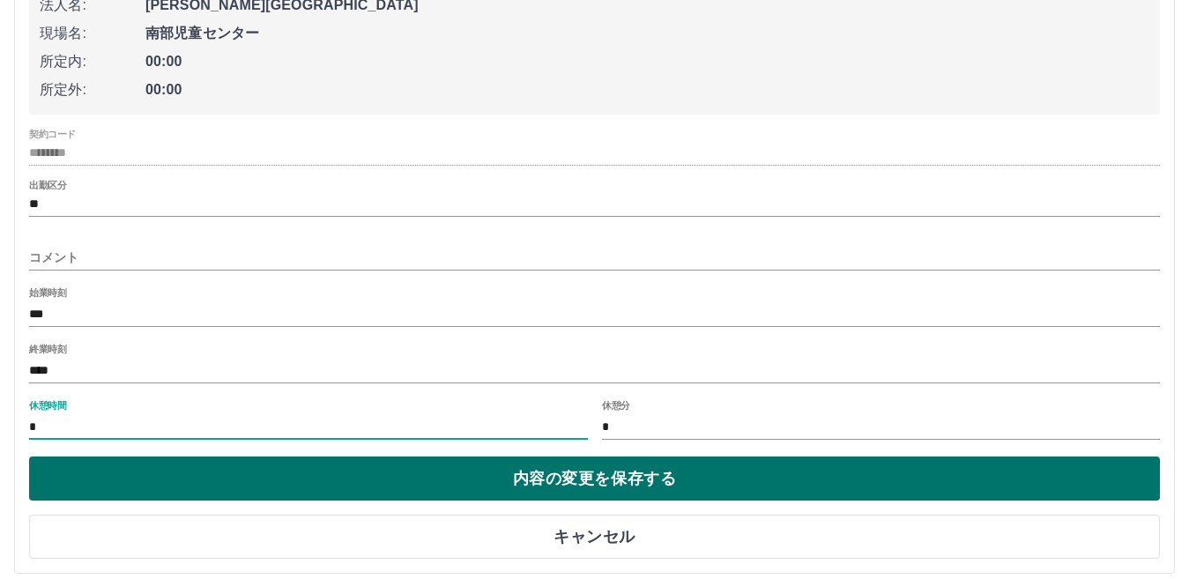
type input "*"
click at [531, 486] on button "内容の変更を保存する" at bounding box center [594, 478] width 1131 height 44
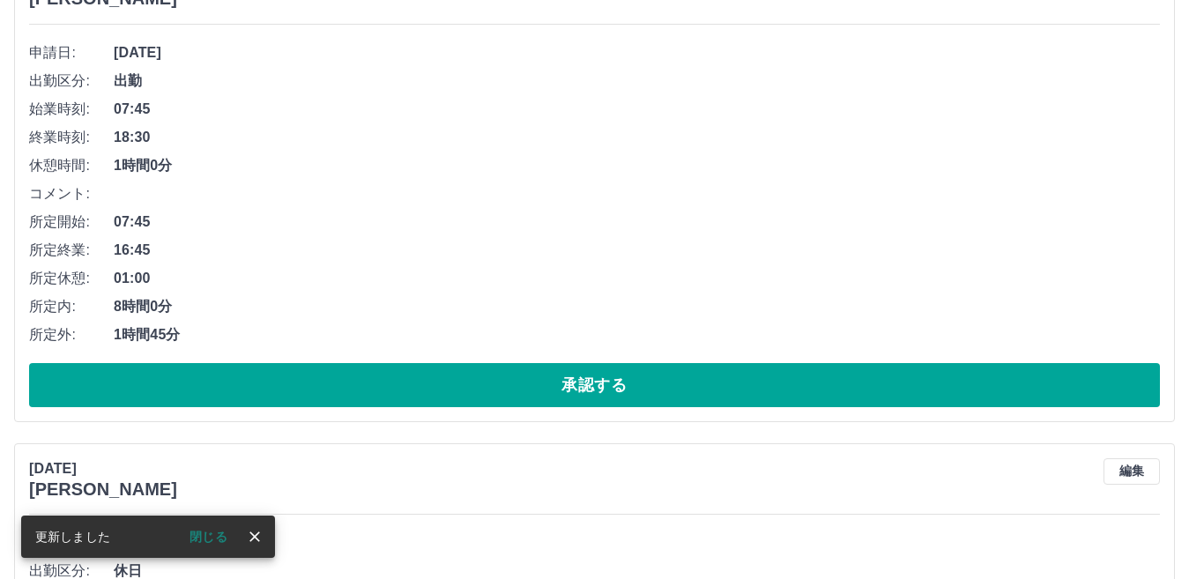
scroll to position [1086, 0]
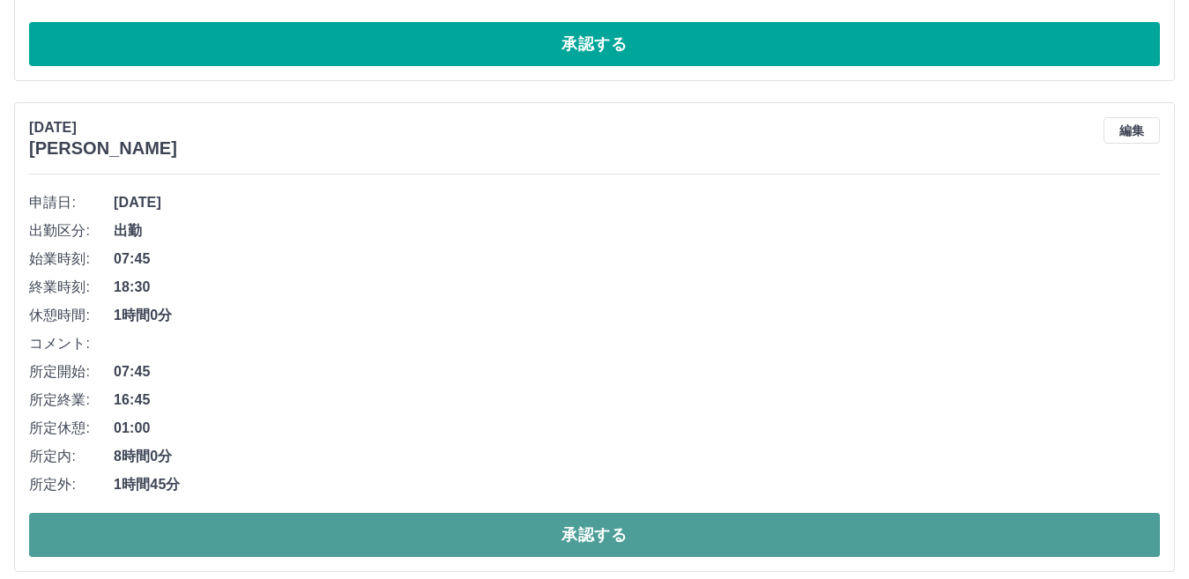
click at [583, 531] on button "承認する" at bounding box center [594, 535] width 1131 height 44
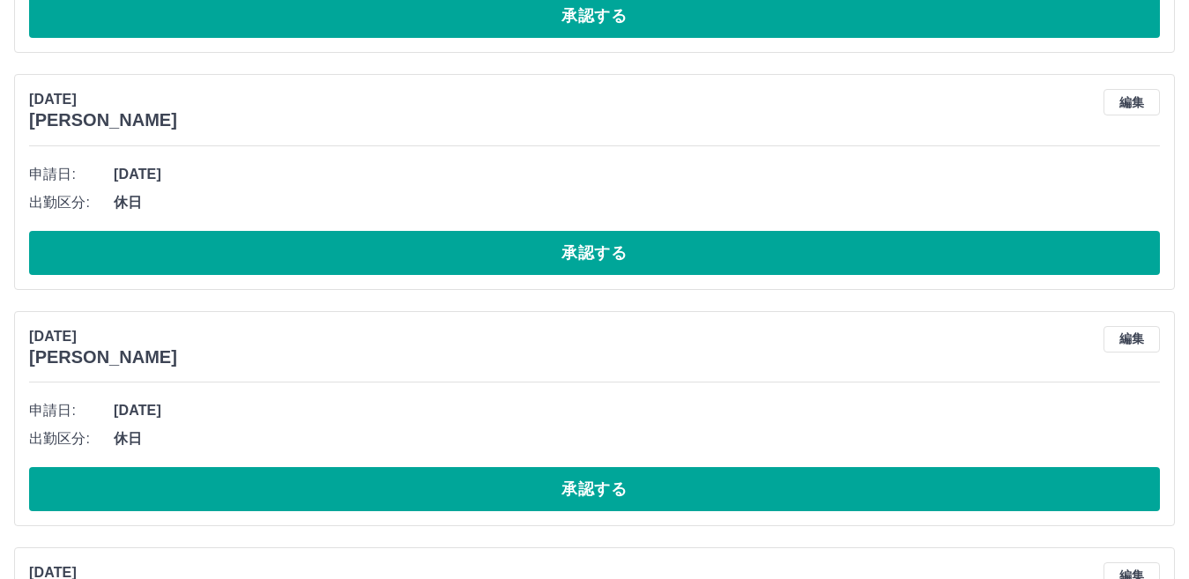
scroll to position [1174, 0]
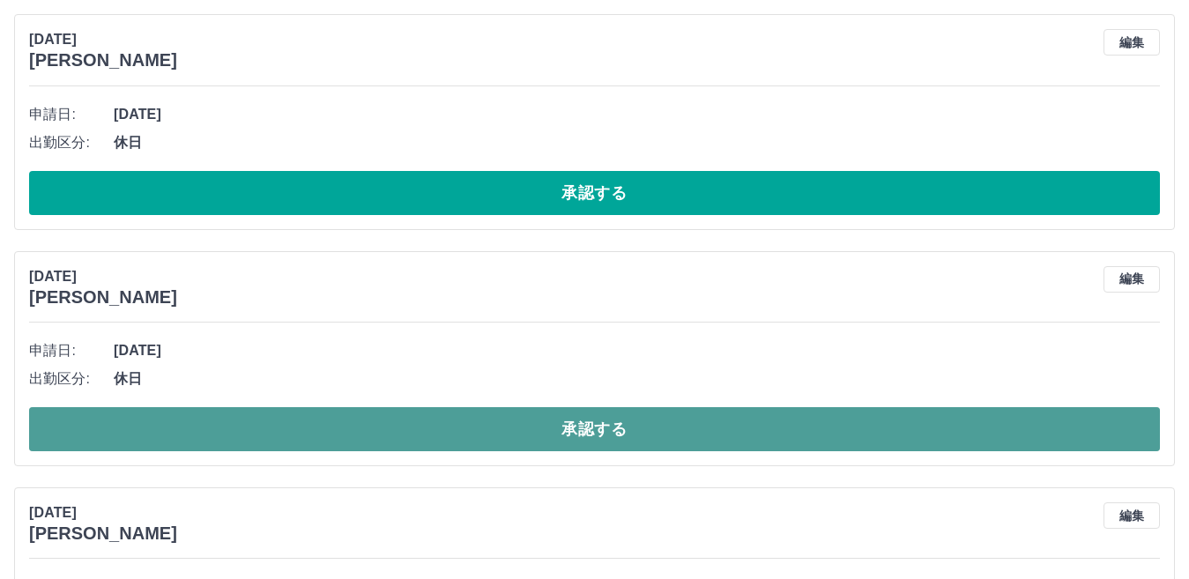
click at [609, 430] on button "承認する" at bounding box center [594, 429] width 1131 height 44
click at [570, 426] on button "承認する" at bounding box center [594, 429] width 1131 height 44
click at [583, 426] on button "承認する" at bounding box center [594, 429] width 1131 height 44
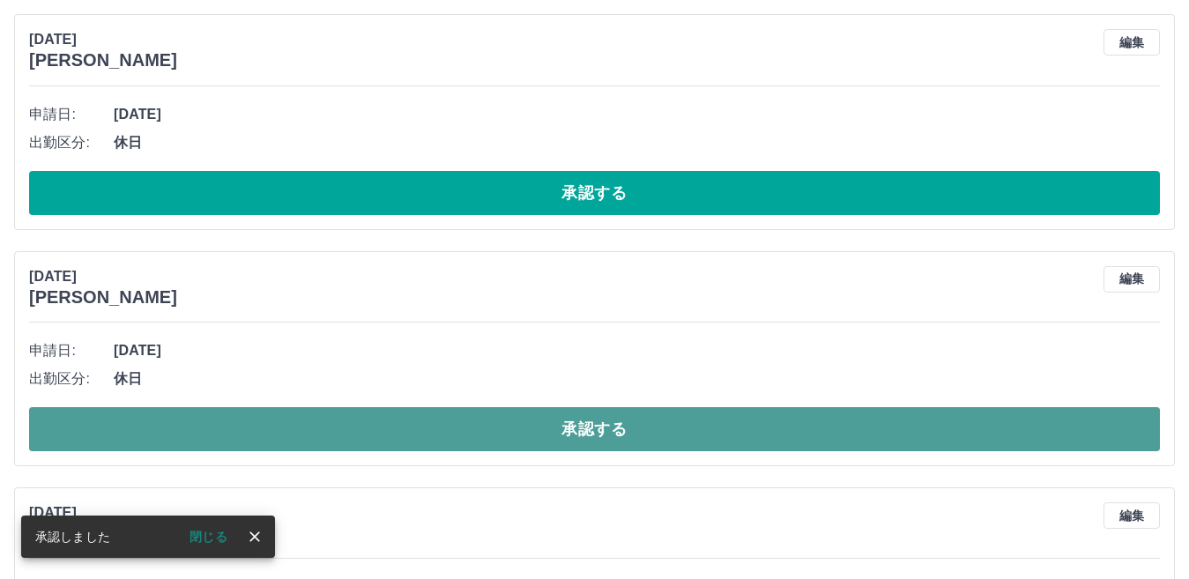
click at [582, 420] on button "承認する" at bounding box center [594, 429] width 1131 height 44
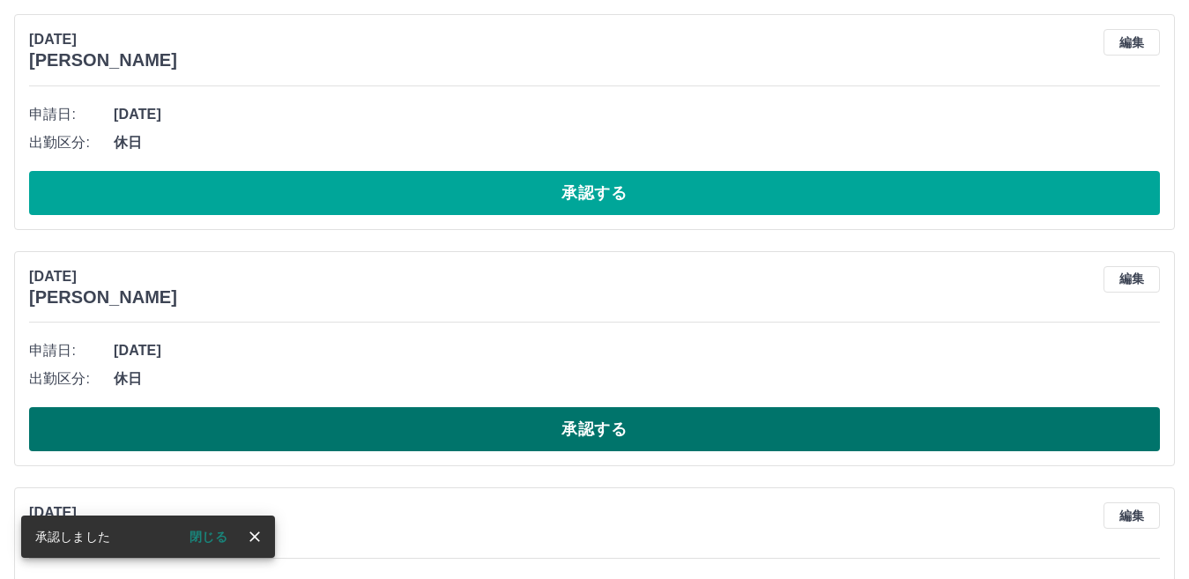
click at [578, 426] on button "承認する" at bounding box center [594, 429] width 1131 height 44
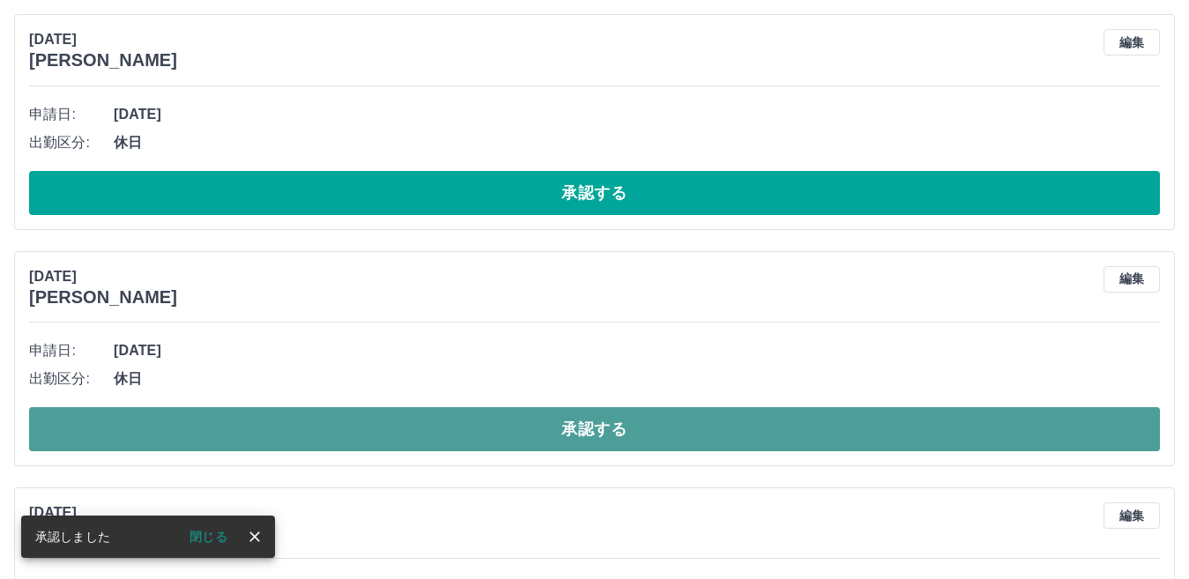
click at [576, 427] on button "承認する" at bounding box center [594, 429] width 1131 height 44
click at [576, 426] on button "承認する" at bounding box center [594, 429] width 1131 height 44
click at [576, 427] on button "承認する" at bounding box center [594, 429] width 1131 height 44
click at [586, 419] on button "承認する" at bounding box center [594, 429] width 1131 height 44
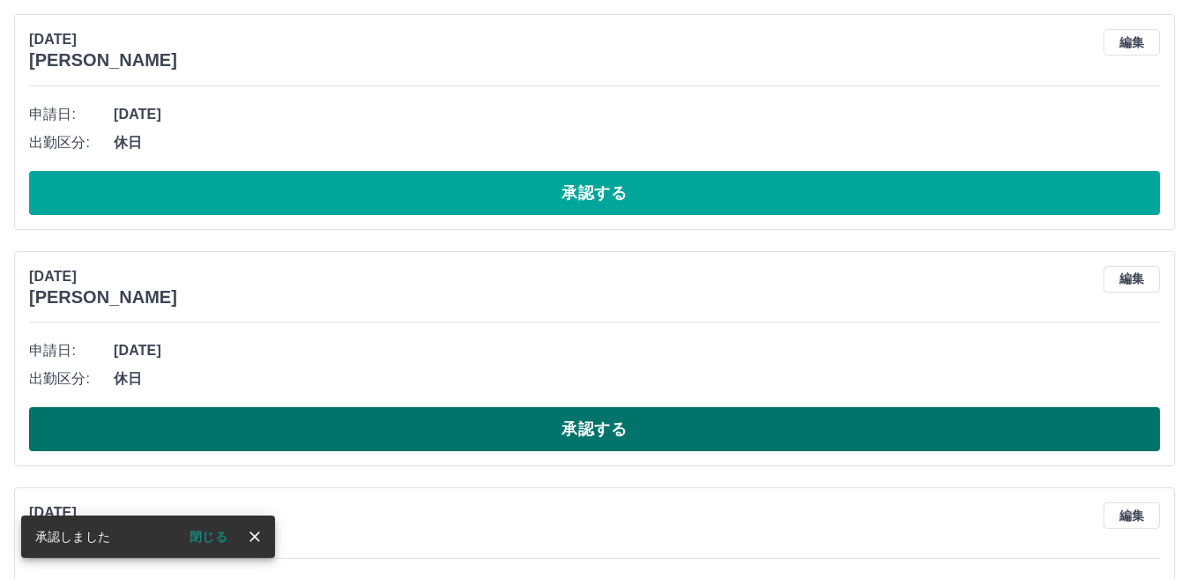
click at [581, 424] on button "承認する" at bounding box center [594, 429] width 1131 height 44
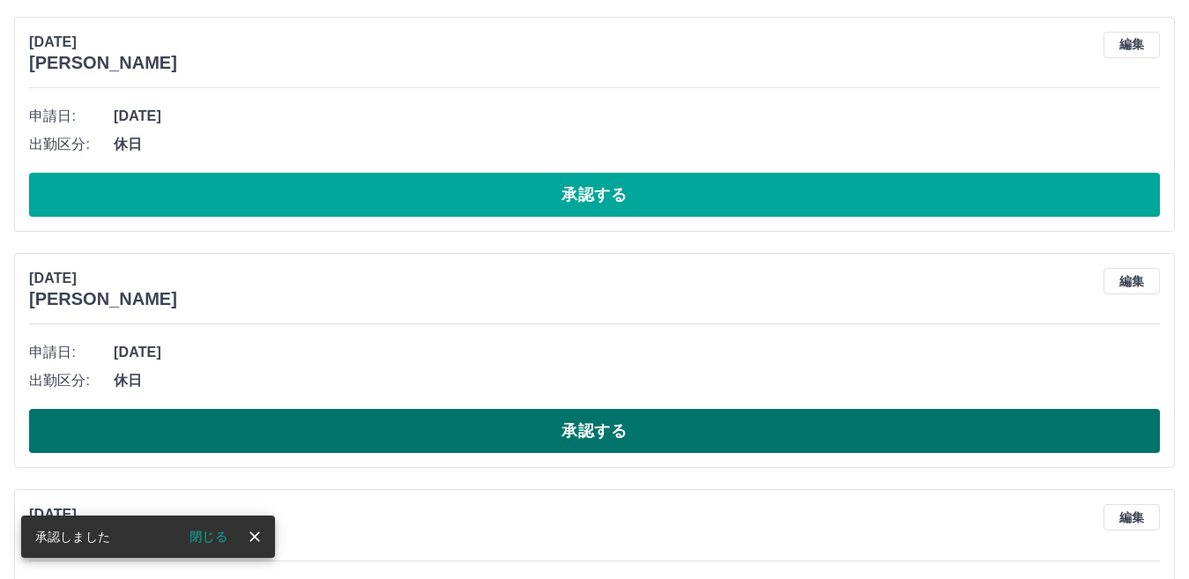
scroll to position [1438, 0]
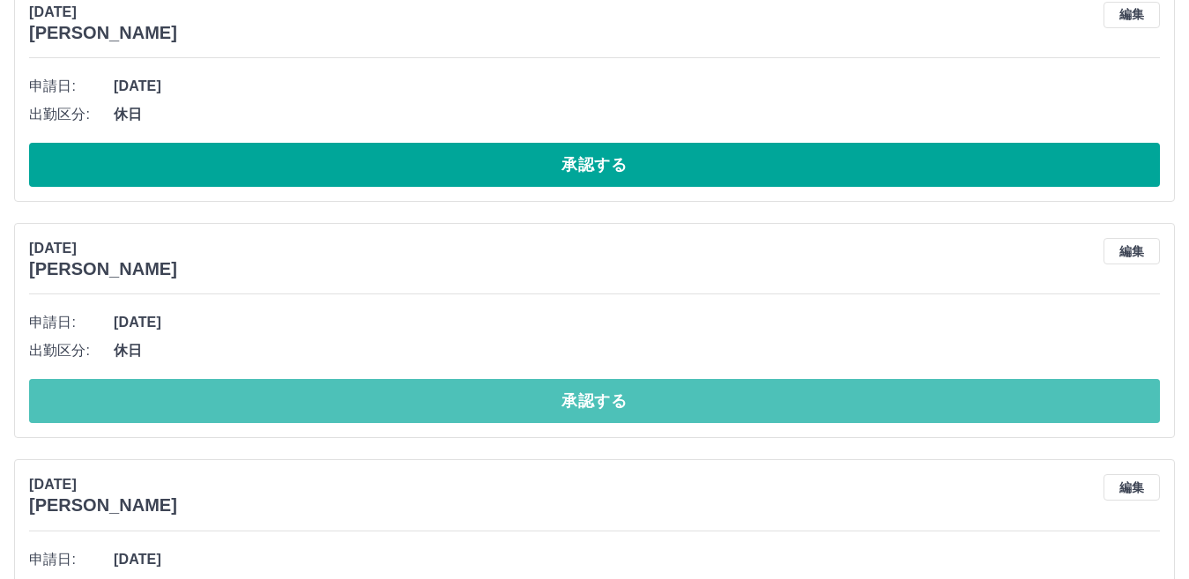
click at [588, 405] on button "承認する" at bounding box center [594, 401] width 1131 height 44
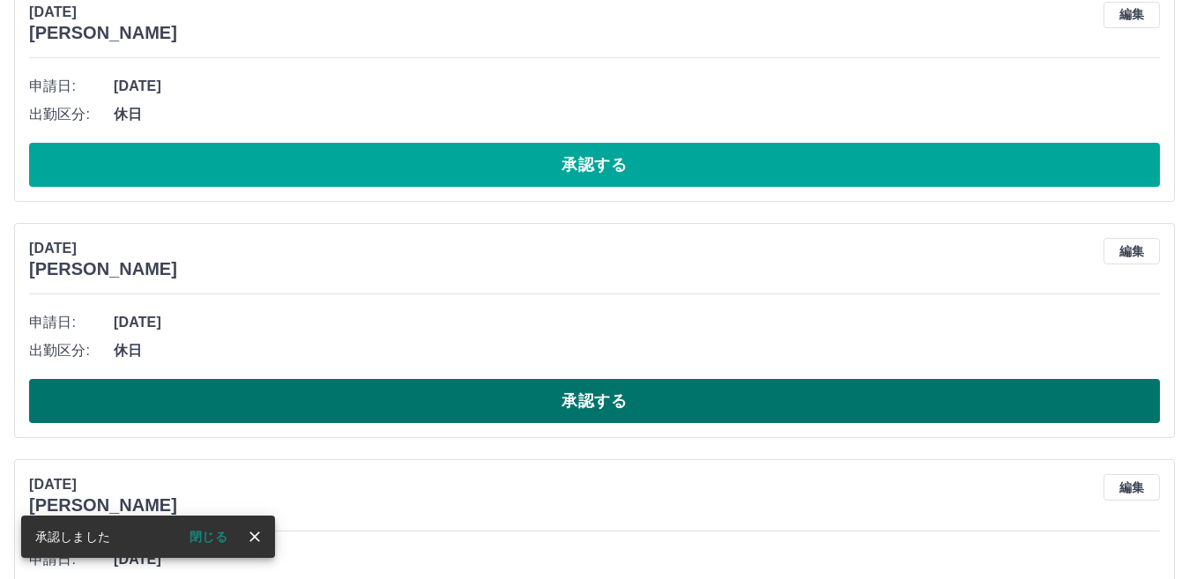
click at [599, 397] on button "承認する" at bounding box center [594, 401] width 1131 height 44
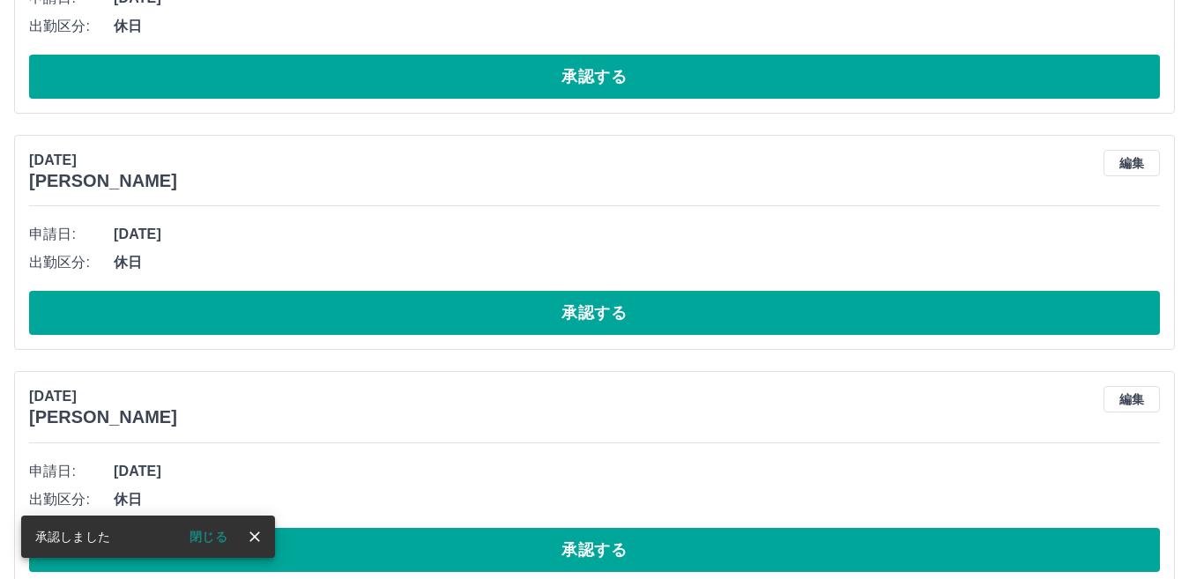
scroll to position [1614, 0]
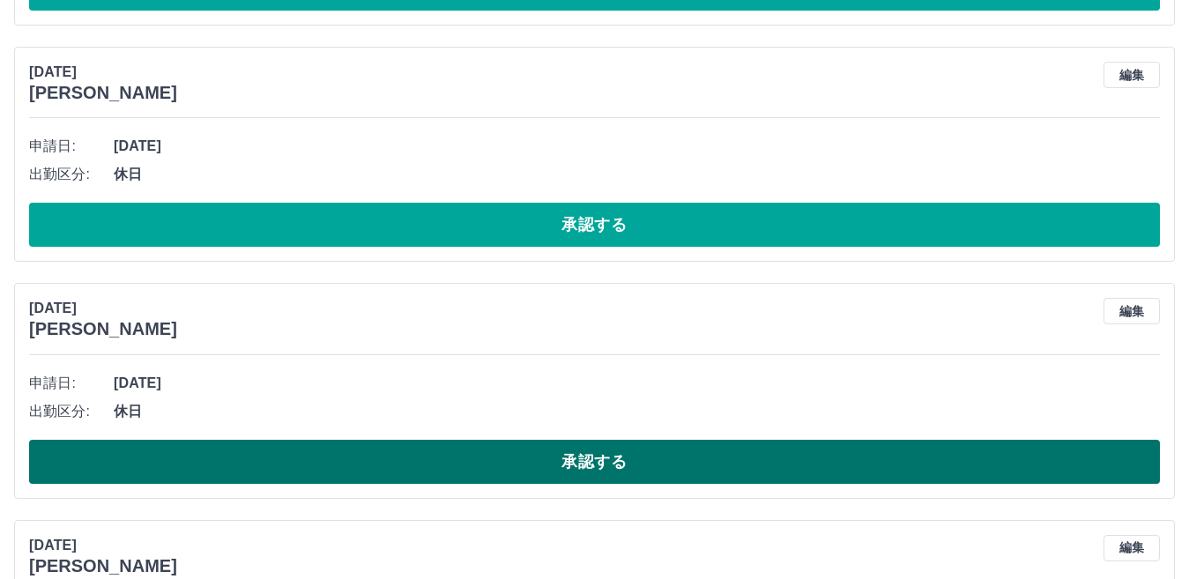
click at [598, 455] on button "承認する" at bounding box center [594, 462] width 1131 height 44
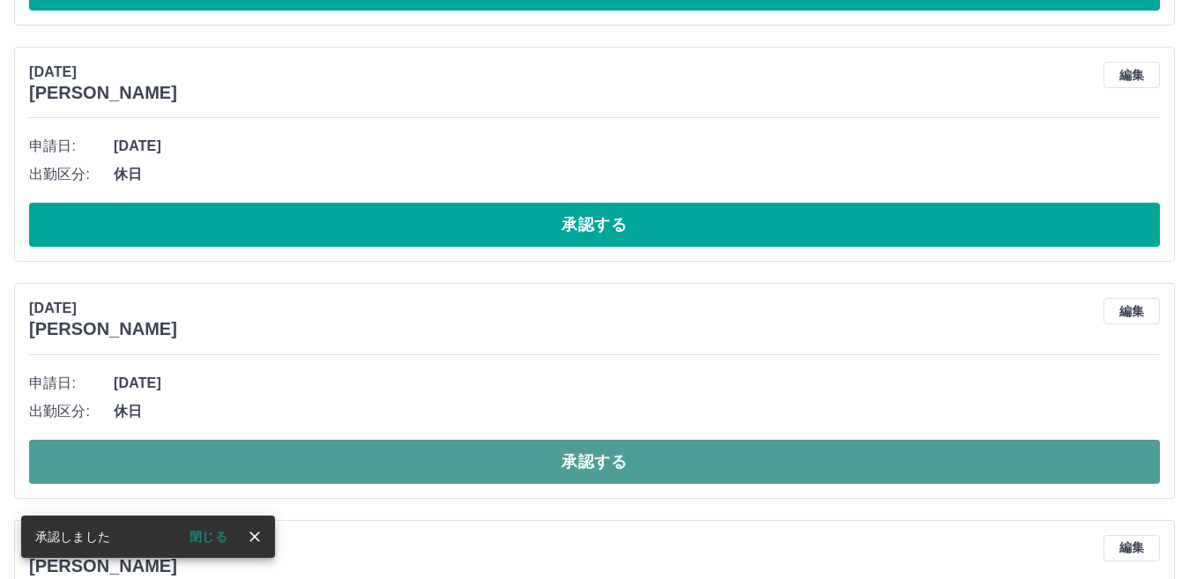
click at [596, 460] on button "承認する" at bounding box center [594, 462] width 1131 height 44
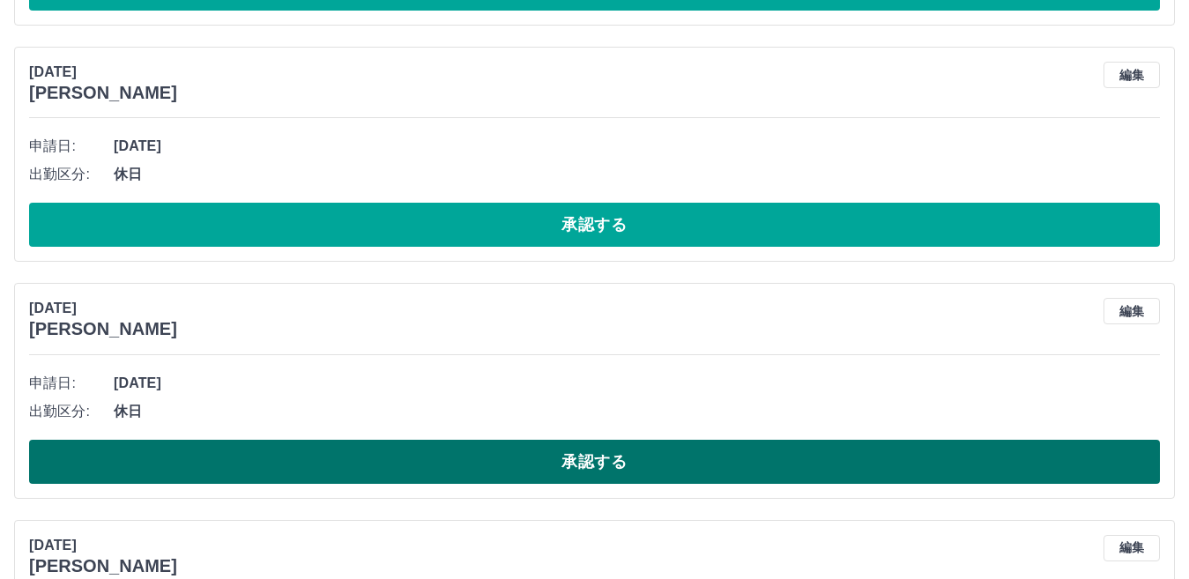
click at [587, 461] on button "承認する" at bounding box center [594, 462] width 1131 height 44
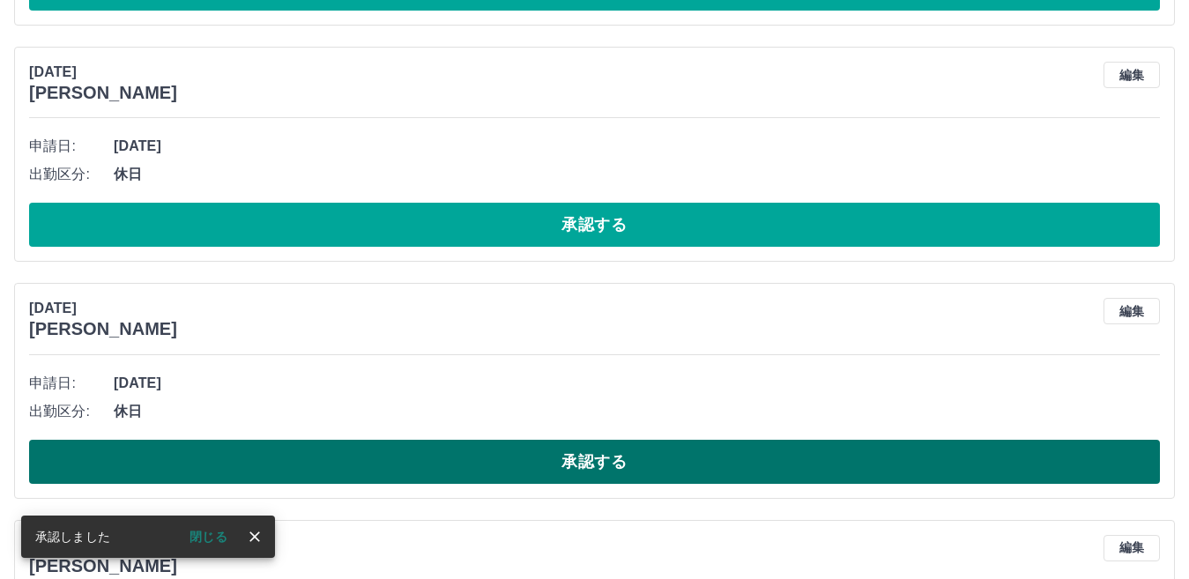
click at [589, 456] on button "承認する" at bounding box center [594, 462] width 1131 height 44
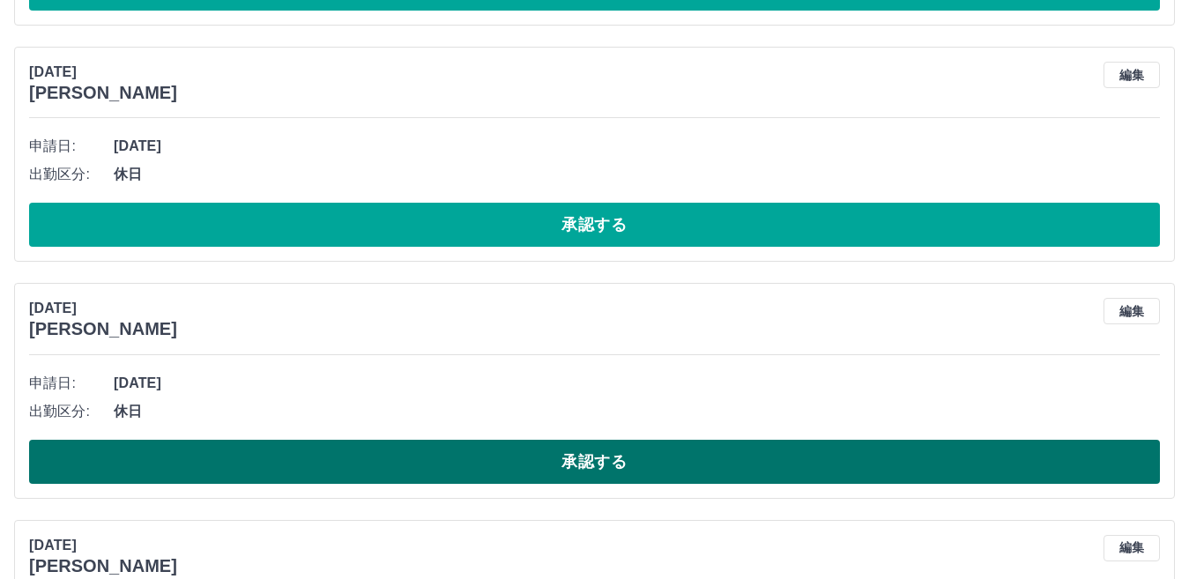
click at [591, 456] on button "承認する" at bounding box center [594, 462] width 1131 height 44
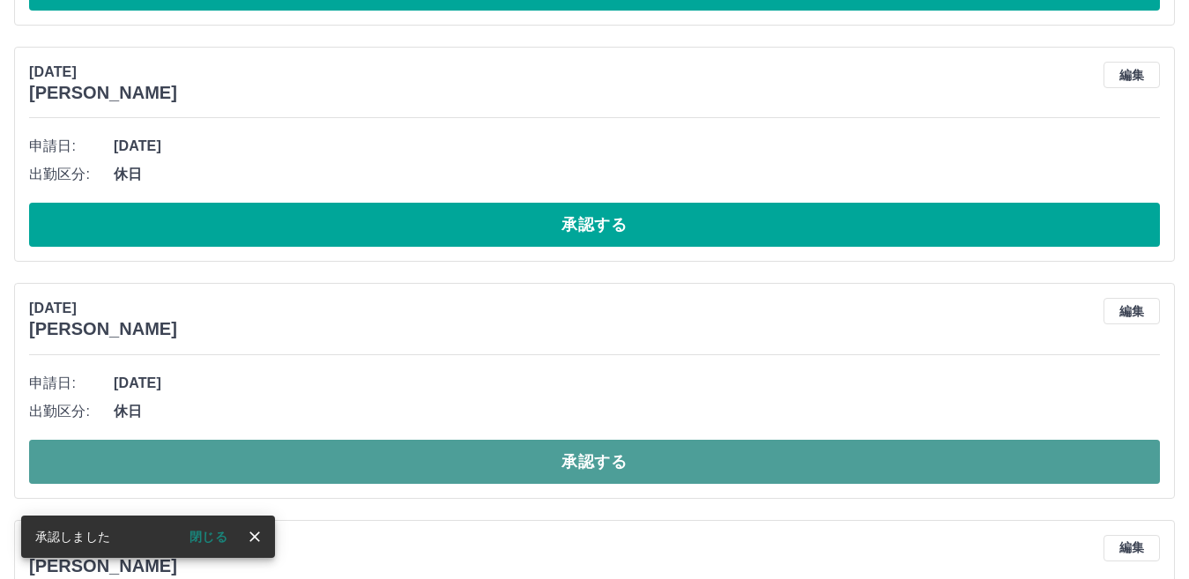
click at [593, 455] on button "承認する" at bounding box center [594, 462] width 1131 height 44
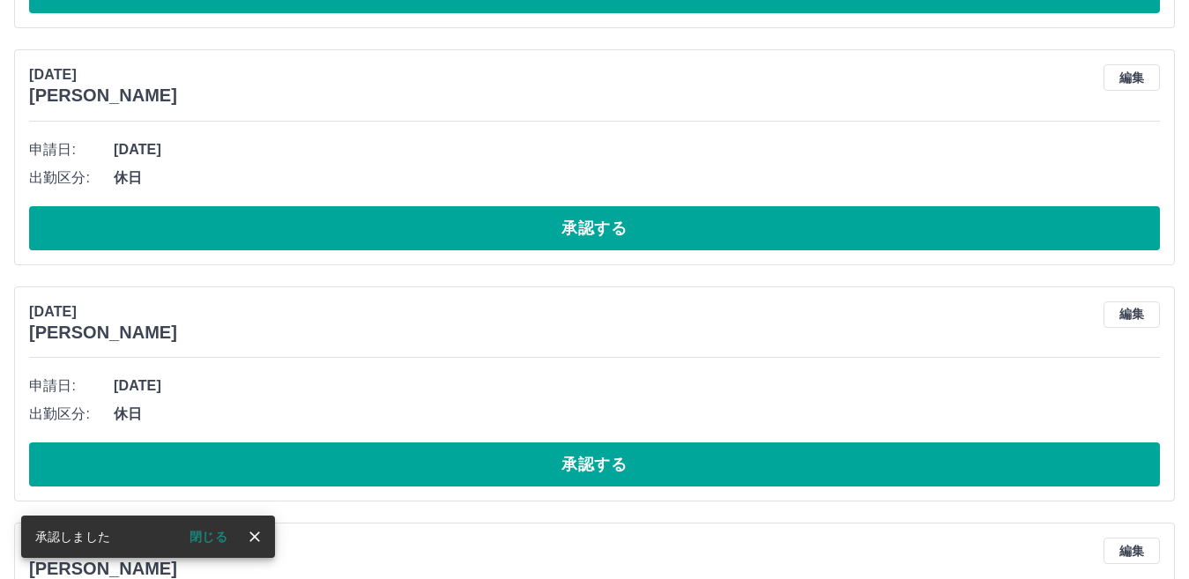
scroll to position [1879, 0]
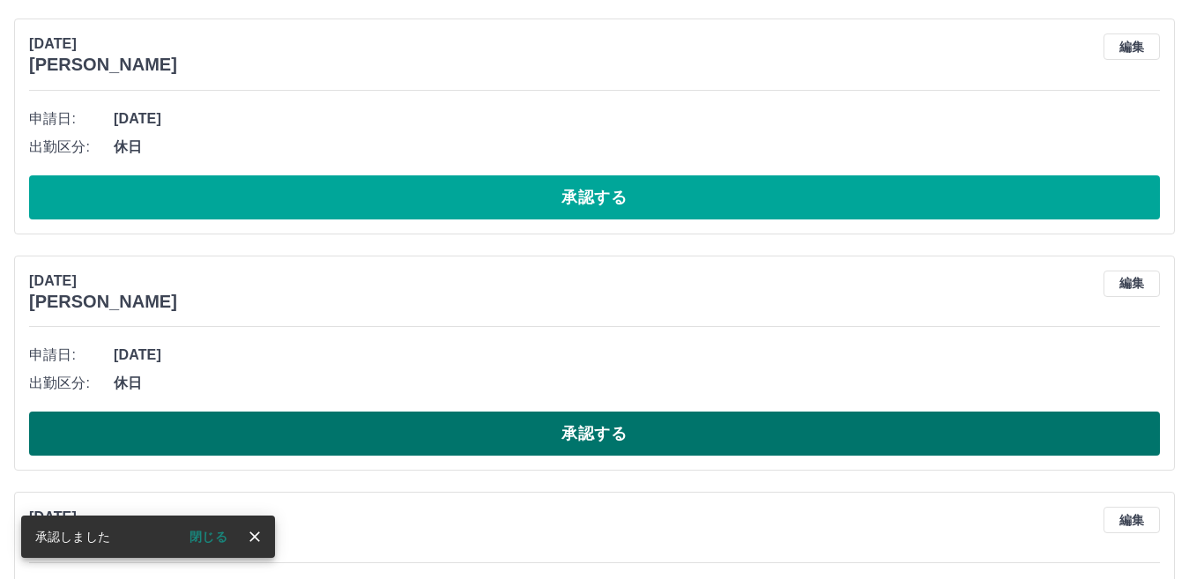
click at [601, 440] on button "承認する" at bounding box center [594, 434] width 1131 height 44
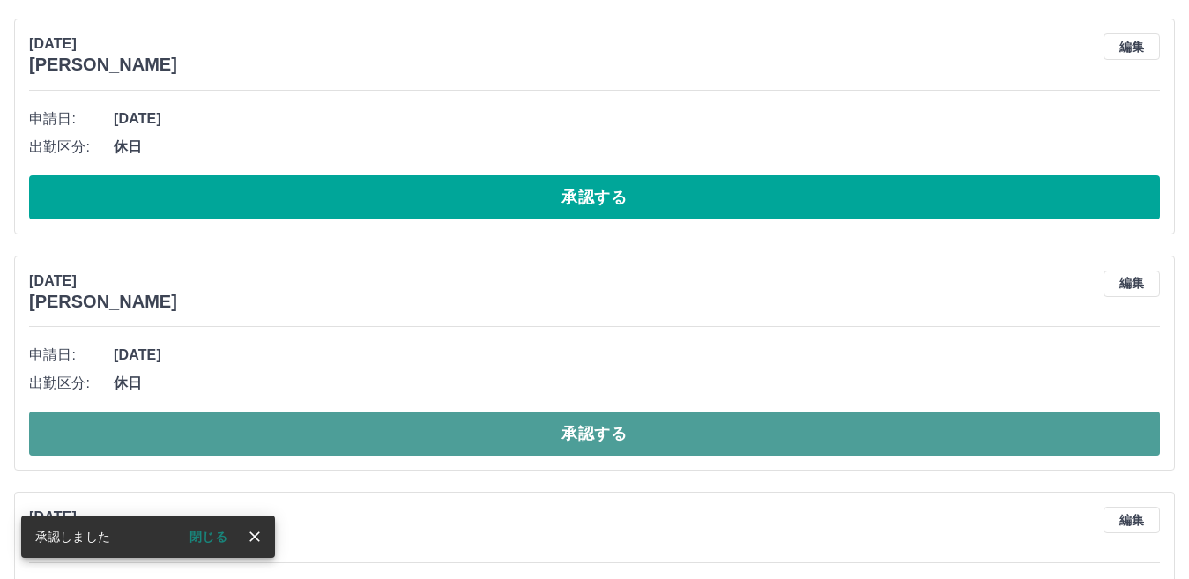
click at [585, 432] on button "承認する" at bounding box center [594, 434] width 1131 height 44
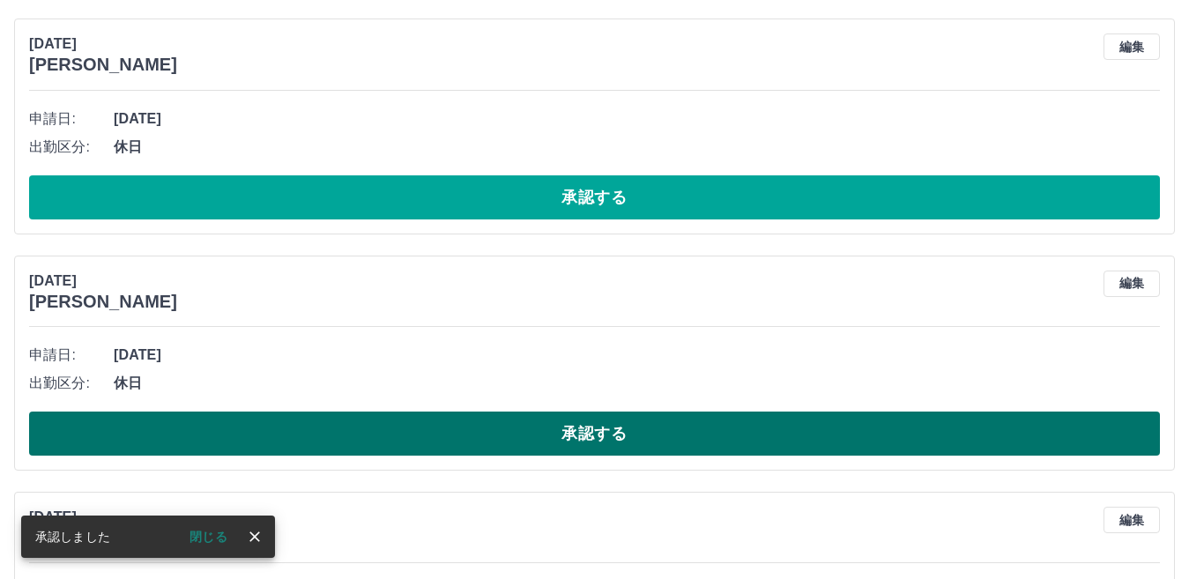
click at [582, 438] on button "承認する" at bounding box center [594, 434] width 1131 height 44
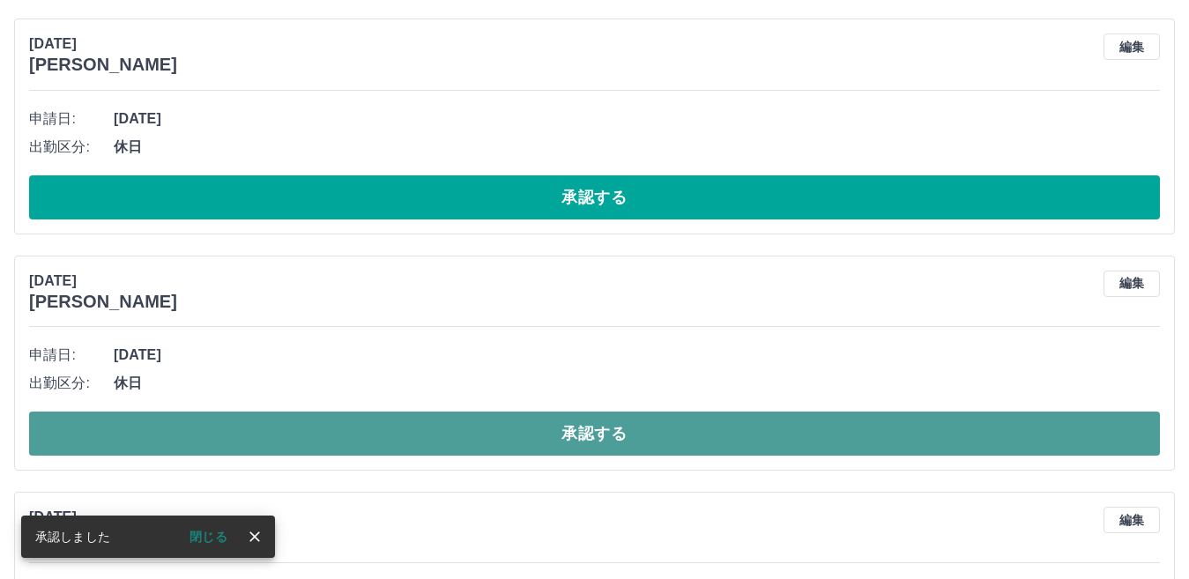
click at [587, 437] on button "承認する" at bounding box center [594, 434] width 1131 height 44
click at [586, 436] on button "承認する" at bounding box center [594, 434] width 1131 height 44
click at [575, 436] on button "承認する" at bounding box center [594, 434] width 1131 height 44
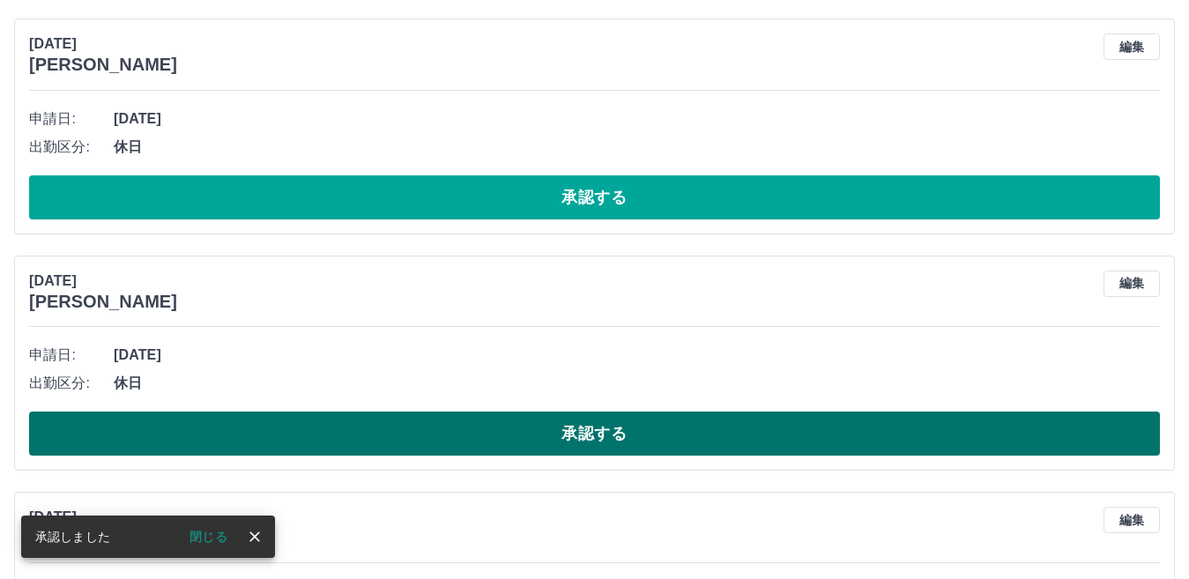
click at [595, 431] on button "承認する" at bounding box center [594, 434] width 1131 height 44
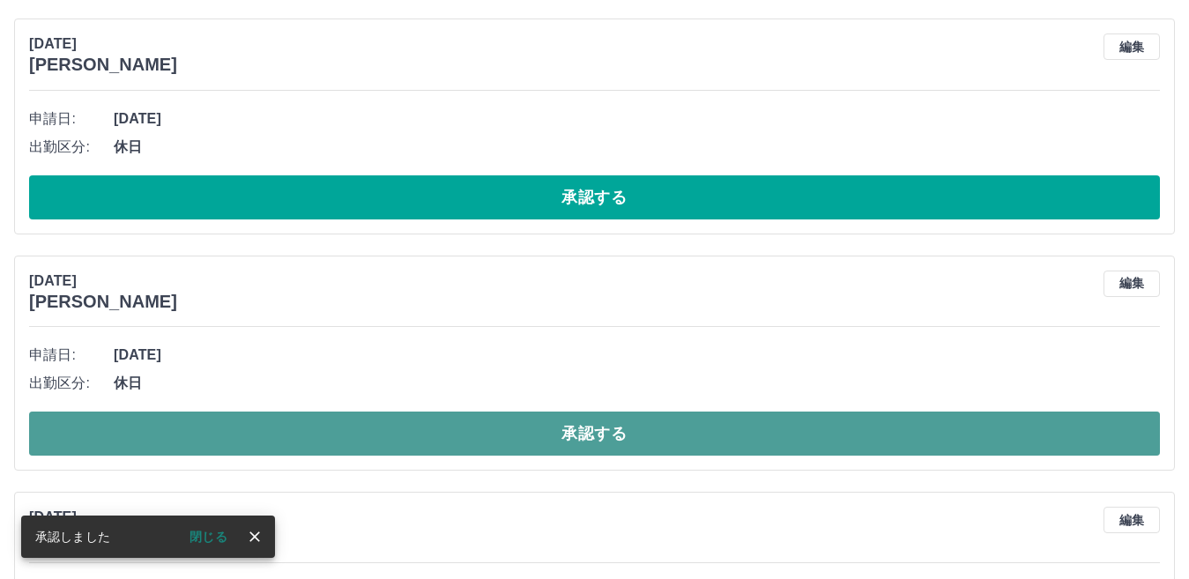
click at [589, 430] on button "承認する" at bounding box center [594, 434] width 1131 height 44
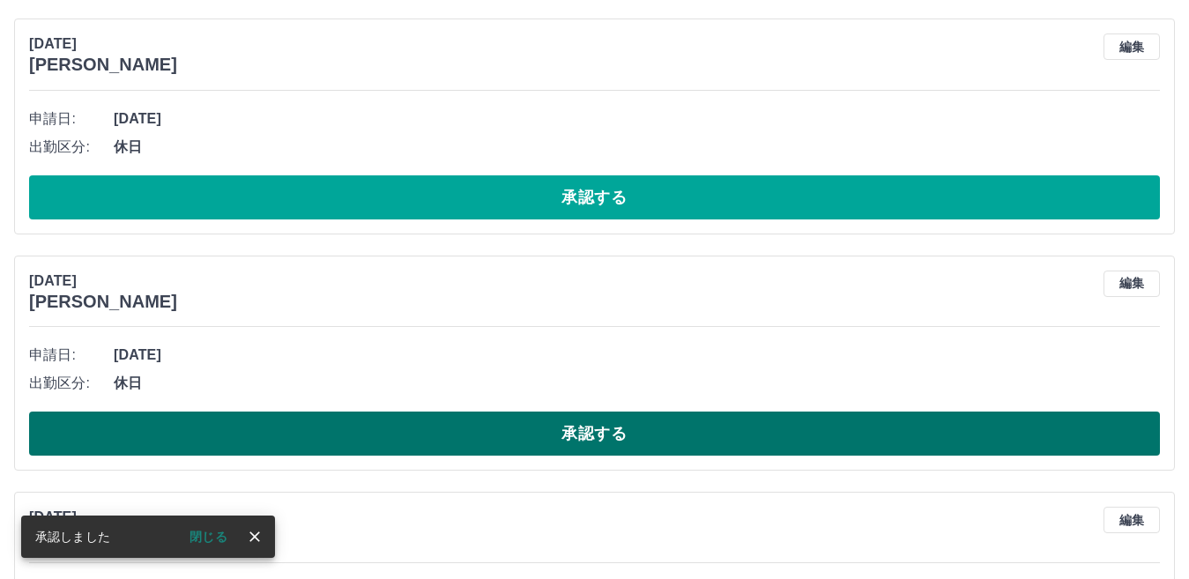
click at [589, 437] on button "承認する" at bounding box center [594, 434] width 1131 height 44
click at [589, 429] on button "承認する" at bounding box center [594, 434] width 1131 height 44
click at [589, 431] on button "承認する" at bounding box center [594, 434] width 1131 height 44
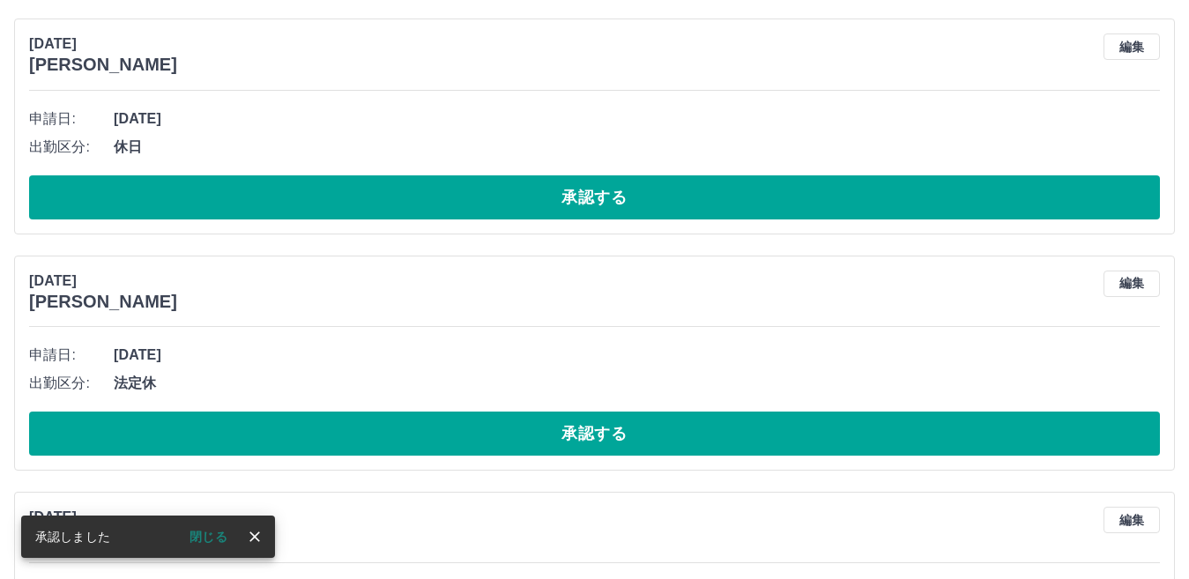
click at [586, 434] on button "承認する" at bounding box center [594, 434] width 1131 height 44
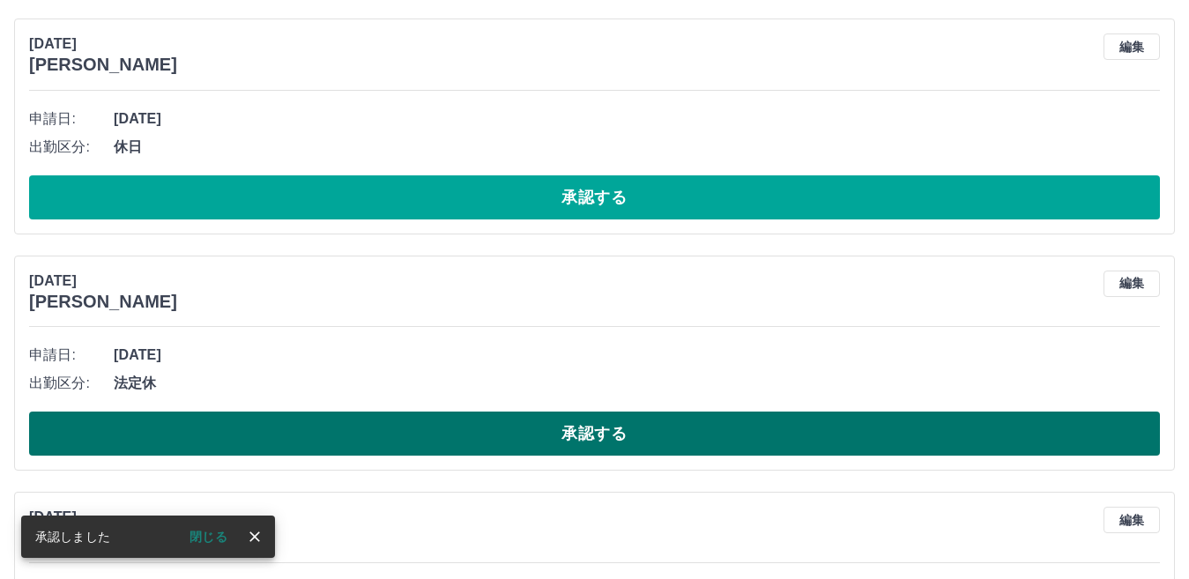
click at [588, 432] on button "承認する" at bounding box center [594, 434] width 1131 height 44
click at [586, 430] on button "承認する" at bounding box center [594, 434] width 1131 height 44
click at [584, 433] on button "承認する" at bounding box center [594, 434] width 1131 height 44
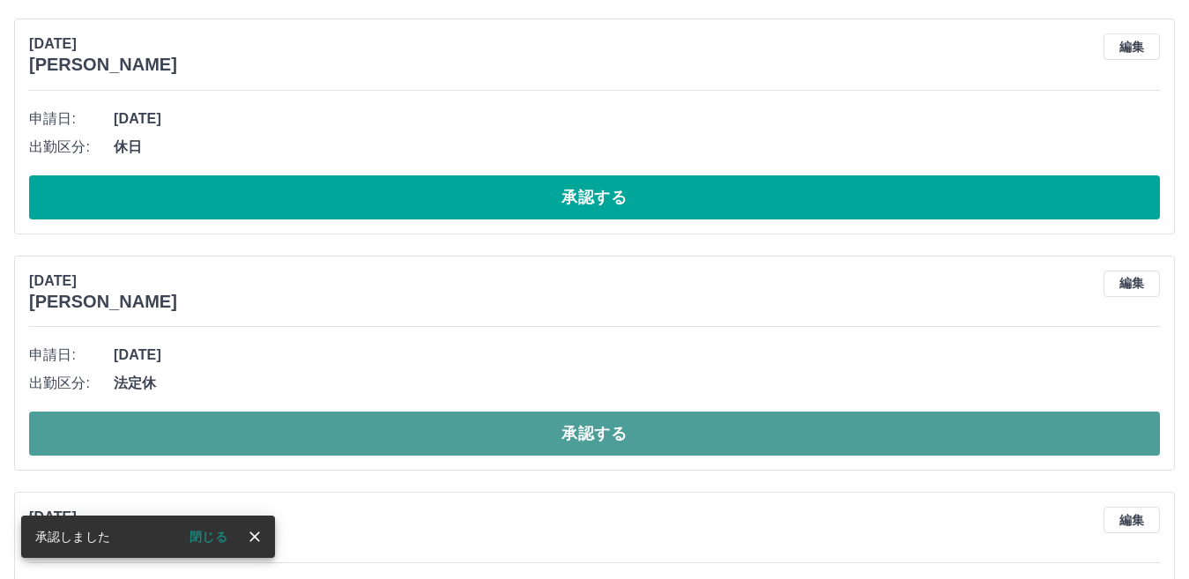
click at [577, 430] on button "承認する" at bounding box center [594, 434] width 1131 height 44
click at [573, 430] on button "承認する" at bounding box center [594, 434] width 1131 height 44
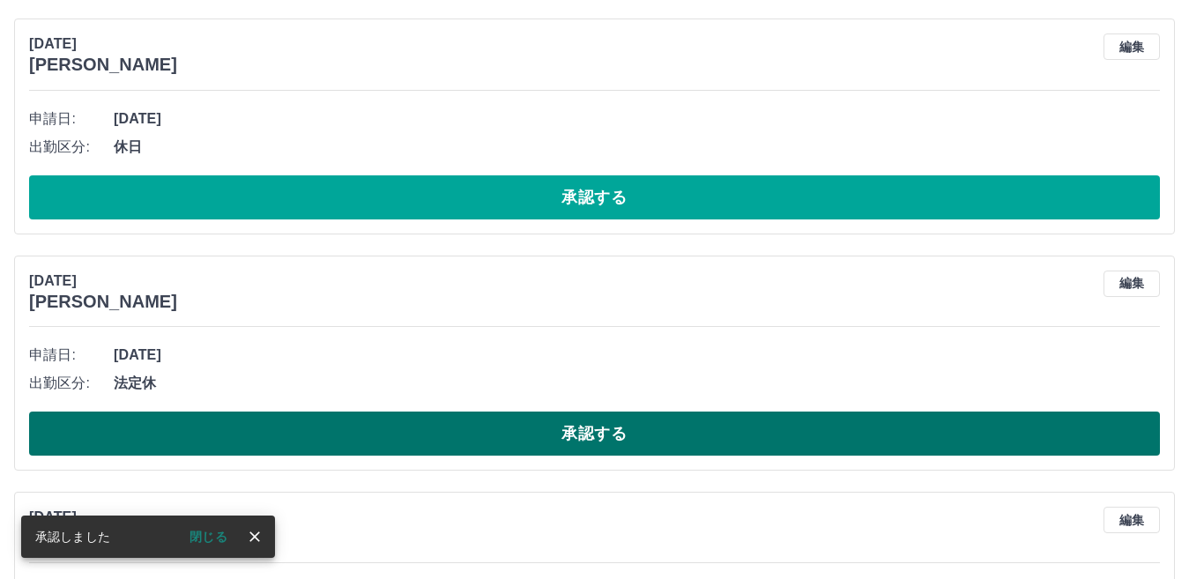
click at [572, 431] on button "承認する" at bounding box center [594, 434] width 1131 height 44
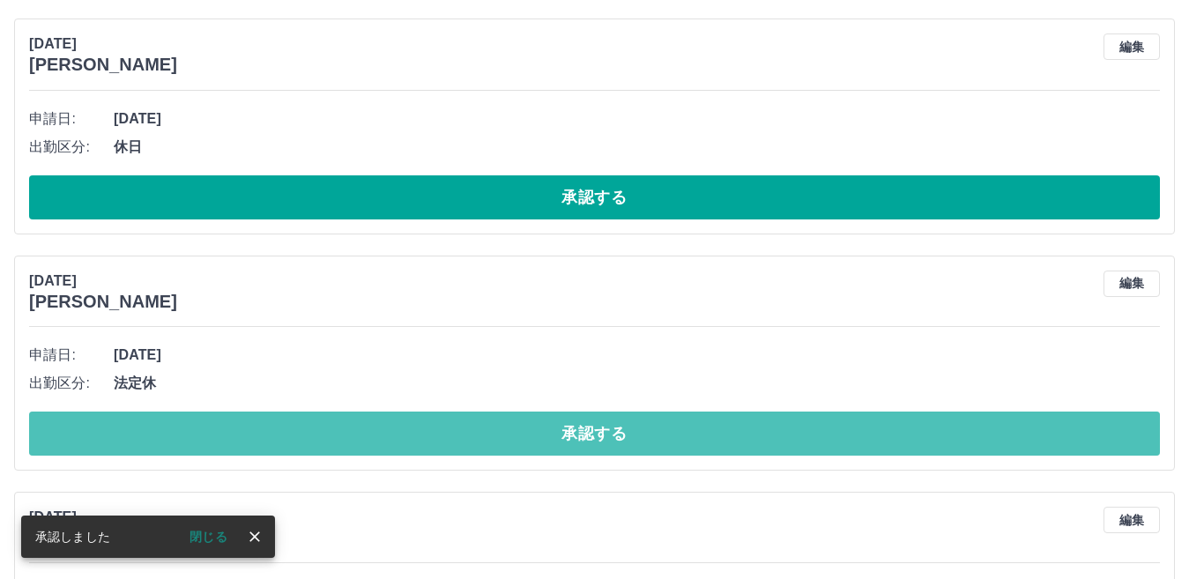
click at [573, 431] on button "承認する" at bounding box center [594, 434] width 1131 height 44
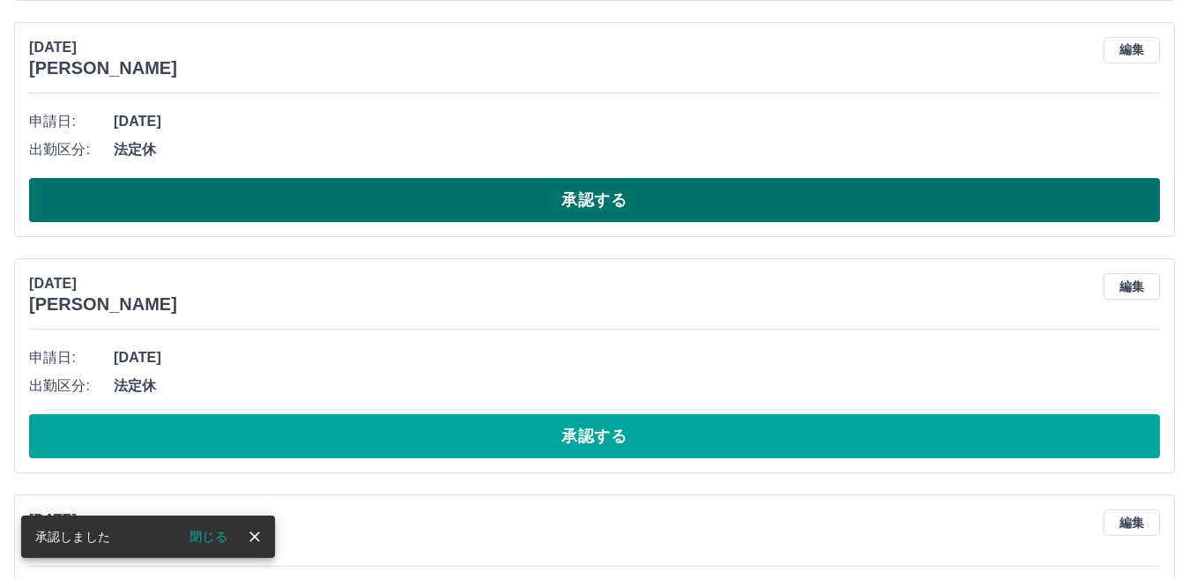
scroll to position [2143, 0]
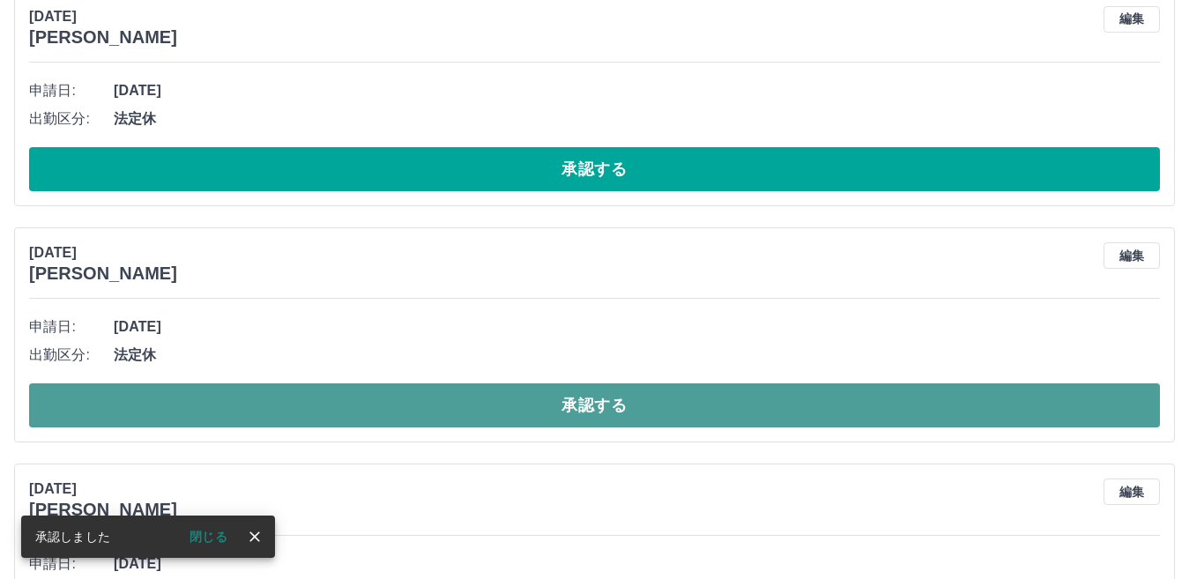
click at [589, 404] on button "承認する" at bounding box center [594, 405] width 1131 height 44
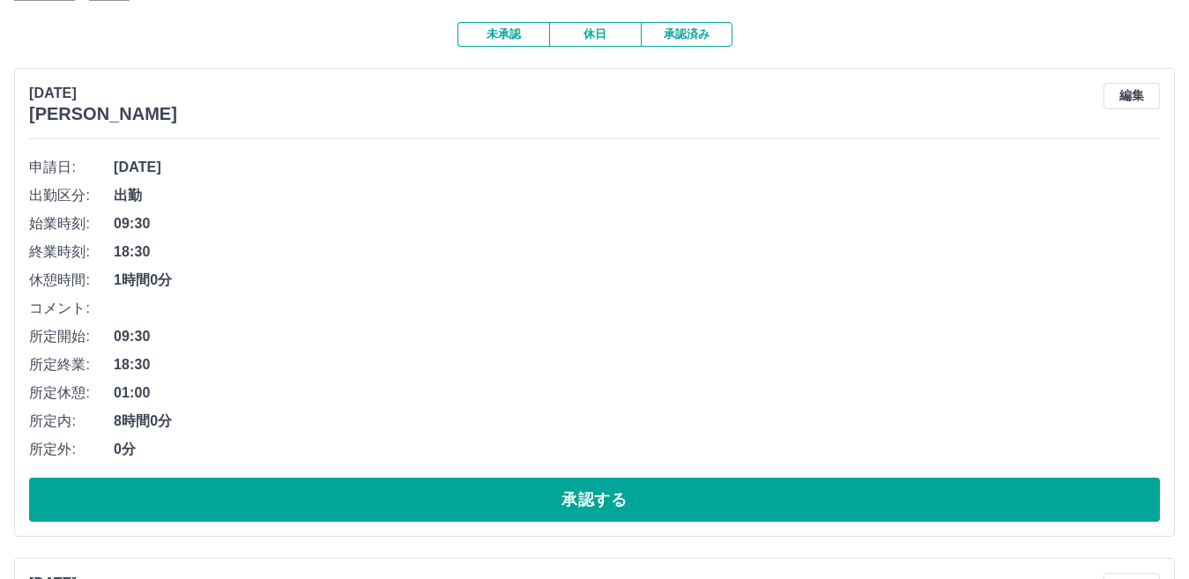
scroll to position [123, 0]
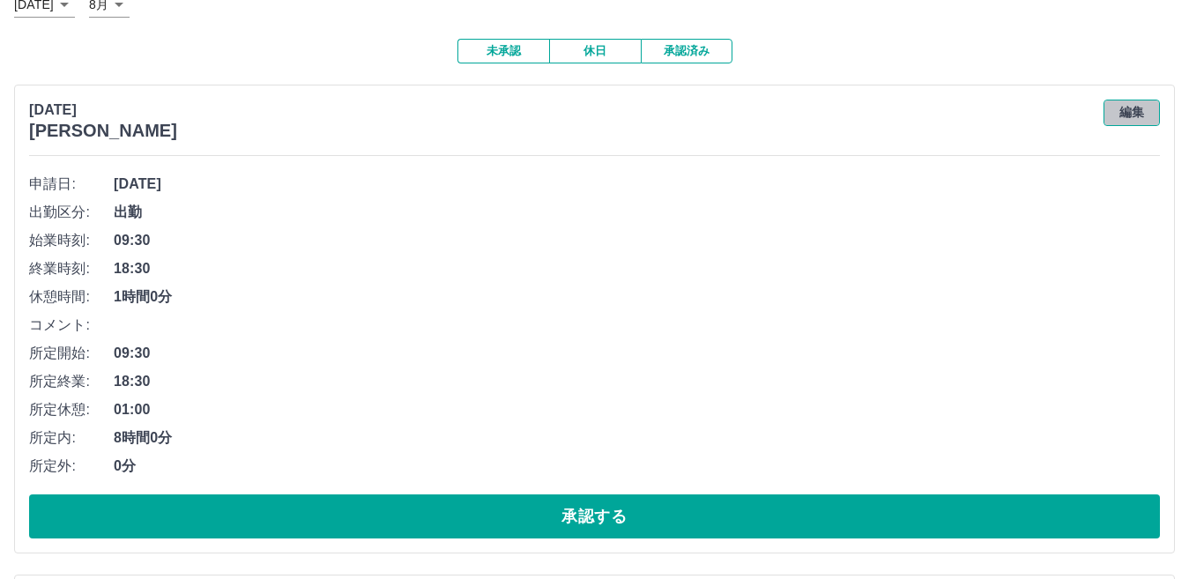
click at [1133, 115] on button "編集" at bounding box center [1131, 113] width 56 height 26
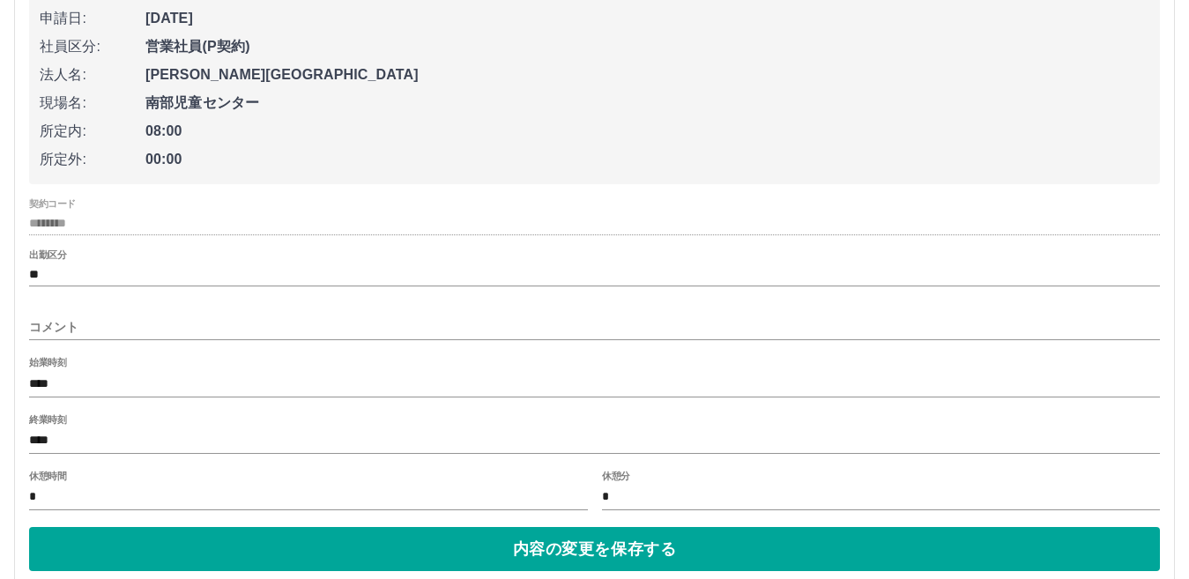
scroll to position [388, 0]
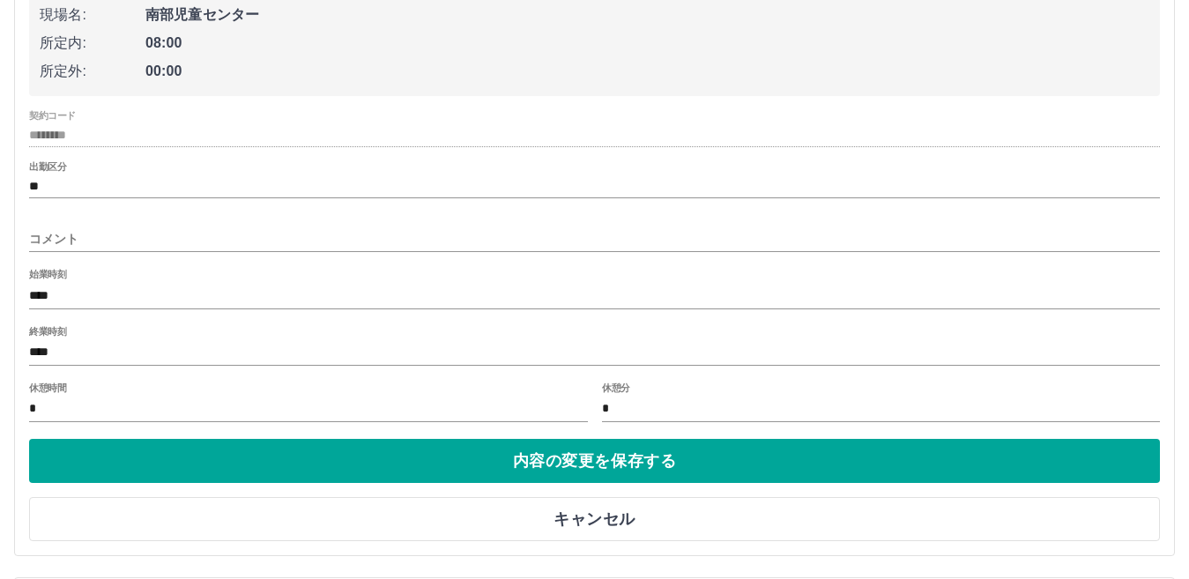
click at [44, 351] on input "****" at bounding box center [594, 353] width 1131 height 26
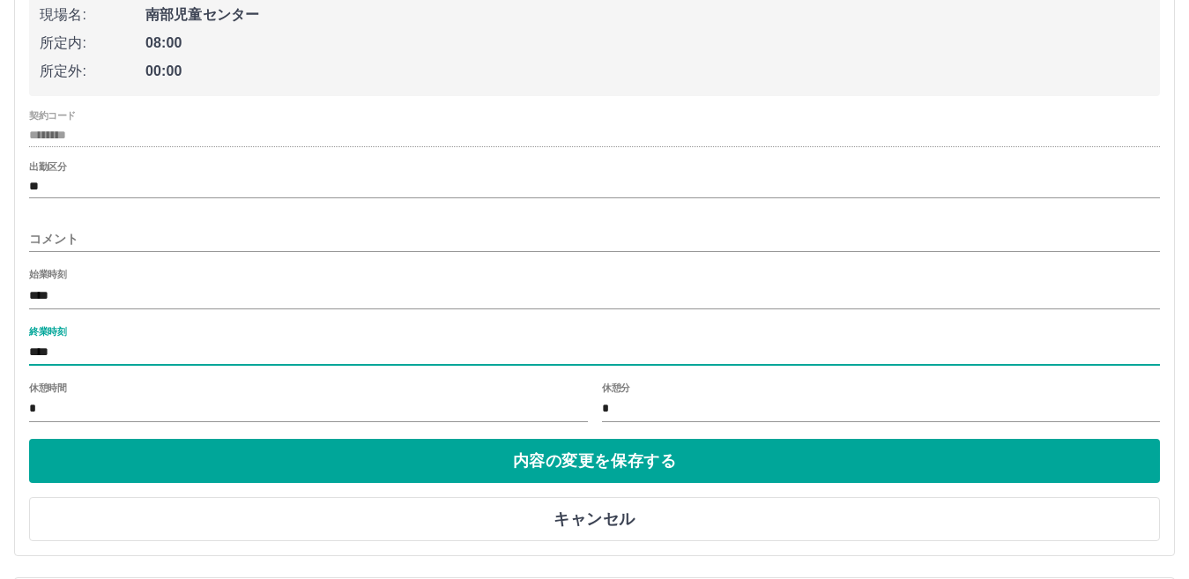
type input "****"
click at [90, 238] on input "コメント" at bounding box center [594, 239] width 1131 height 26
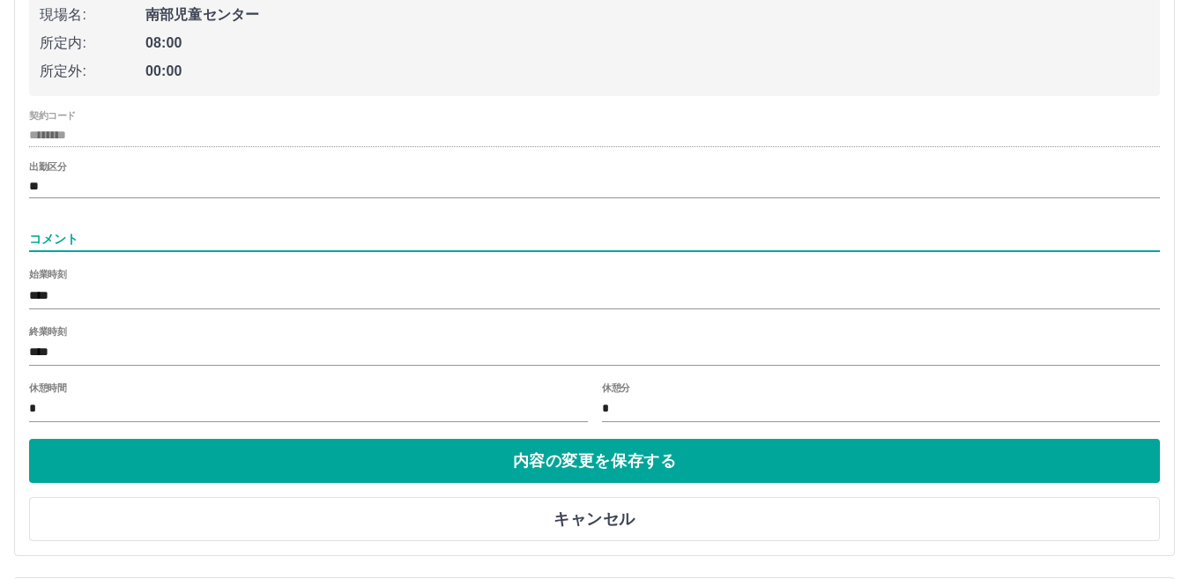
type input "****"
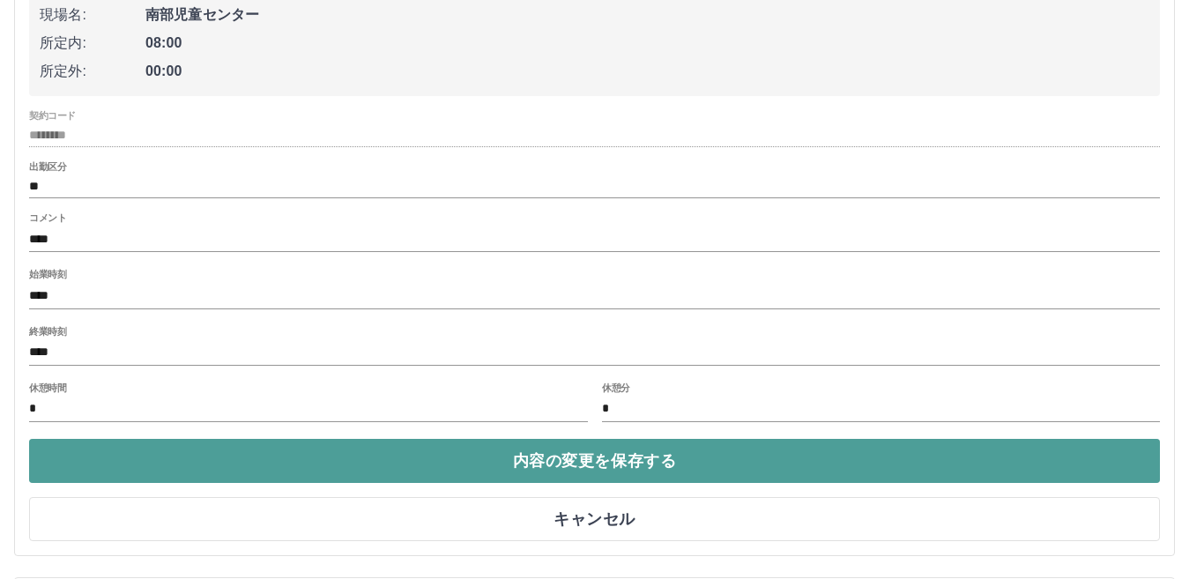
click at [542, 453] on button "内容の変更を保存する" at bounding box center [594, 461] width 1131 height 44
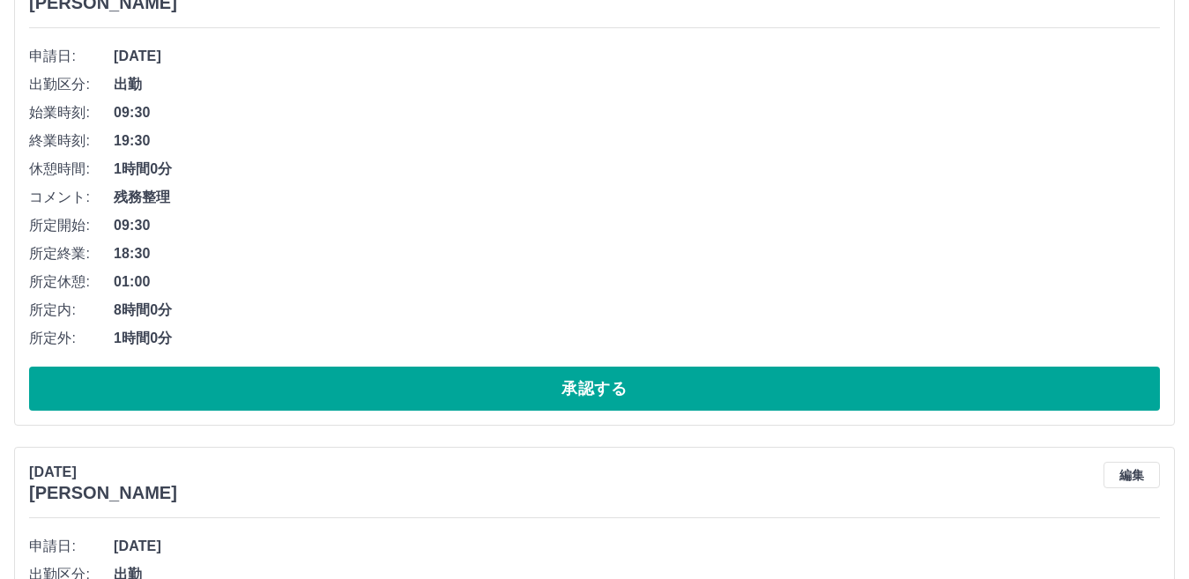
scroll to position [211, 0]
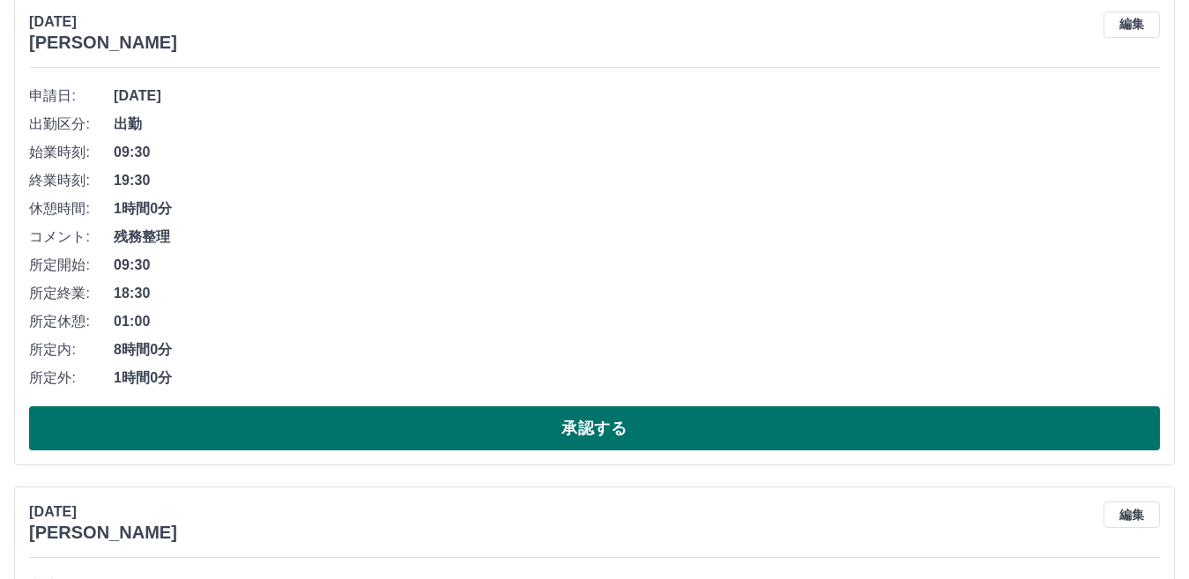
click at [606, 424] on button "承認する" at bounding box center [594, 428] width 1131 height 44
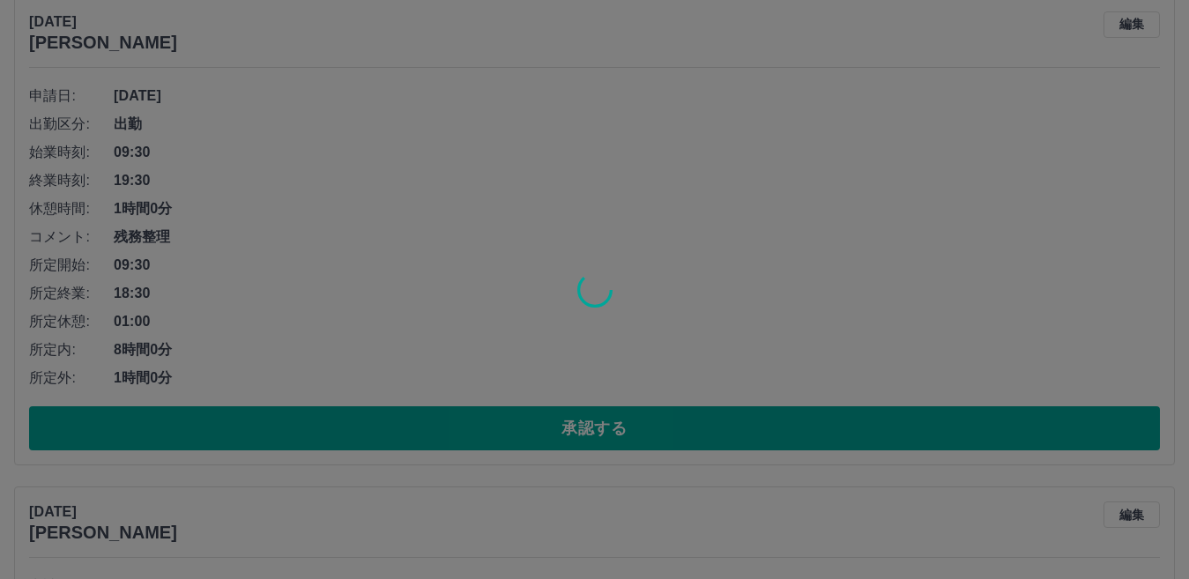
scroll to position [0, 0]
